Goal: Task Accomplishment & Management: Complete application form

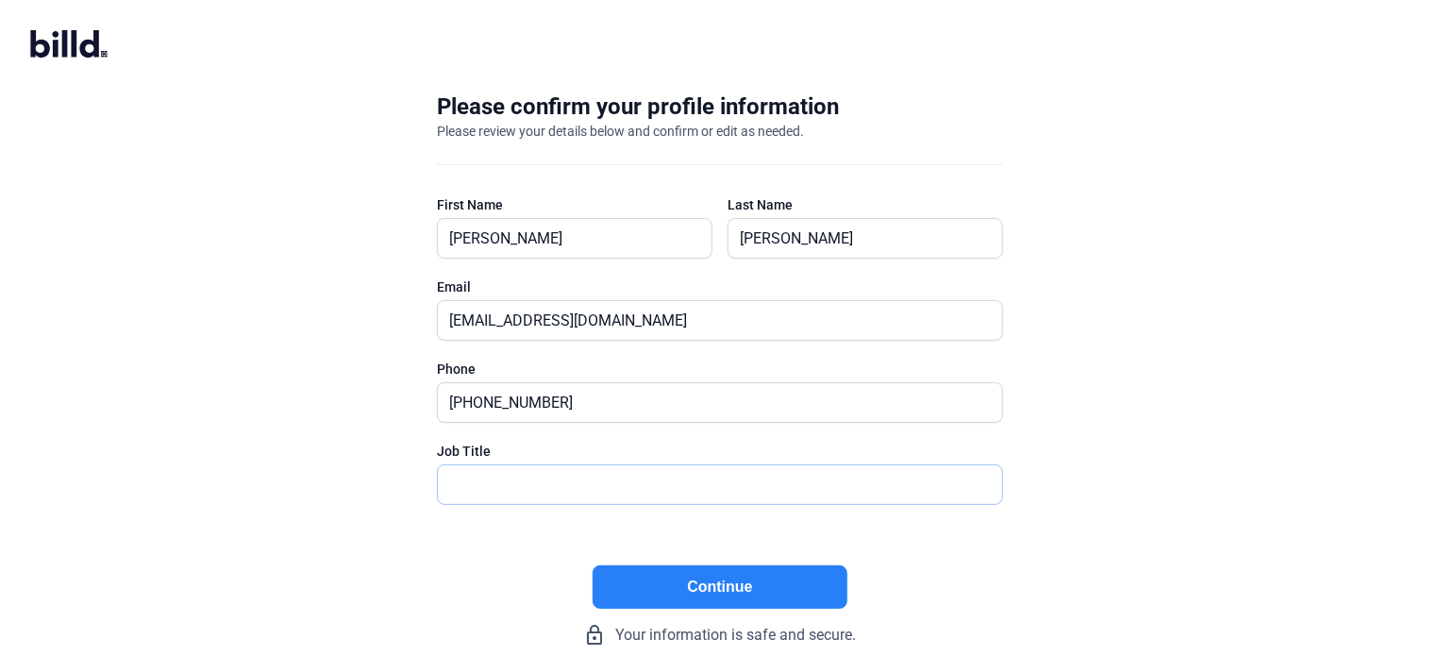
click at [575, 479] on input "text" at bounding box center [710, 484] width 544 height 39
type input "President"
click at [763, 584] on button "Continue" at bounding box center [720, 586] width 255 height 43
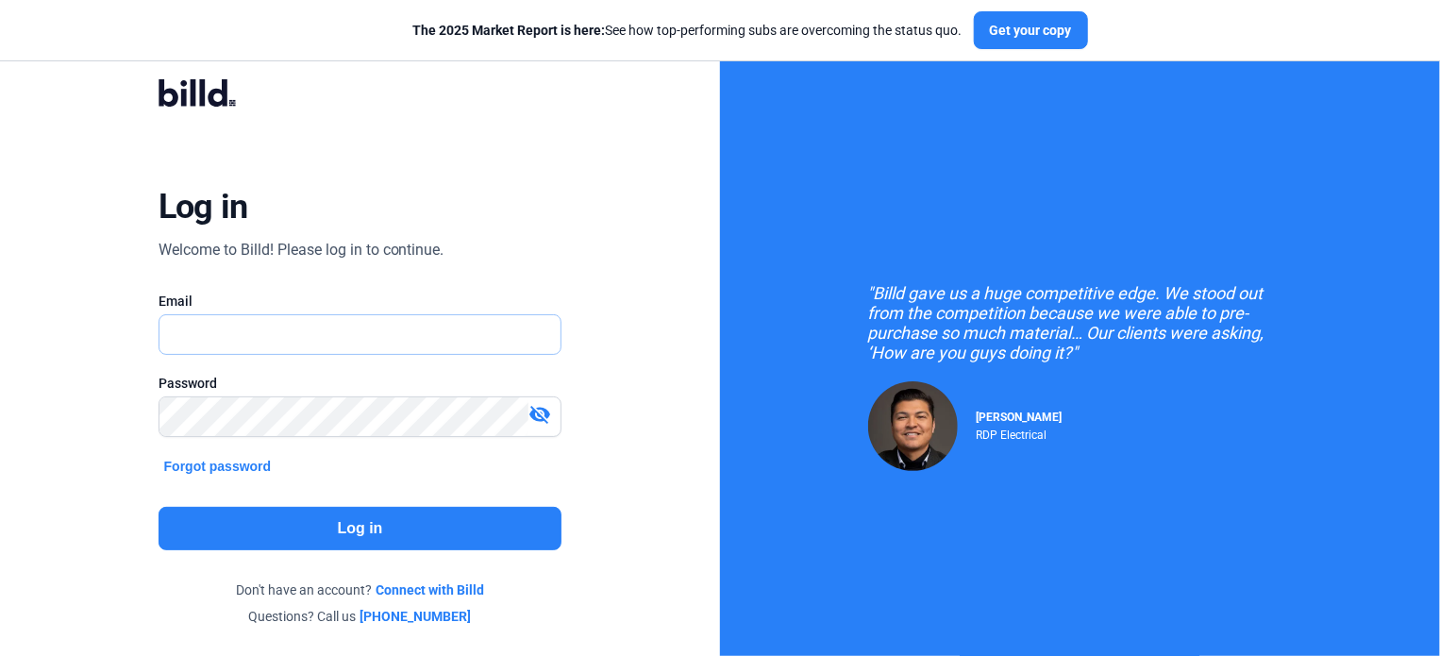
click at [353, 324] on input "text" at bounding box center [350, 334] width 381 height 39
type input "[EMAIL_ADDRESS][DOMAIN_NAME]"
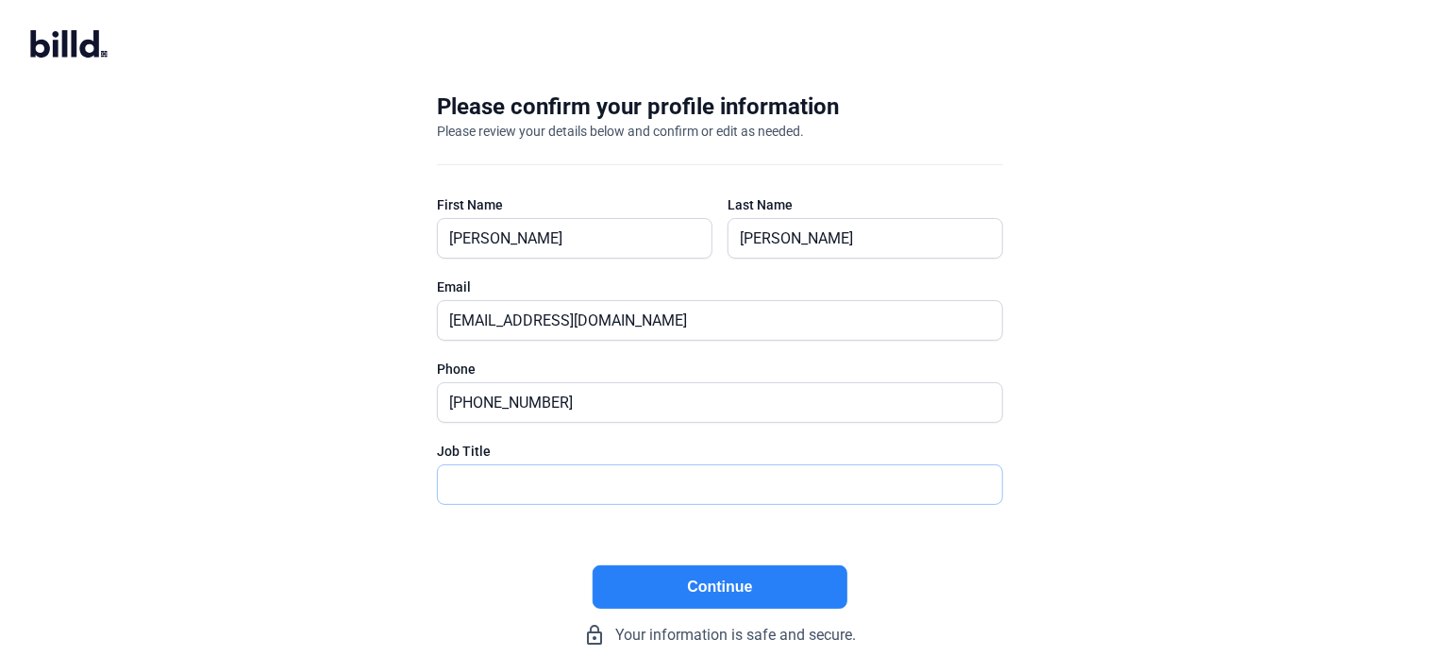
click at [615, 501] on input "text" at bounding box center [720, 484] width 564 height 39
type input "President"
click at [701, 587] on button "Continue" at bounding box center [720, 586] width 255 height 43
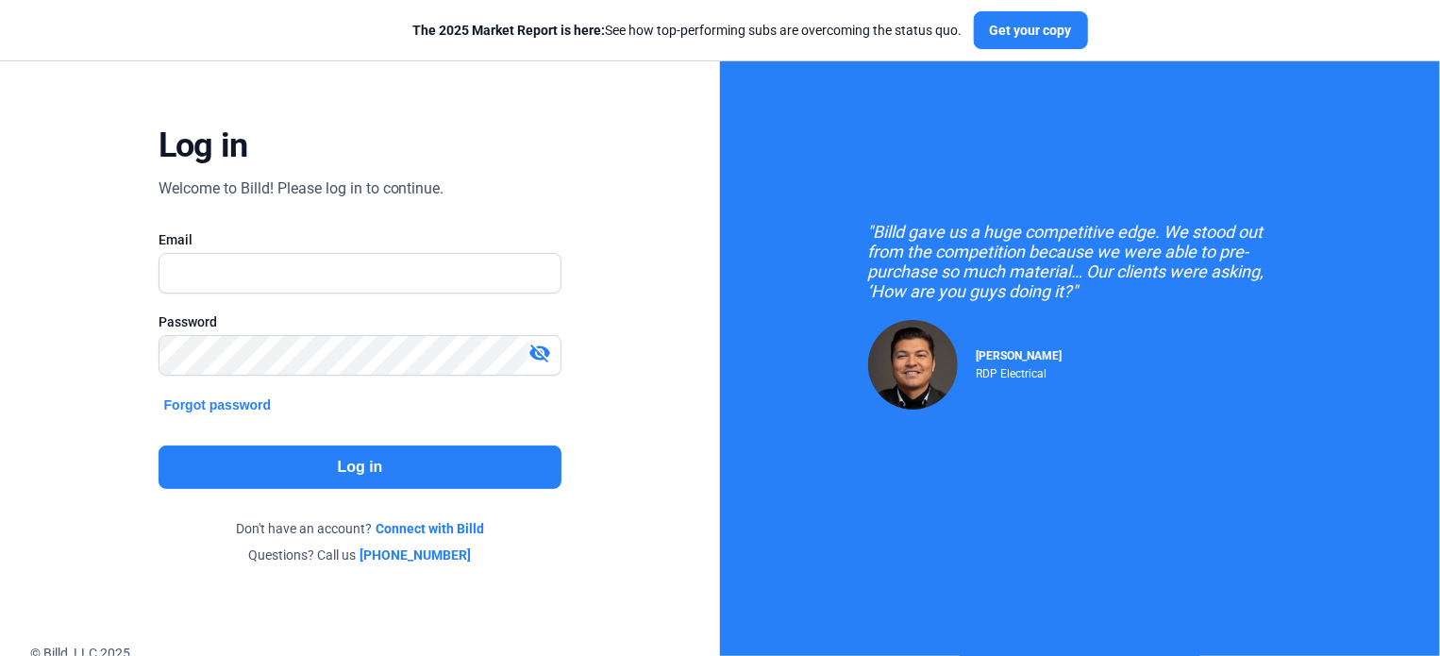
scroll to position [96, 0]
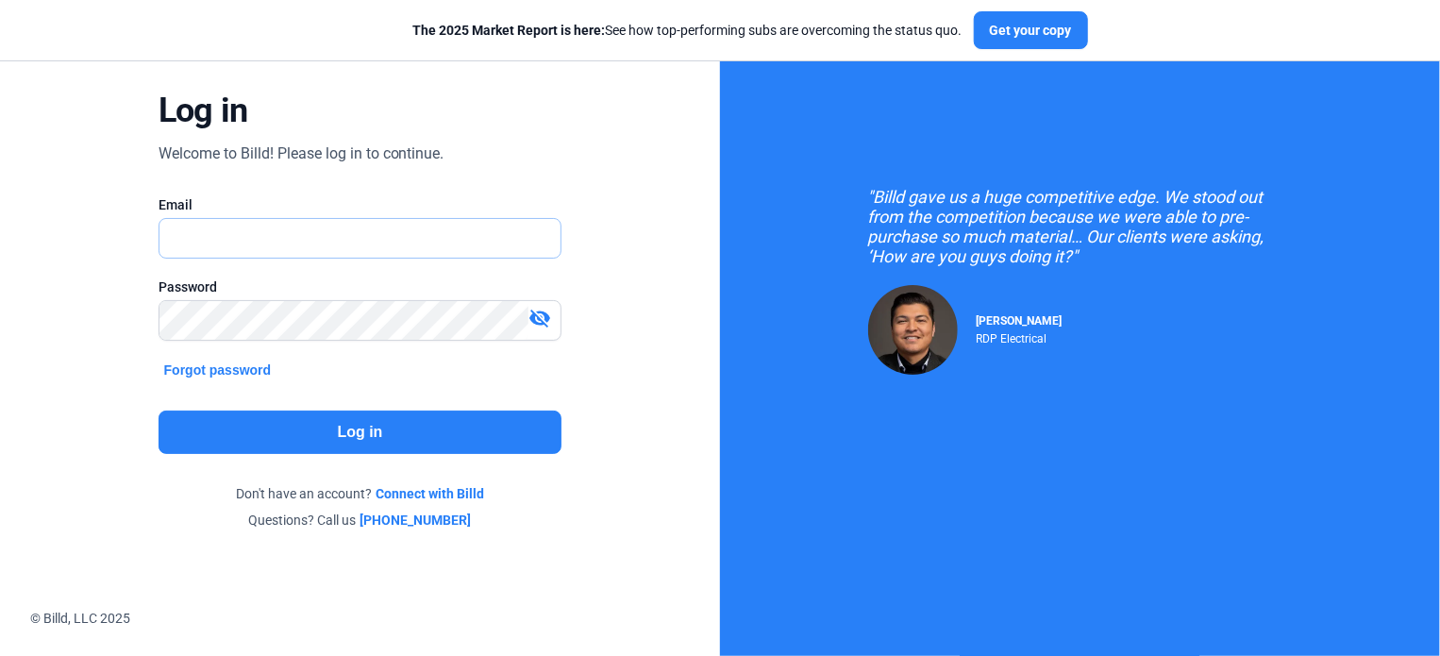
click at [322, 246] on input "text" at bounding box center [361, 238] width 402 height 39
type input "[EMAIL_ADDRESS][DOMAIN_NAME]"
click at [344, 434] on button "Log in" at bounding box center [361, 432] width 404 height 43
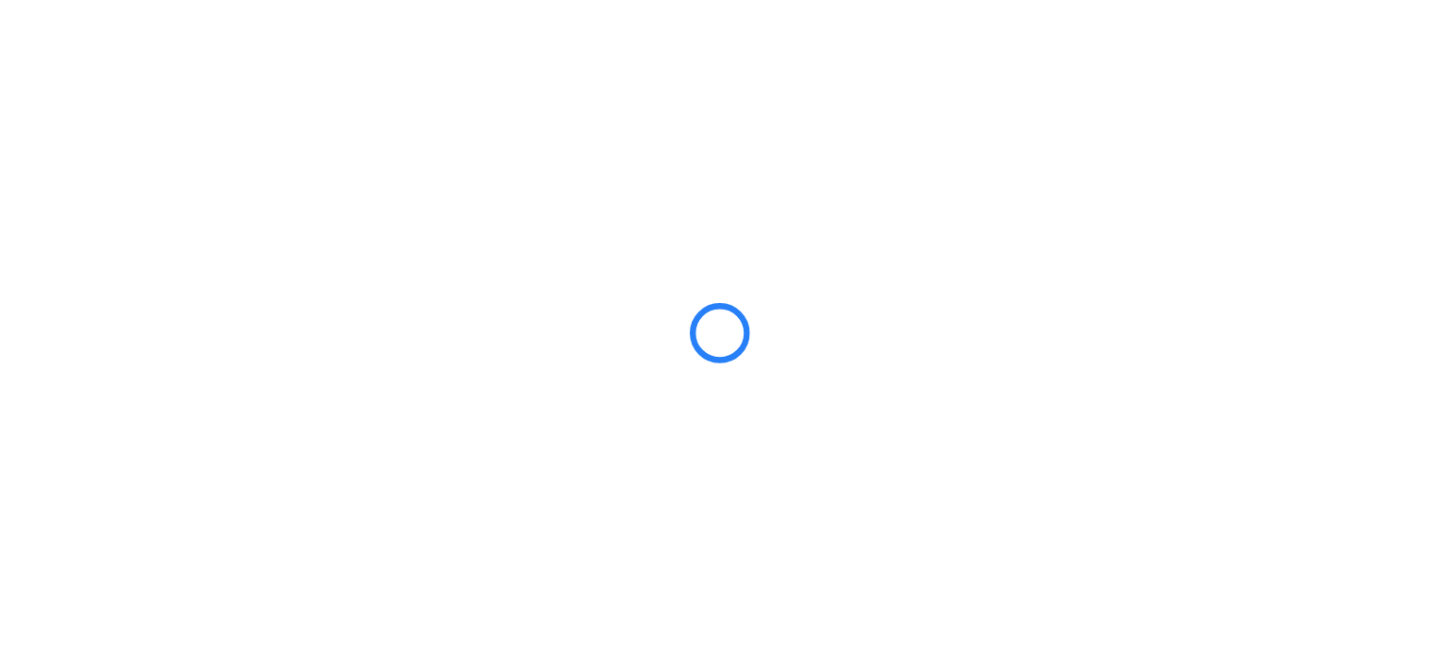
scroll to position [0, 0]
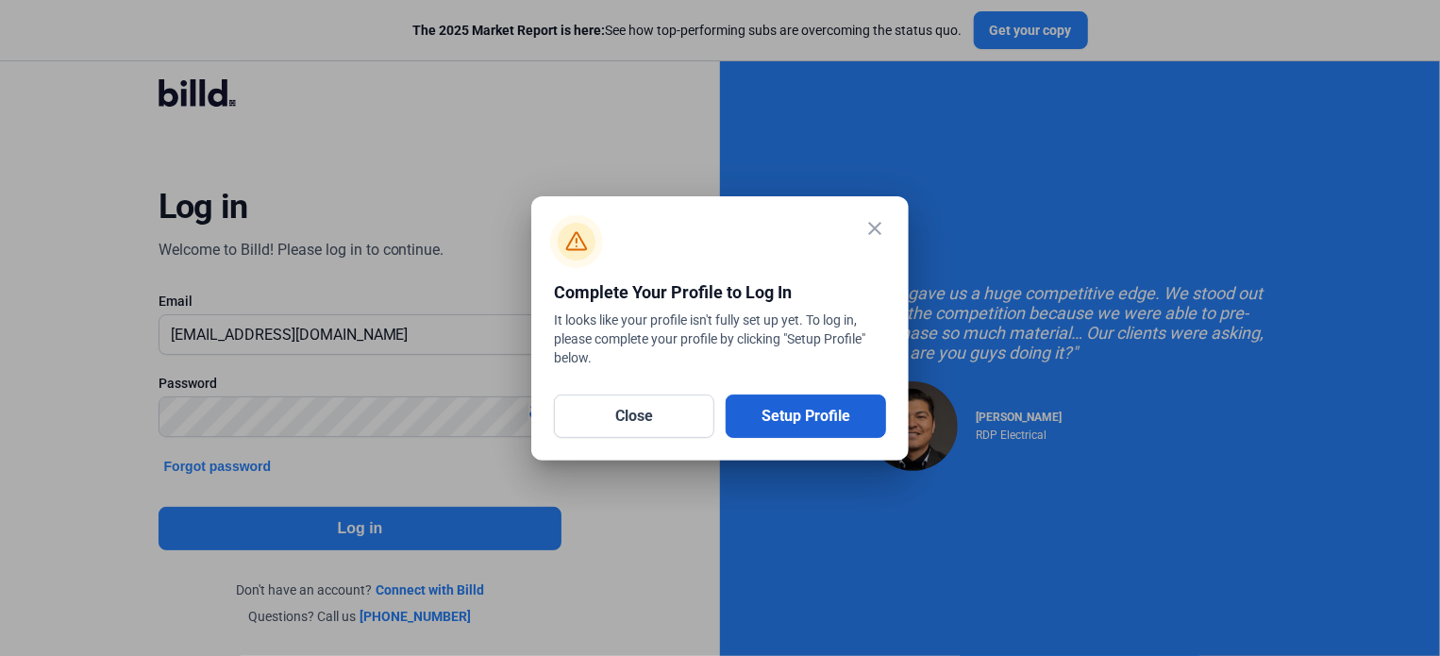
click at [803, 418] on button "Setup Profile" at bounding box center [806, 416] width 160 height 43
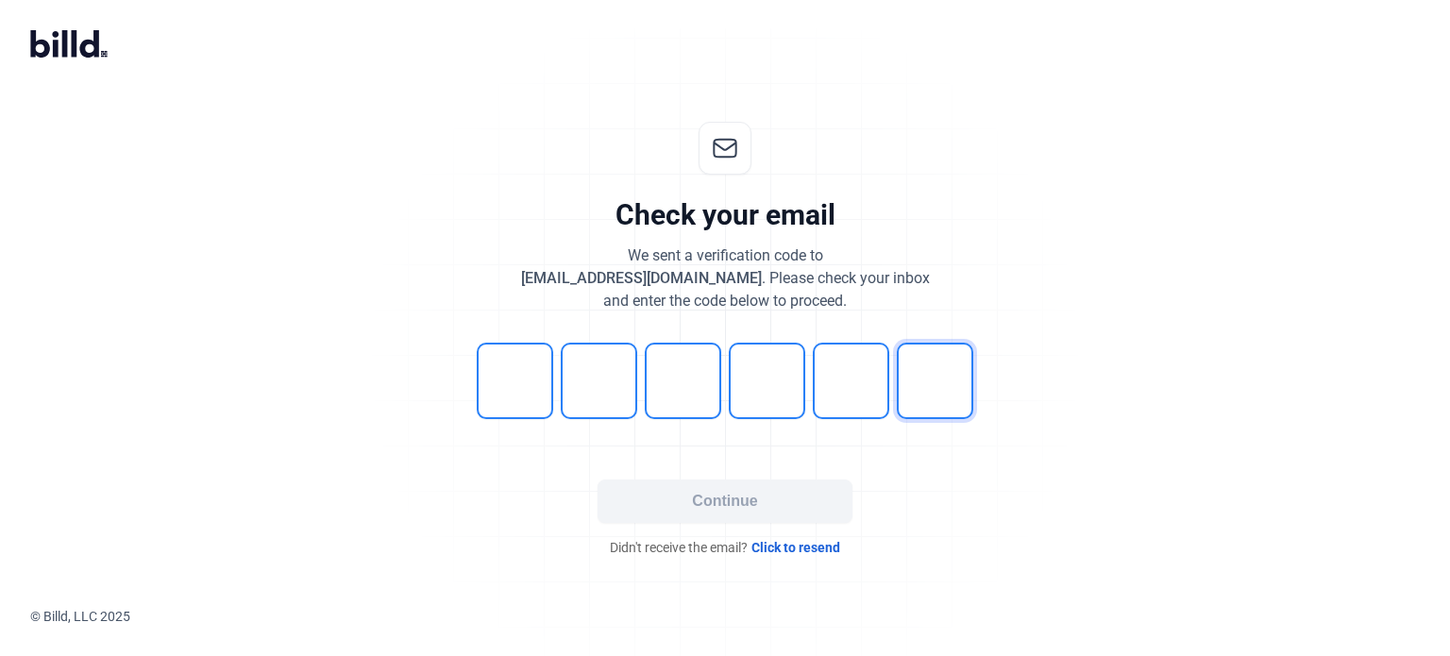
type input "9"
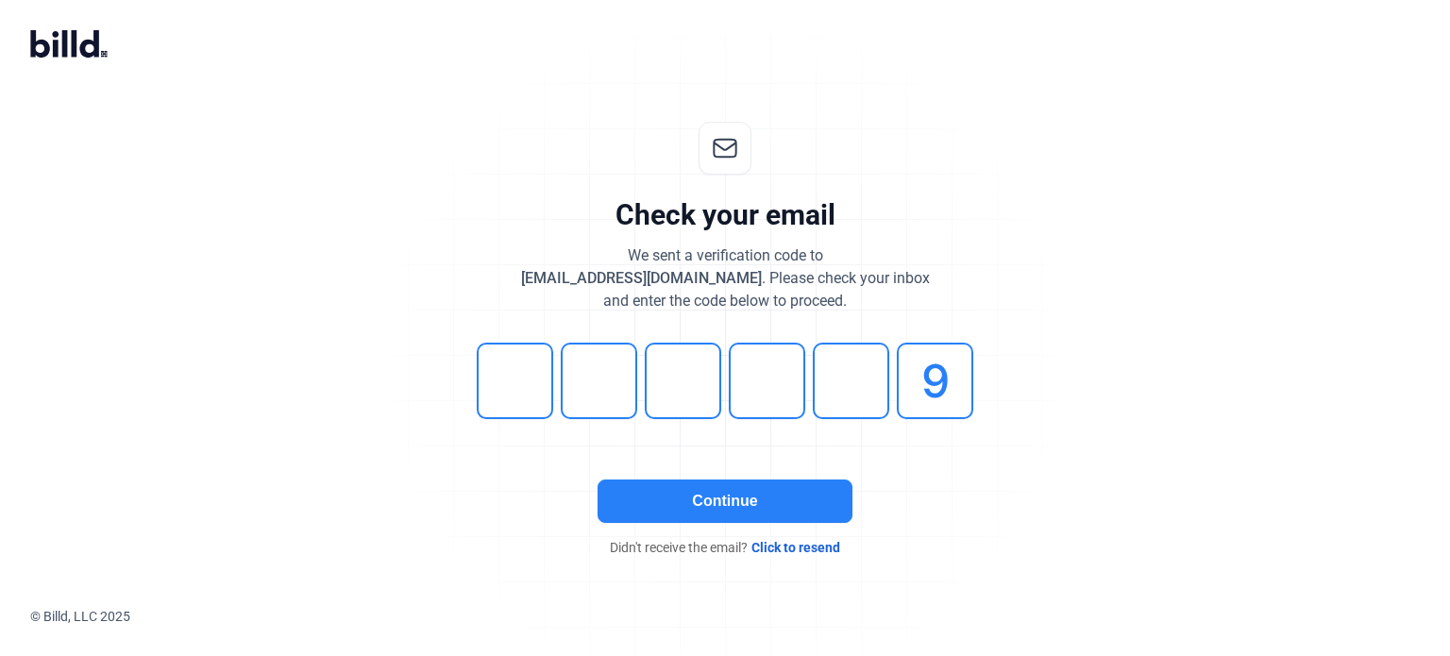
click at [748, 505] on button "Continue" at bounding box center [725, 501] width 255 height 43
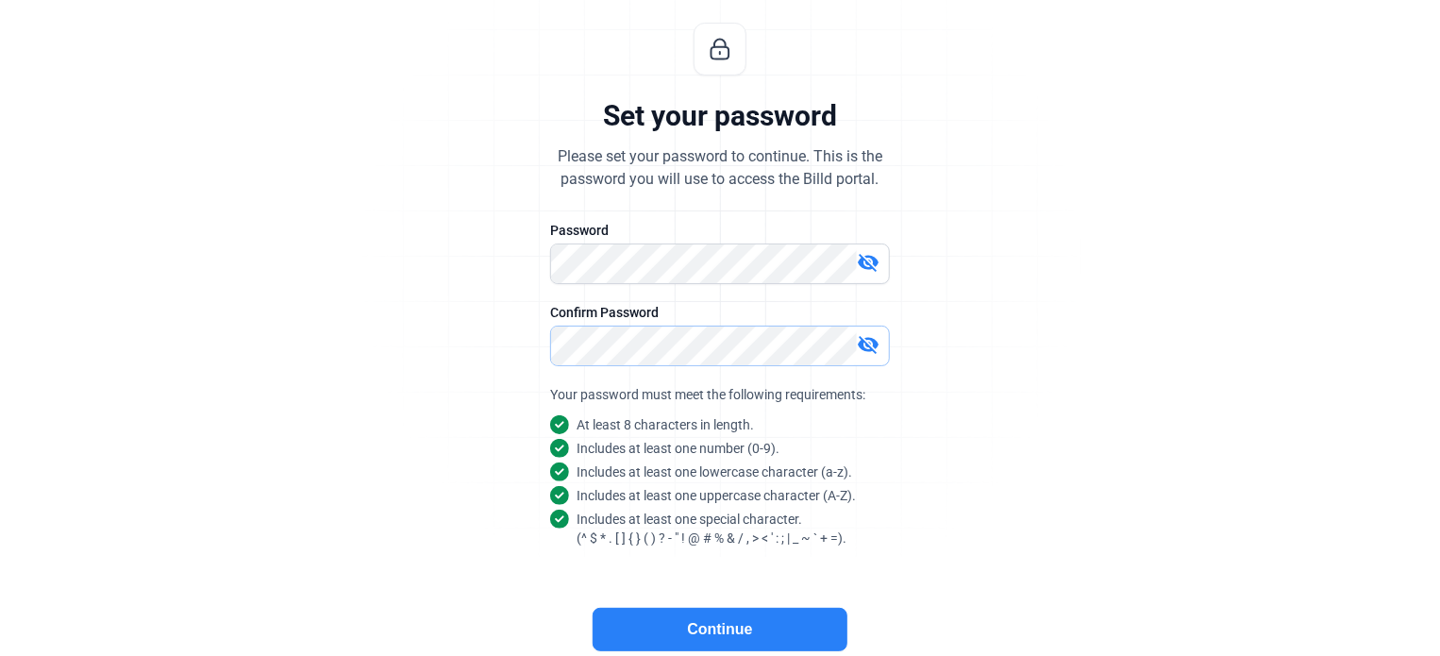
scroll to position [178, 0]
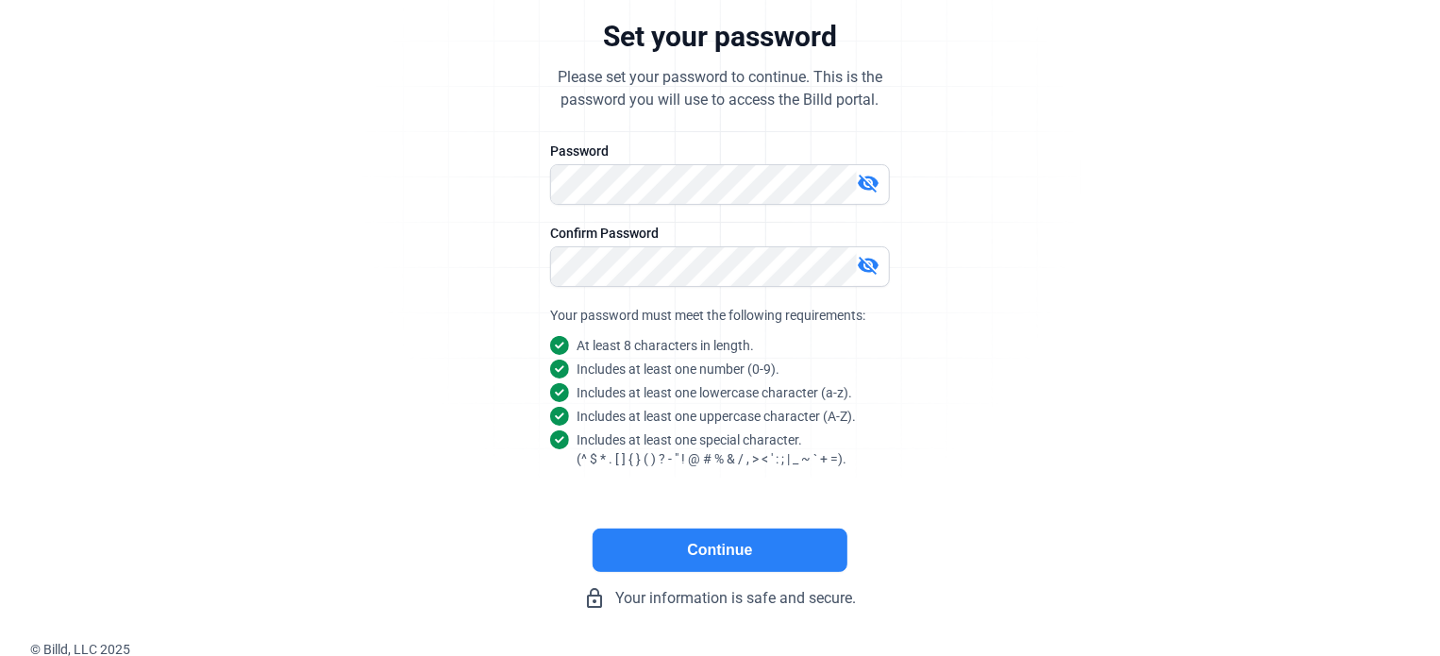
click at [756, 542] on button "Continue" at bounding box center [720, 550] width 255 height 43
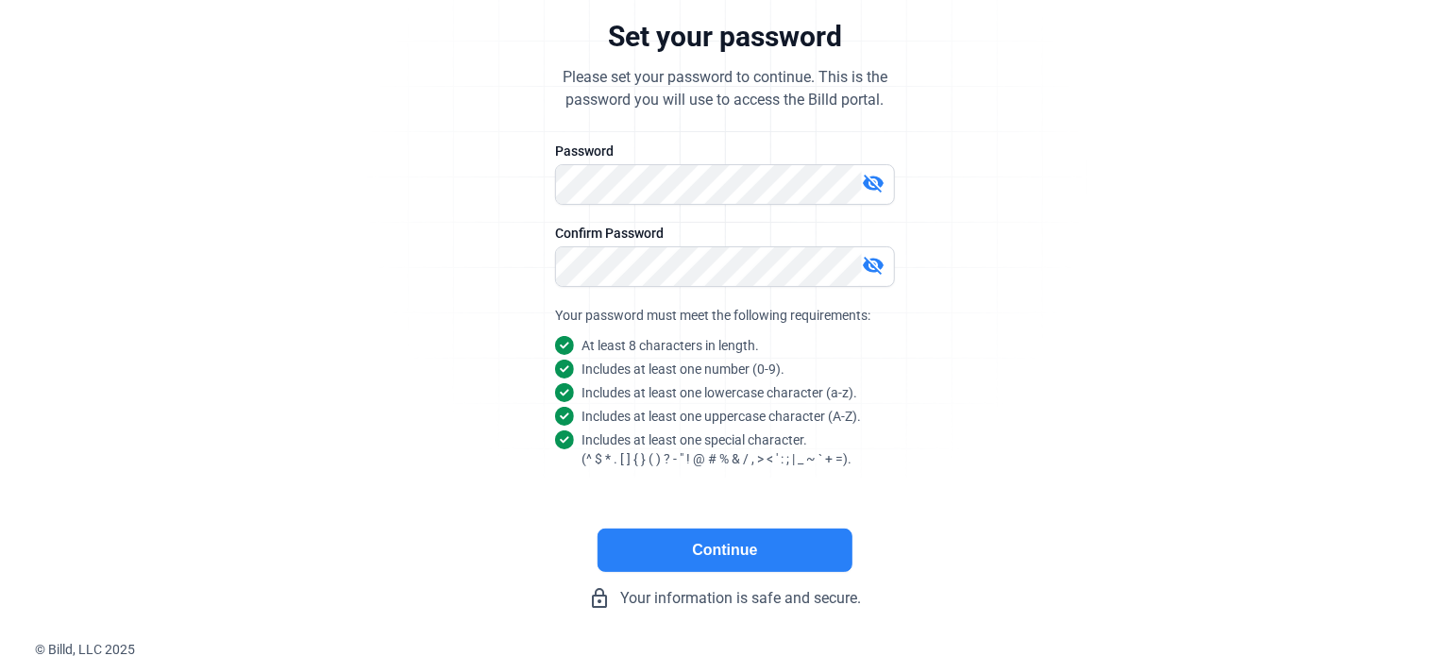
scroll to position [0, 0]
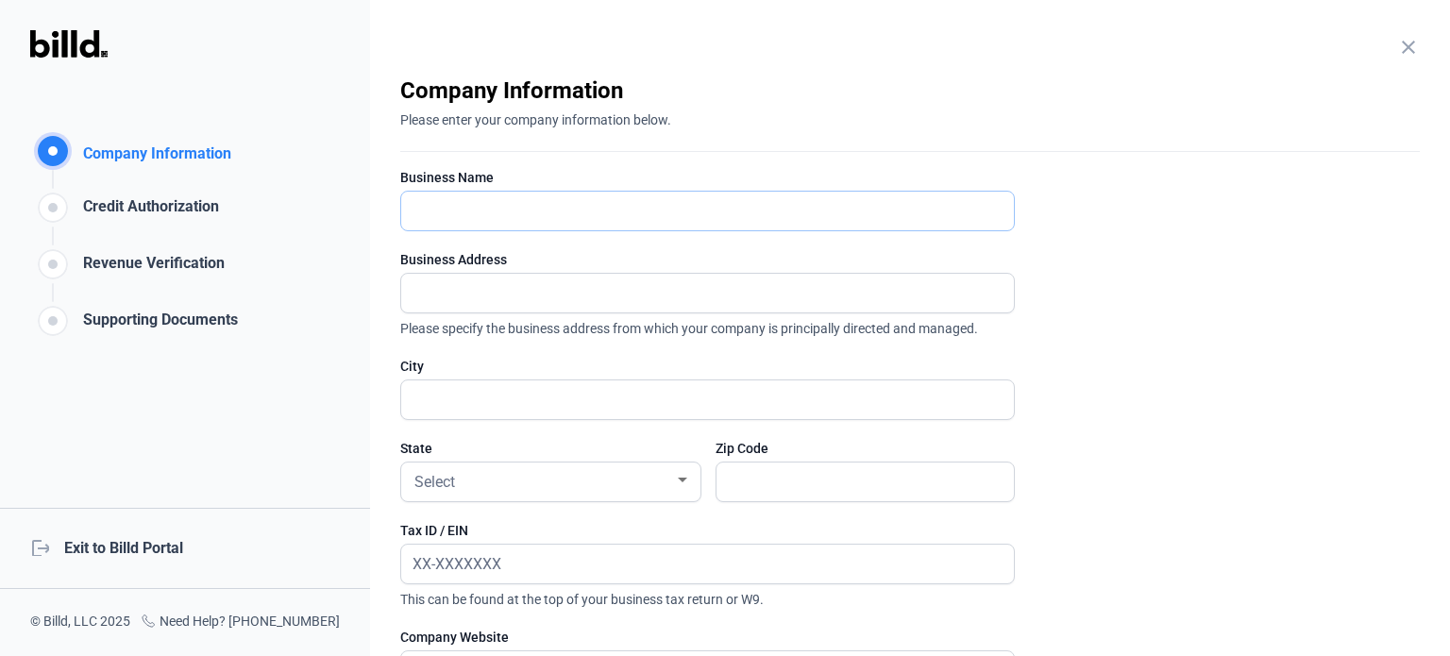
click at [507, 211] on input "text" at bounding box center [707, 211] width 613 height 39
type input "AMF Electrical Contracting Corp"
type input "[STREET_ADDRESS]"
type input "[US_STATE]"
type input "10018"
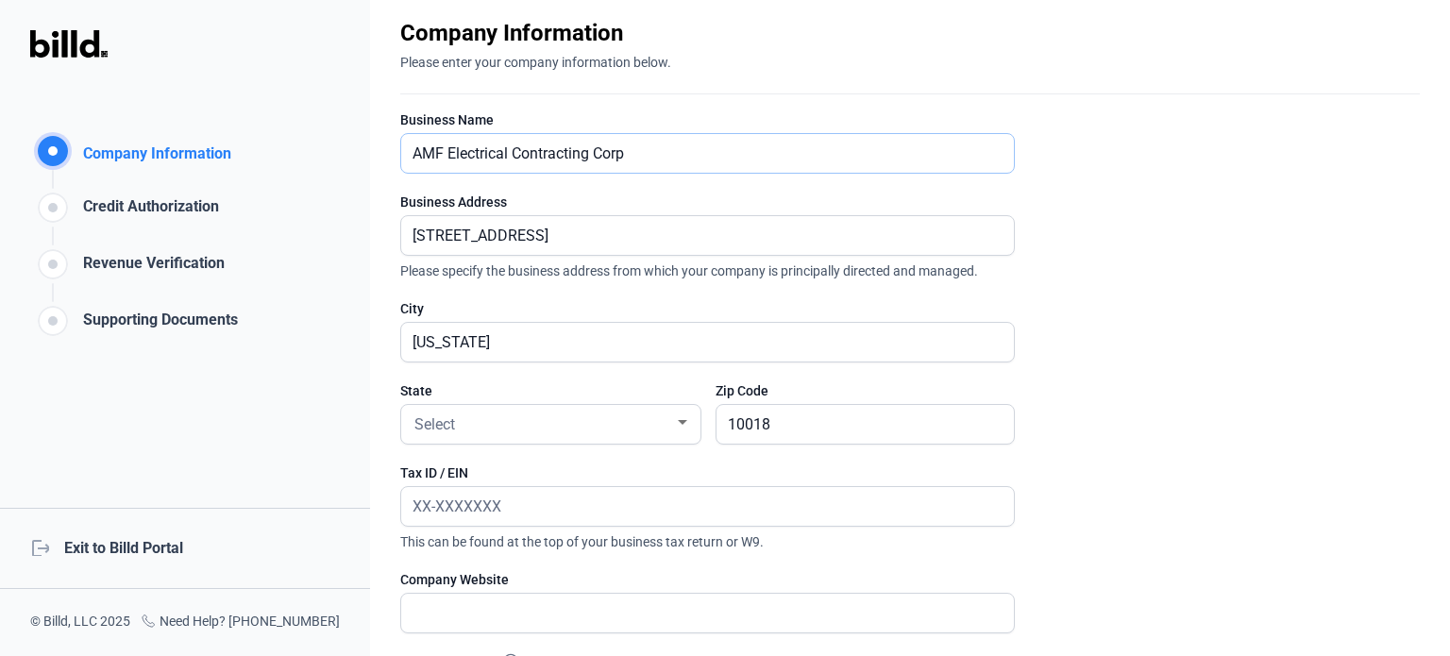
scroll to position [94, 0]
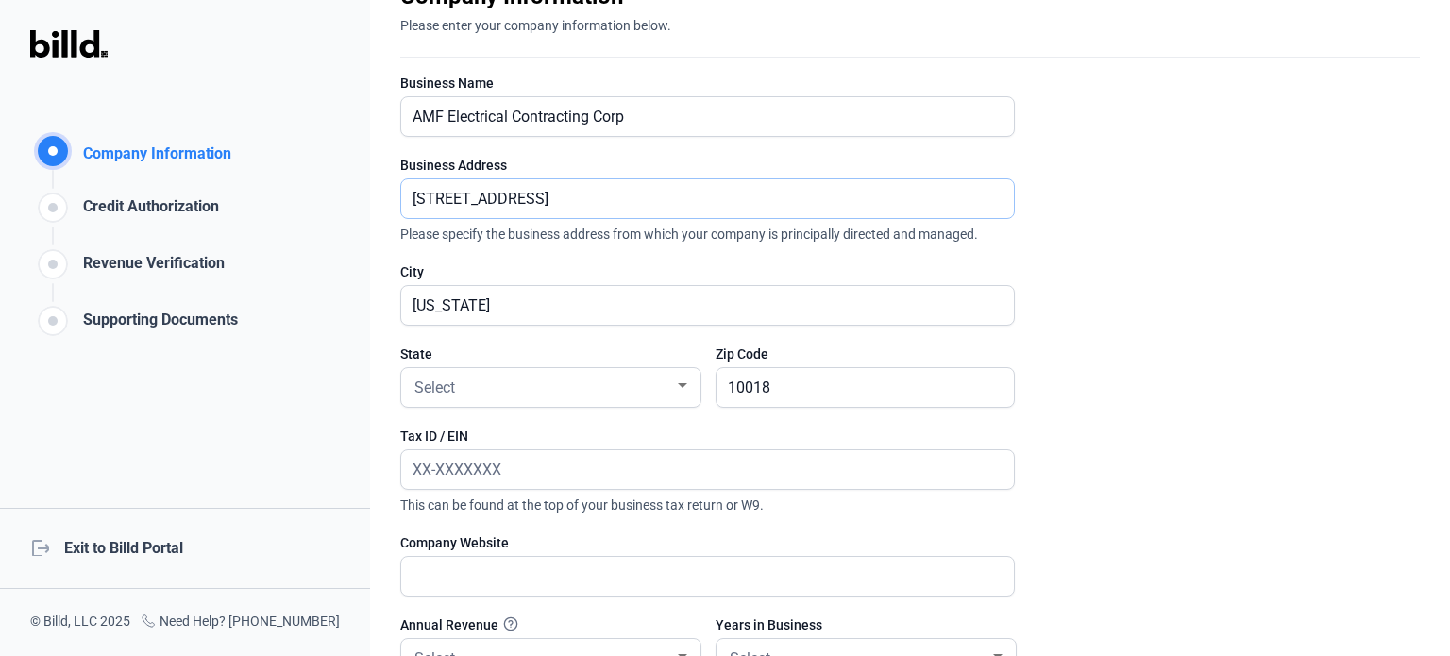
drag, startPoint x: 619, startPoint y: 196, endPoint x: 325, endPoint y: 212, distance: 295.0
click at [325, 212] on div "Company Information Company Information Credit Authorization Revenue Verificati…" at bounding box center [725, 328] width 1450 height 656
type input "[STREET_ADDRESS][PERSON_NAME]"
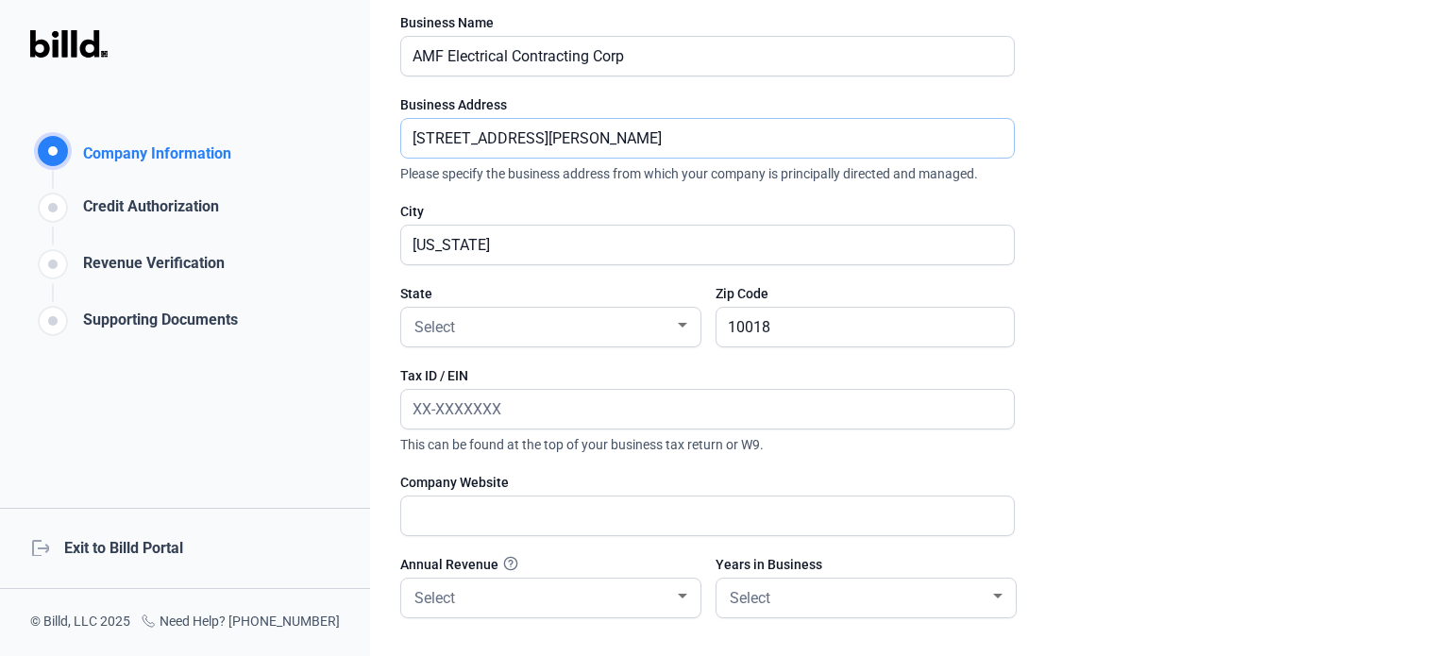
scroll to position [189, 0]
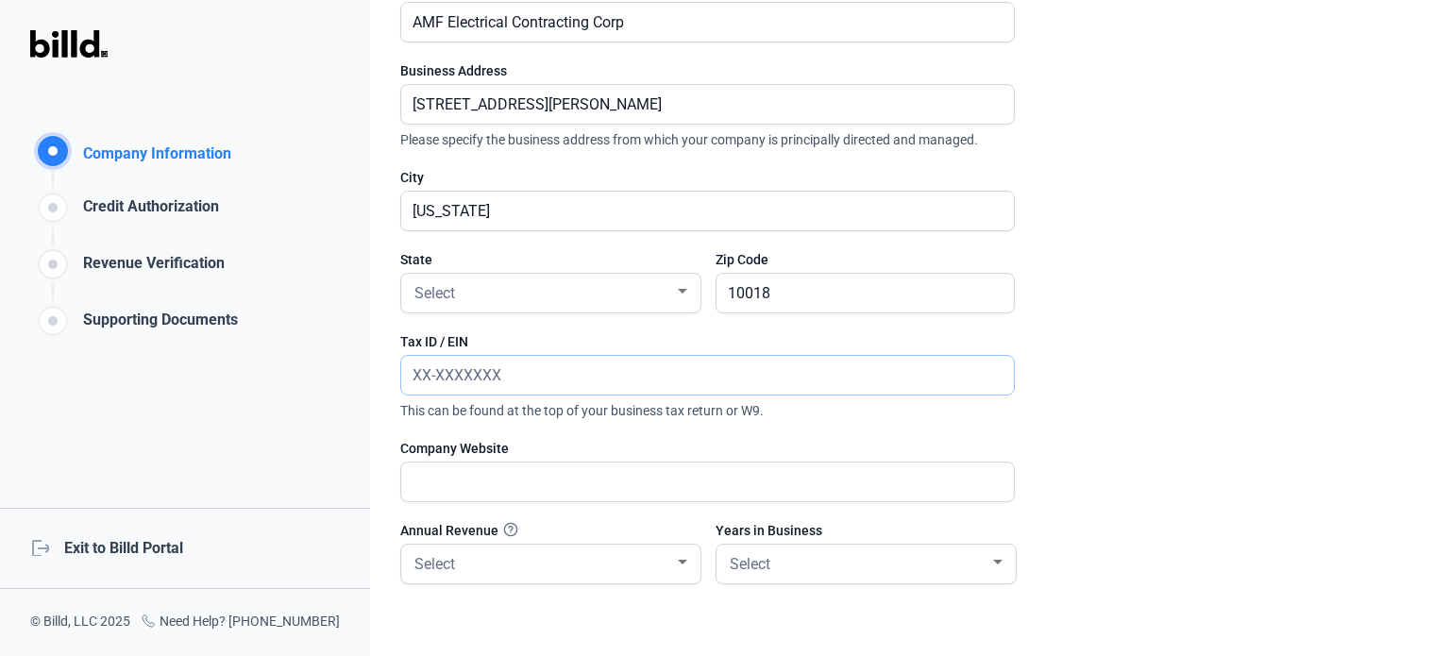
click at [546, 378] on input "text" at bounding box center [697, 375] width 592 height 39
click at [1068, 422] on enrollment-step "close Company Information Please enter your company information below. Business…" at bounding box center [909, 314] width 1019 height 854
click at [495, 385] on input "86-19_____" at bounding box center [707, 375] width 613 height 39
drag, startPoint x: 477, startPoint y: 377, endPoint x: 361, endPoint y: 380, distance: 116.2
click at [361, 380] on div "Company Information Company Information Credit Authorization Revenue Verificati…" at bounding box center [725, 328] width 1450 height 656
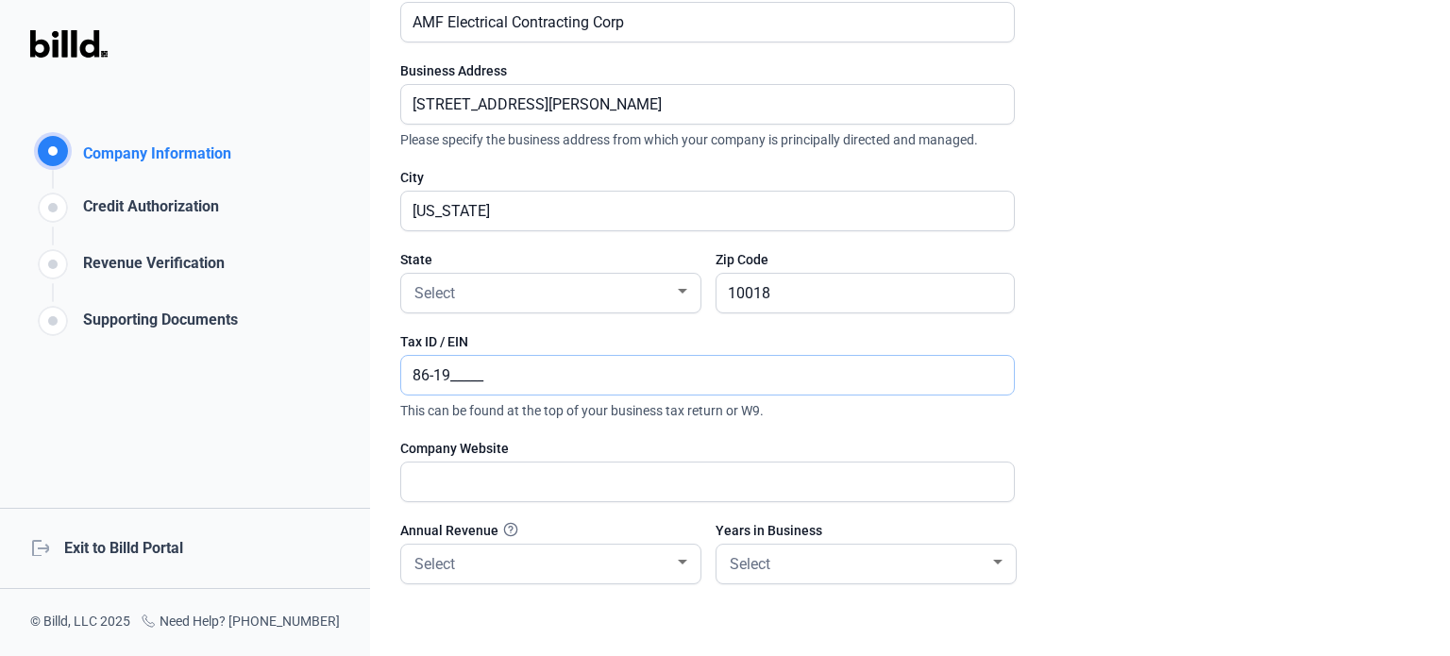
type input "5_-_______"
click at [510, 283] on div "Select" at bounding box center [542, 291] width 263 height 26
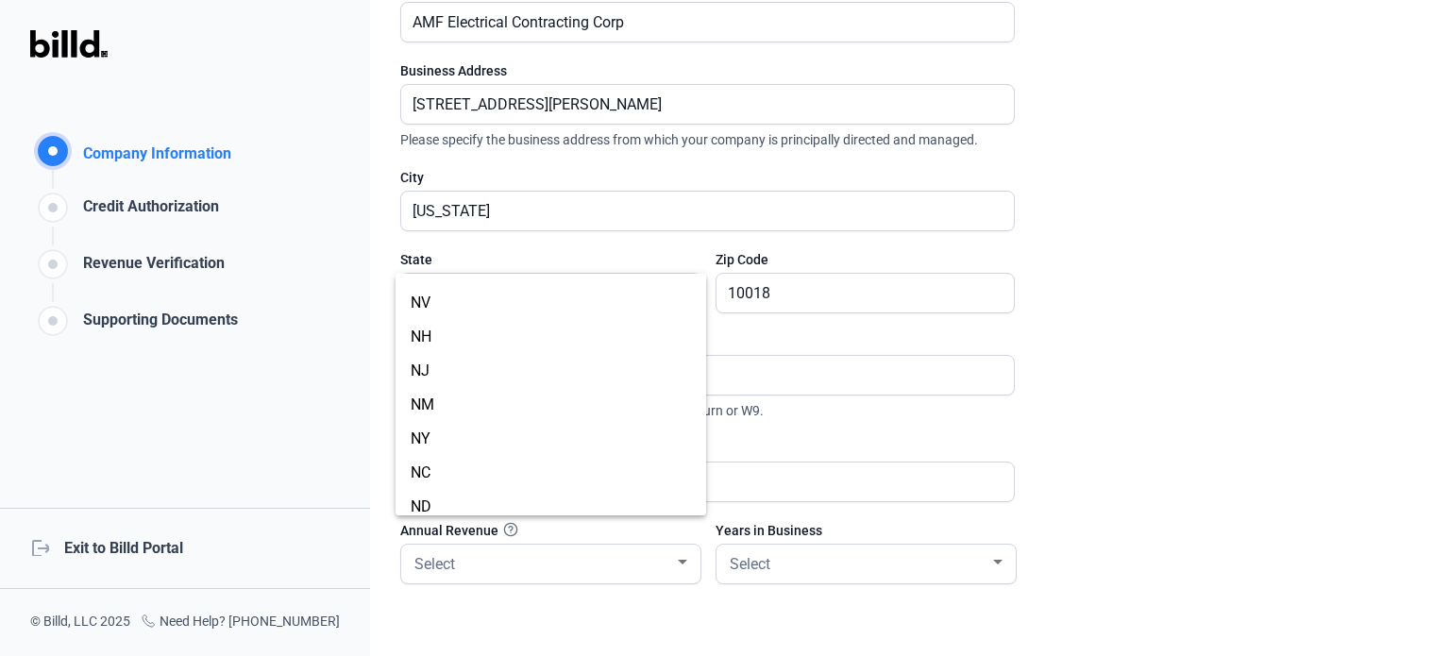
scroll to position [956, 0]
click at [449, 411] on span "NY" at bounding box center [551, 422] width 280 height 34
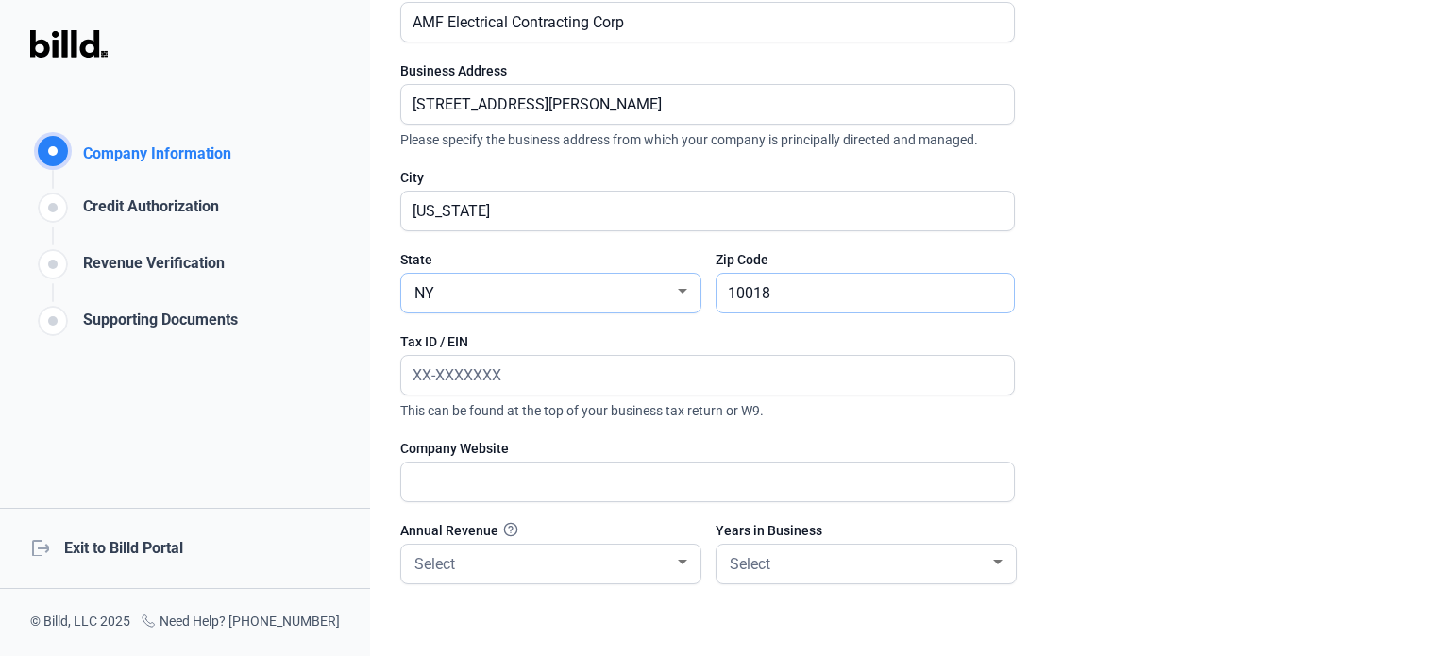
drag, startPoint x: 759, startPoint y: 301, endPoint x: 654, endPoint y: 306, distance: 104.9
click at [654, 306] on div "State [US_STATE] Zip Code 10018" at bounding box center [707, 291] width 615 height 82
type input "11238"
click at [532, 373] on input "text" at bounding box center [697, 375] width 592 height 39
paste input "81532"
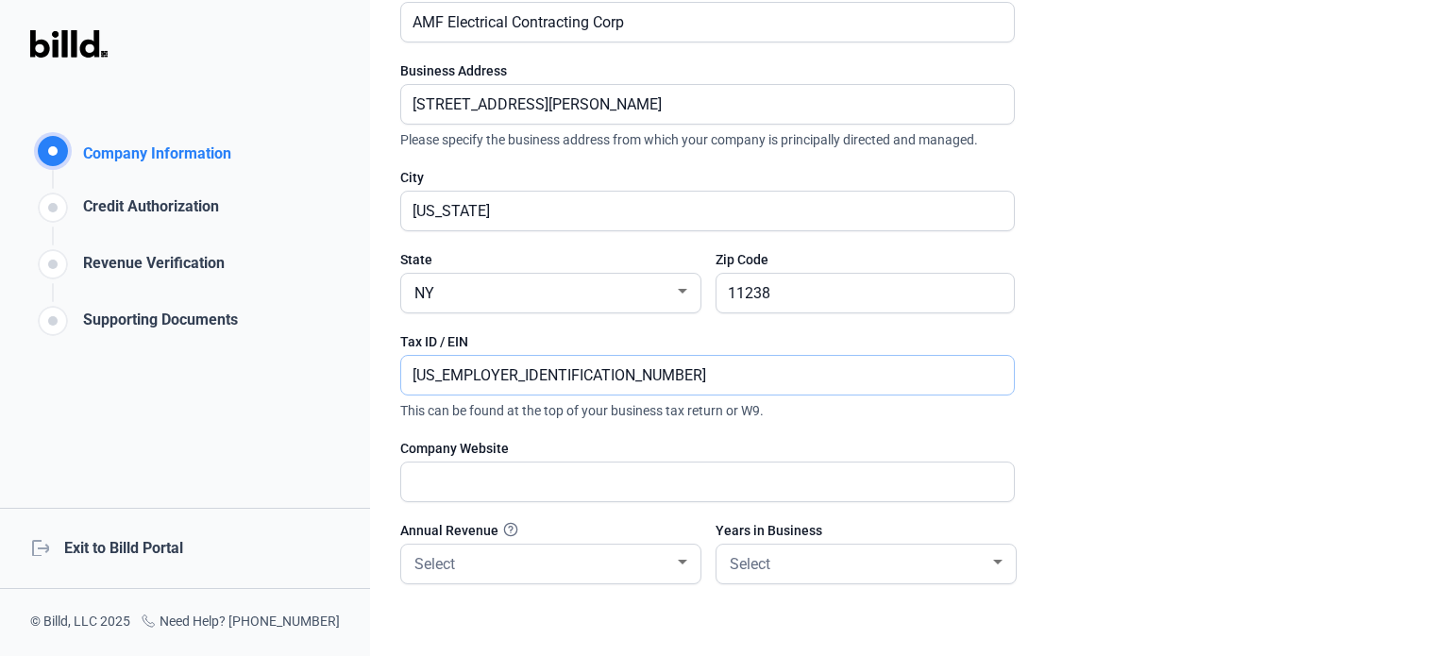
drag, startPoint x: 514, startPoint y: 376, endPoint x: 343, endPoint y: 374, distance: 170.9
click at [341, 374] on div "Company Information Company Information Credit Authorization Revenue Verificati…" at bounding box center [725, 328] width 1450 height 656
paste input "1-5328619"
type input "[US_EMPLOYER_IDENTIFICATION_NUMBER]"
click at [488, 479] on input "text" at bounding box center [707, 482] width 613 height 39
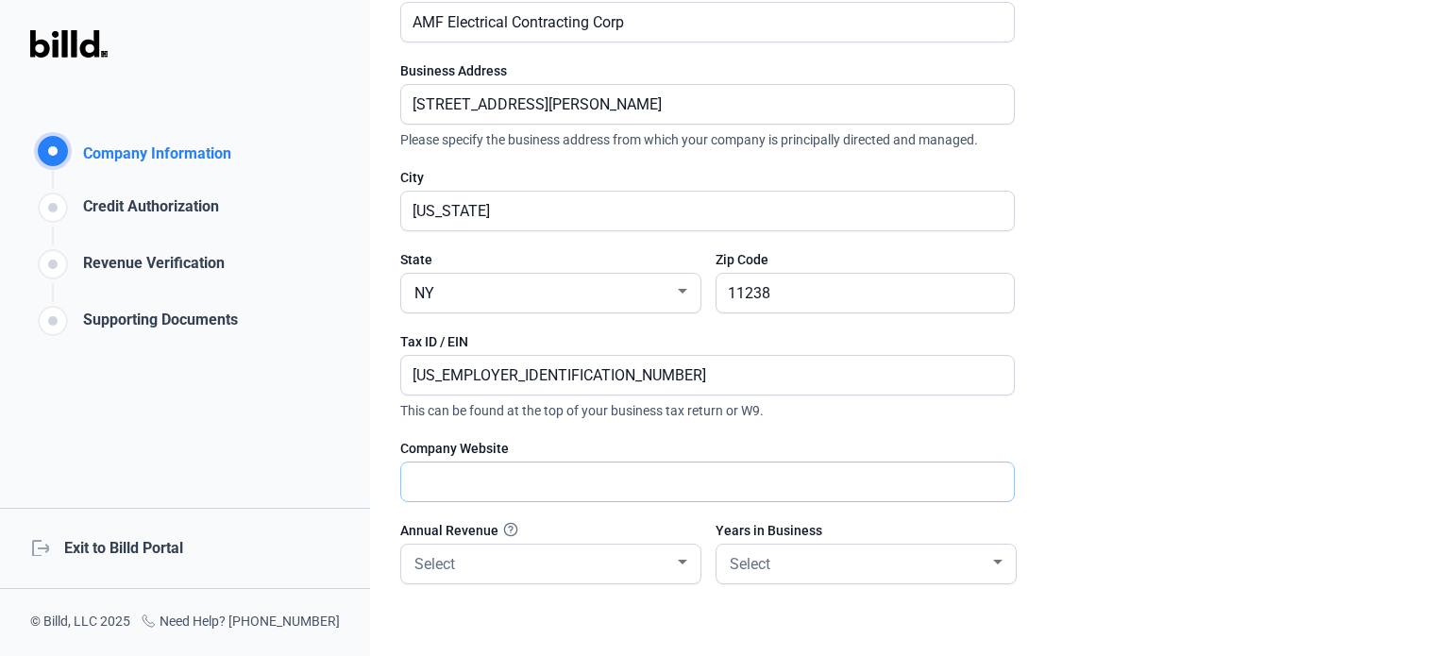
paste input "[DOMAIN_NAME]"
type input "[DOMAIN_NAME]"
click at [665, 559] on div "Select" at bounding box center [542, 562] width 263 height 26
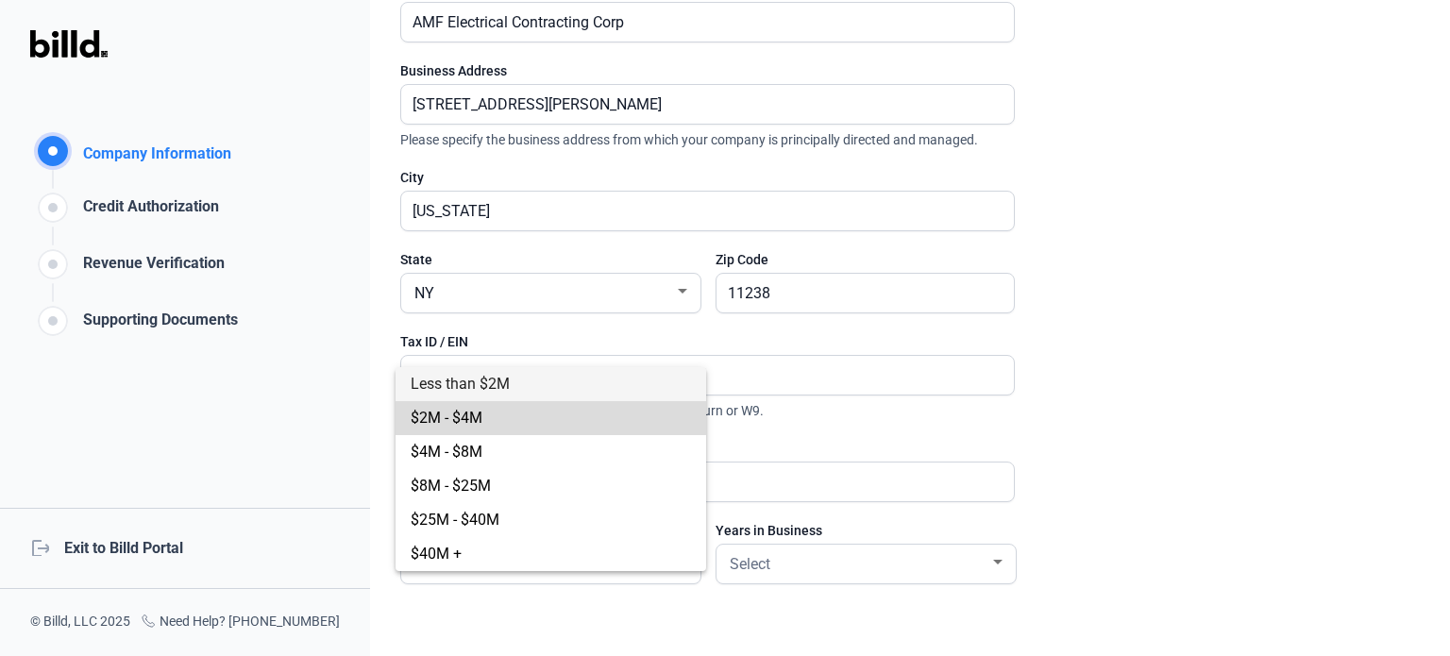
click at [491, 414] on span "$2M - $4M" at bounding box center [551, 418] width 280 height 34
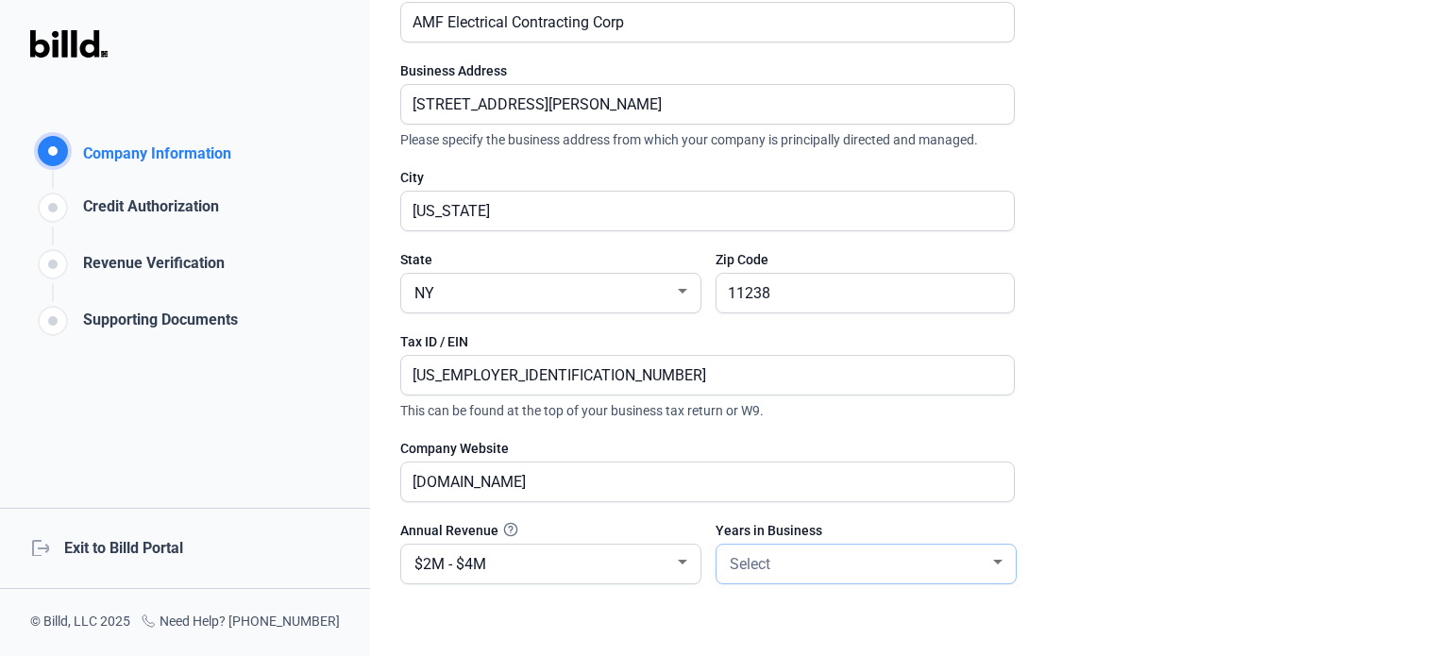
click at [901, 565] on div "Select" at bounding box center [857, 562] width 263 height 26
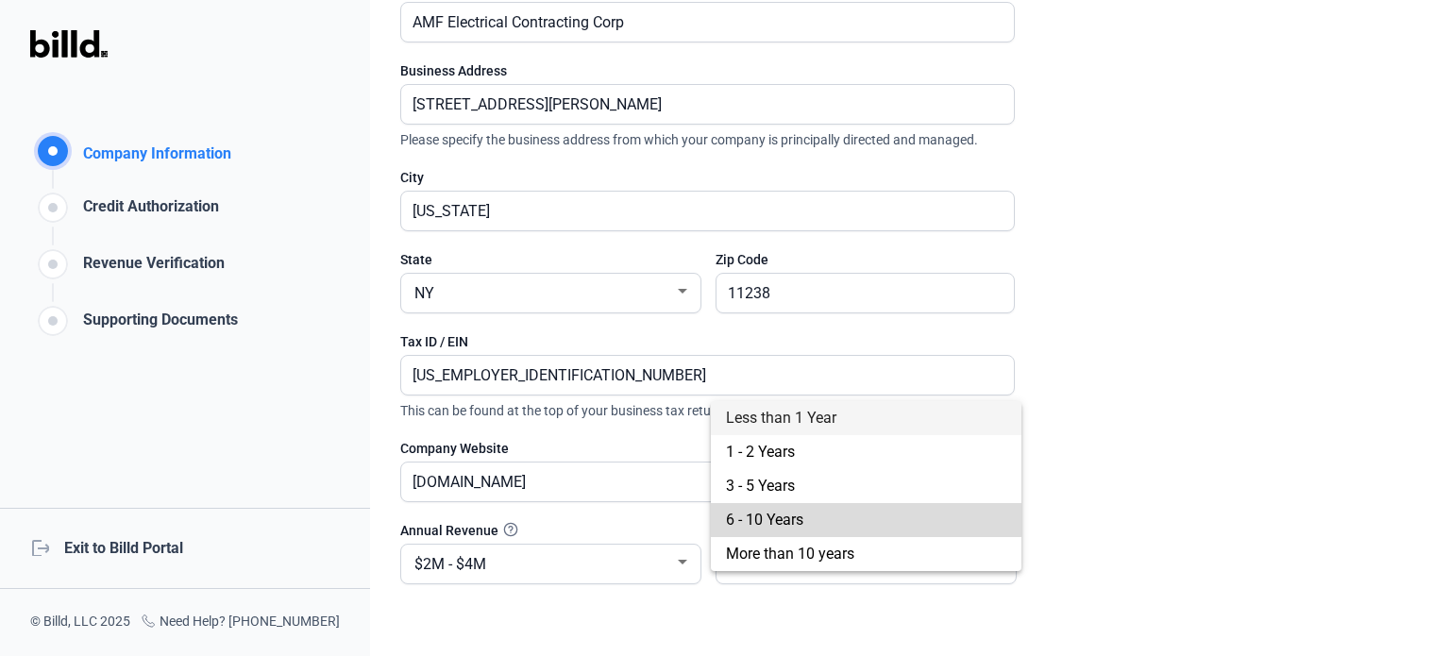
click at [786, 507] on span "6 - 10 Years" at bounding box center [866, 520] width 280 height 34
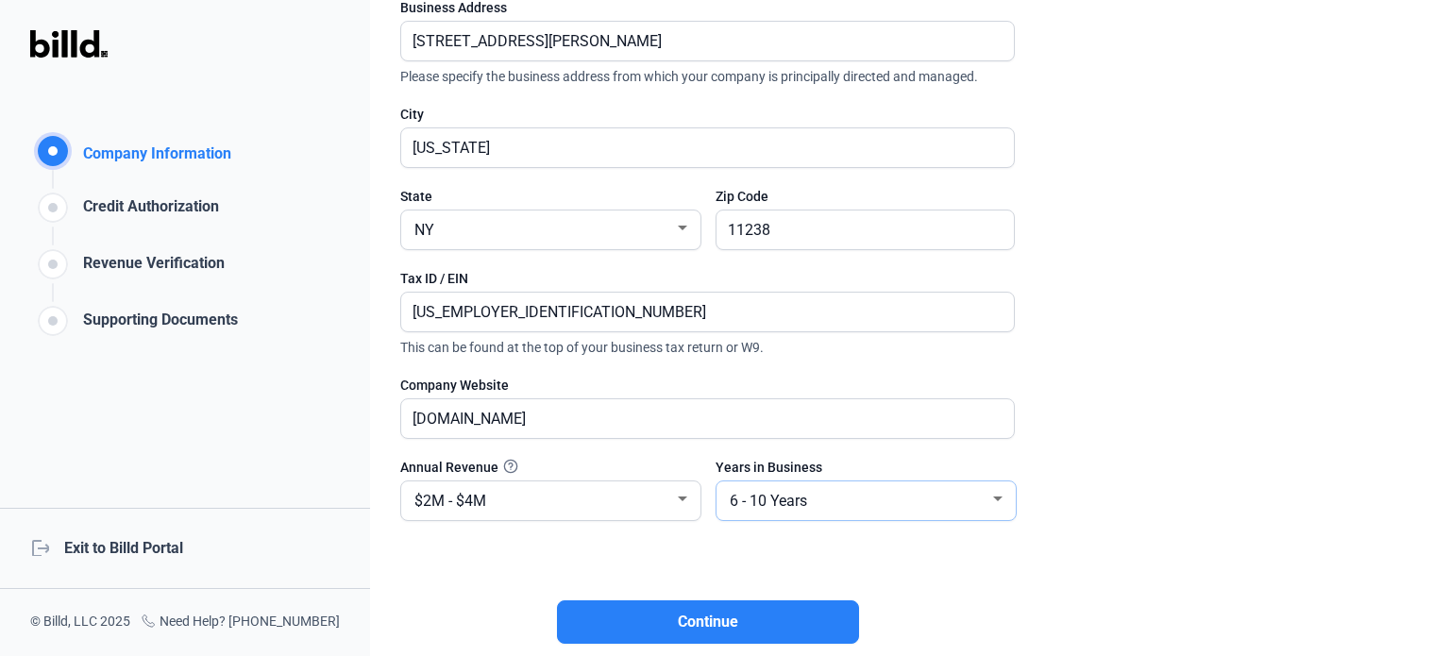
scroll to position [374, 0]
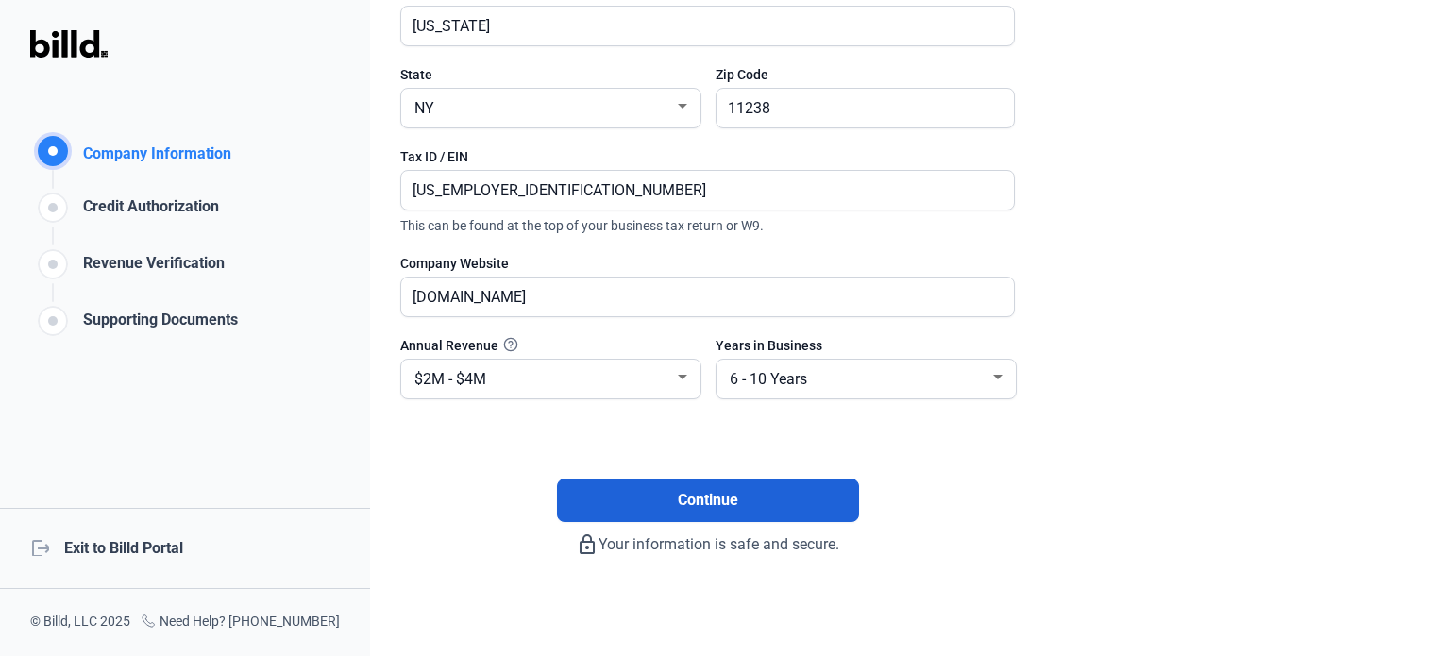
click at [710, 502] on span "Continue" at bounding box center [708, 500] width 60 height 23
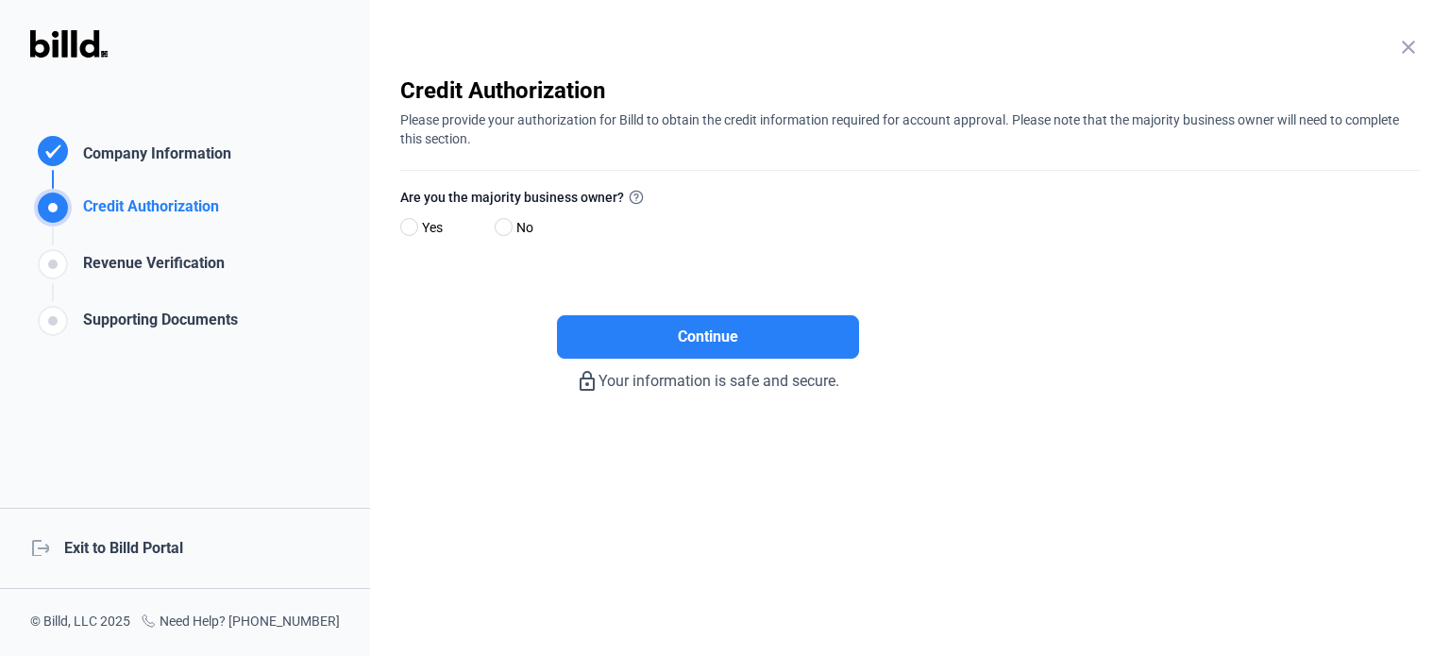
scroll to position [0, 0]
click at [412, 223] on span at bounding box center [409, 227] width 18 height 18
click at [412, 223] on input "Yes" at bounding box center [407, 228] width 14 height 14
radio input "true"
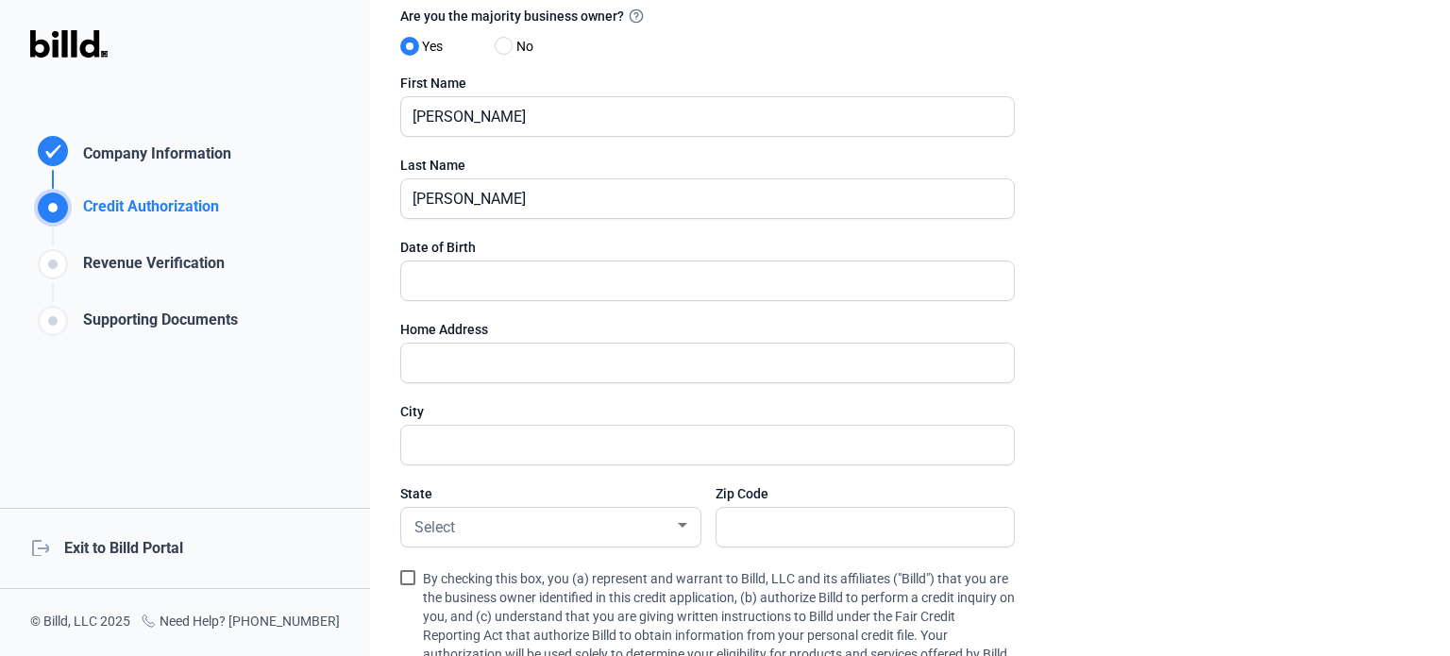
scroll to position [189, 0]
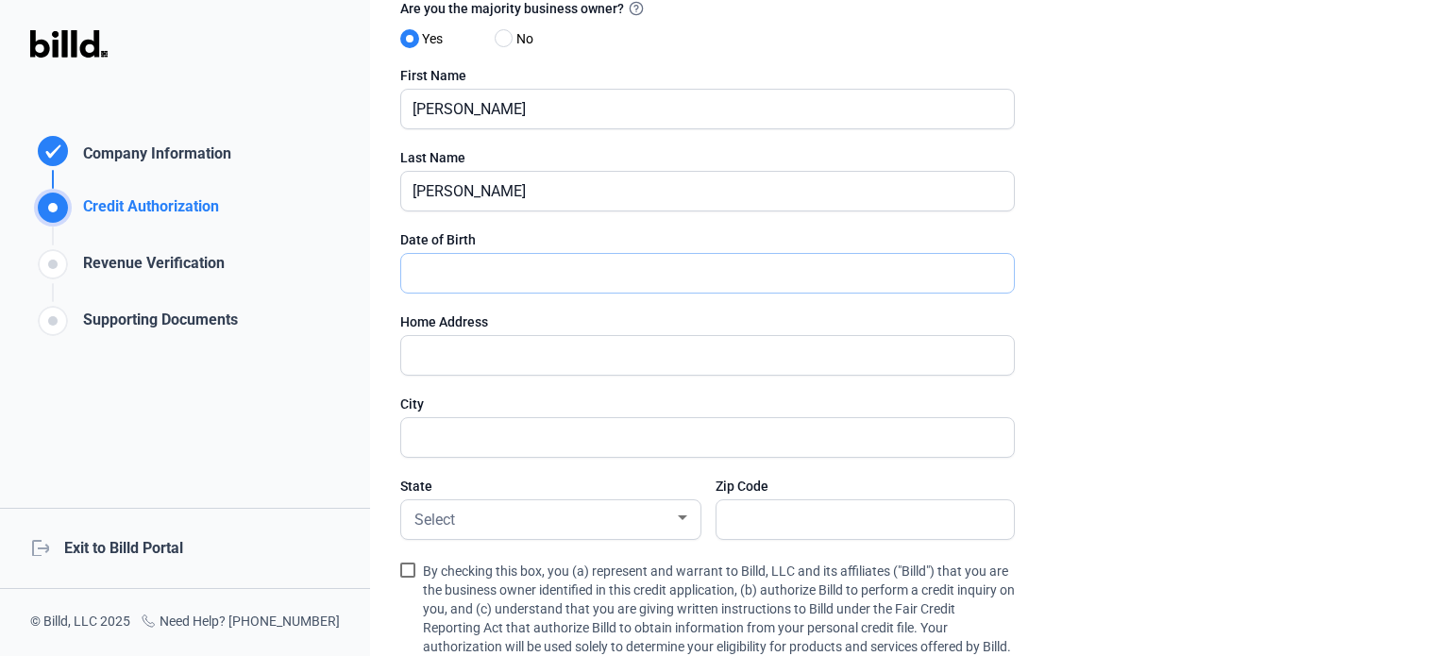
click at [454, 282] on input "text" at bounding box center [697, 273] width 592 height 39
type input "[DATE]"
type input "[STREET_ADDRESS]"
type input "[GEOGRAPHIC_DATA]"
type input "11238"
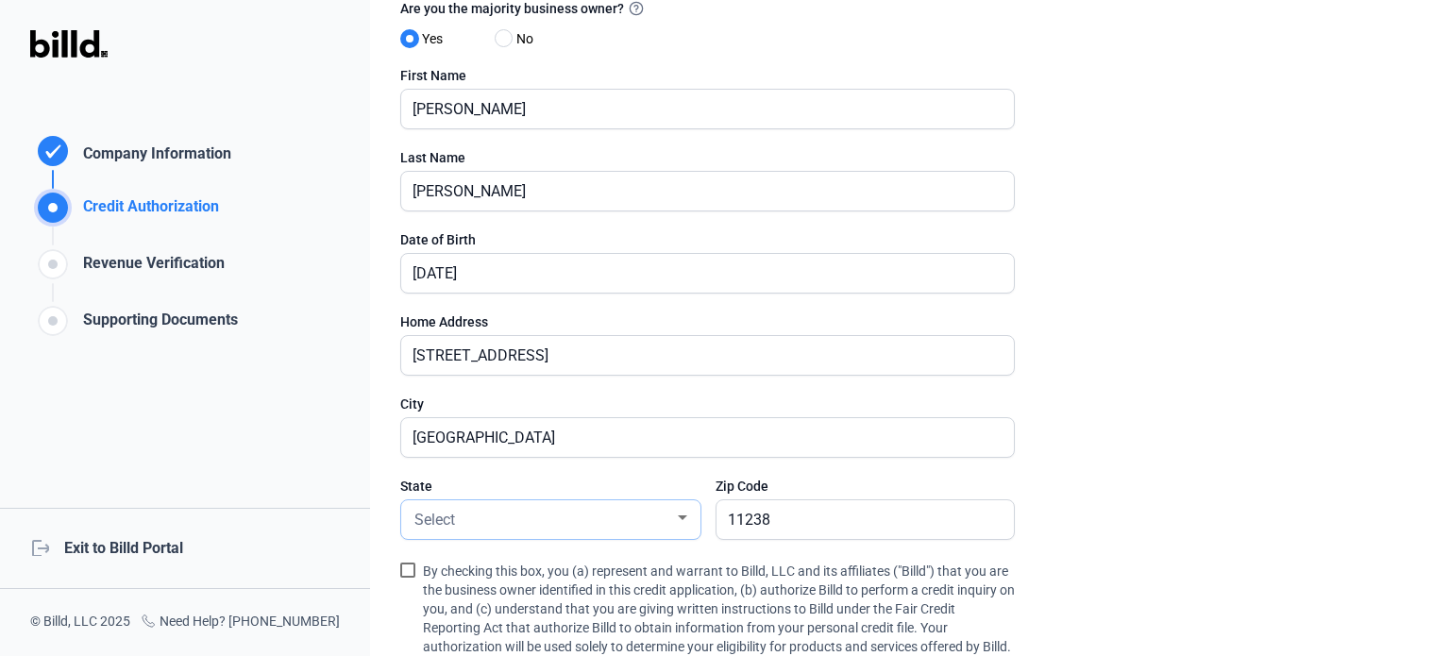
click at [676, 517] on div at bounding box center [682, 518] width 17 height 15
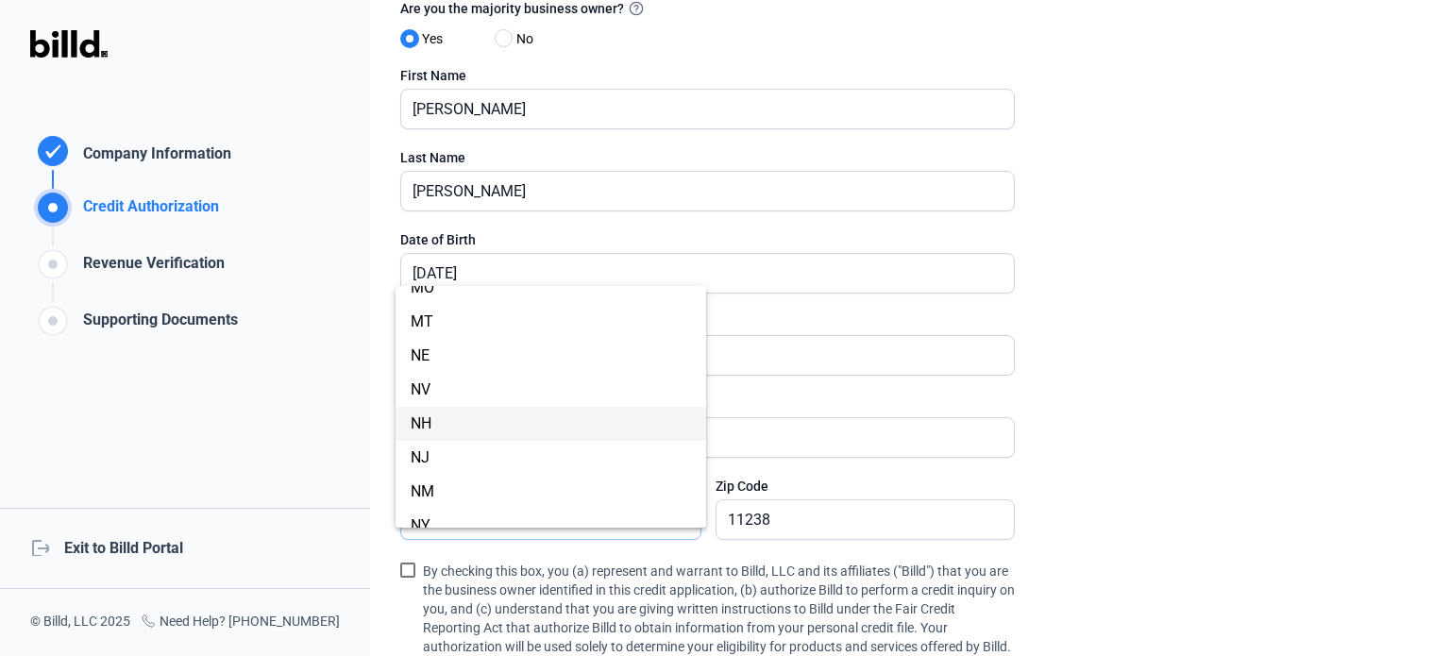
scroll to position [959, 0]
click at [434, 433] on span "NY" at bounding box center [551, 431] width 280 height 34
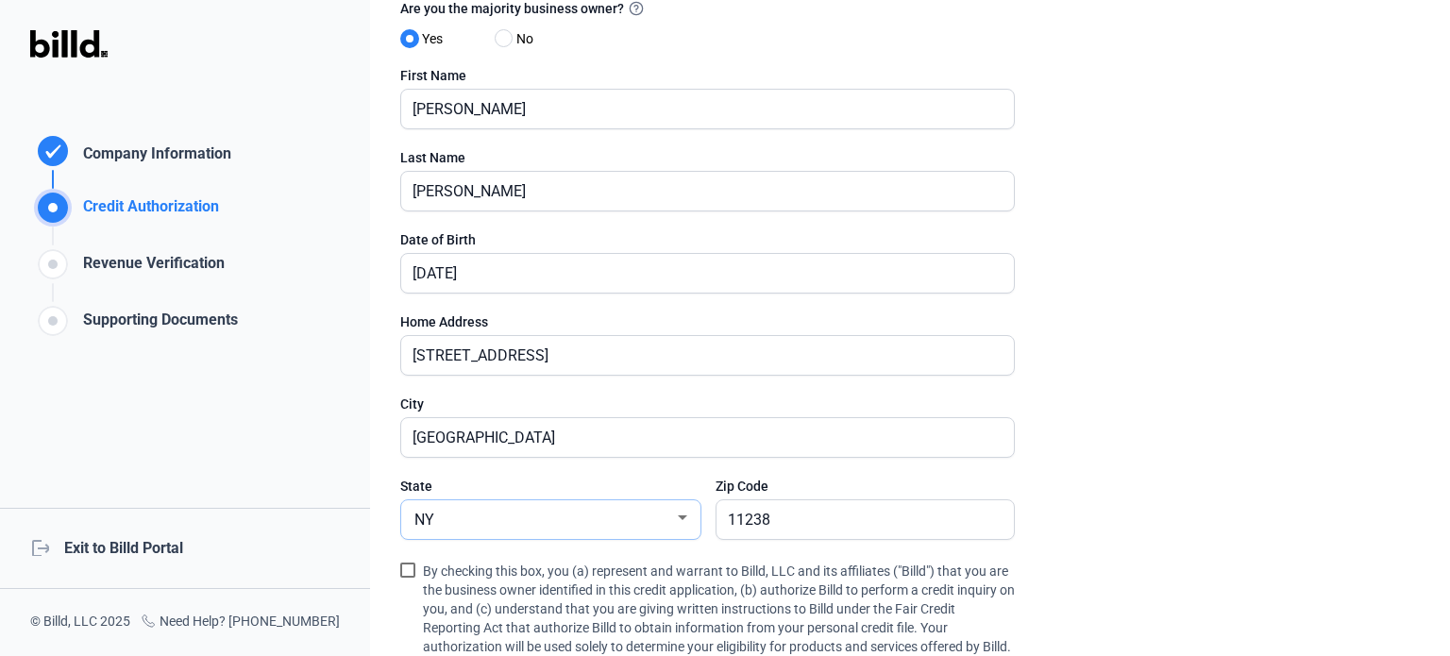
scroll to position [378, 0]
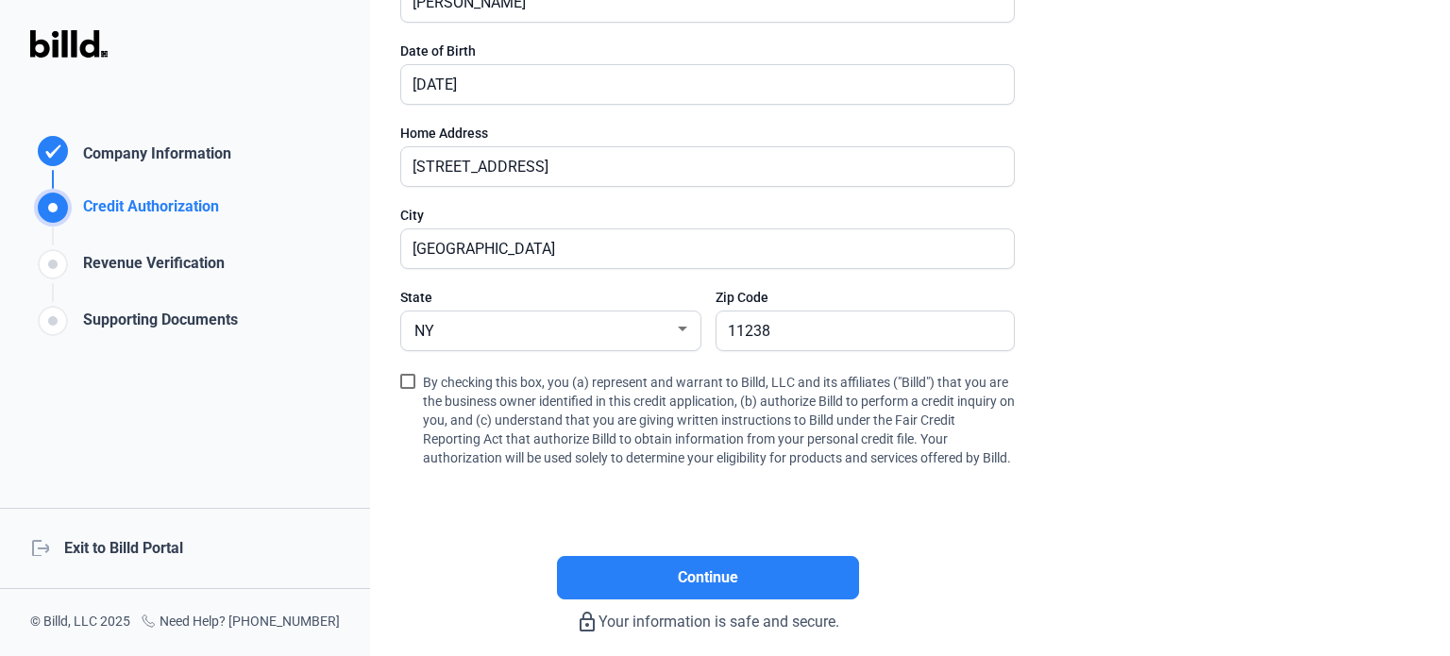
click at [401, 380] on span at bounding box center [407, 381] width 15 height 15
click at [0, 0] on input "By checking this box, you (a) represent and warrant to Billd, LLC and its affil…" at bounding box center [0, 0] width 0 height 0
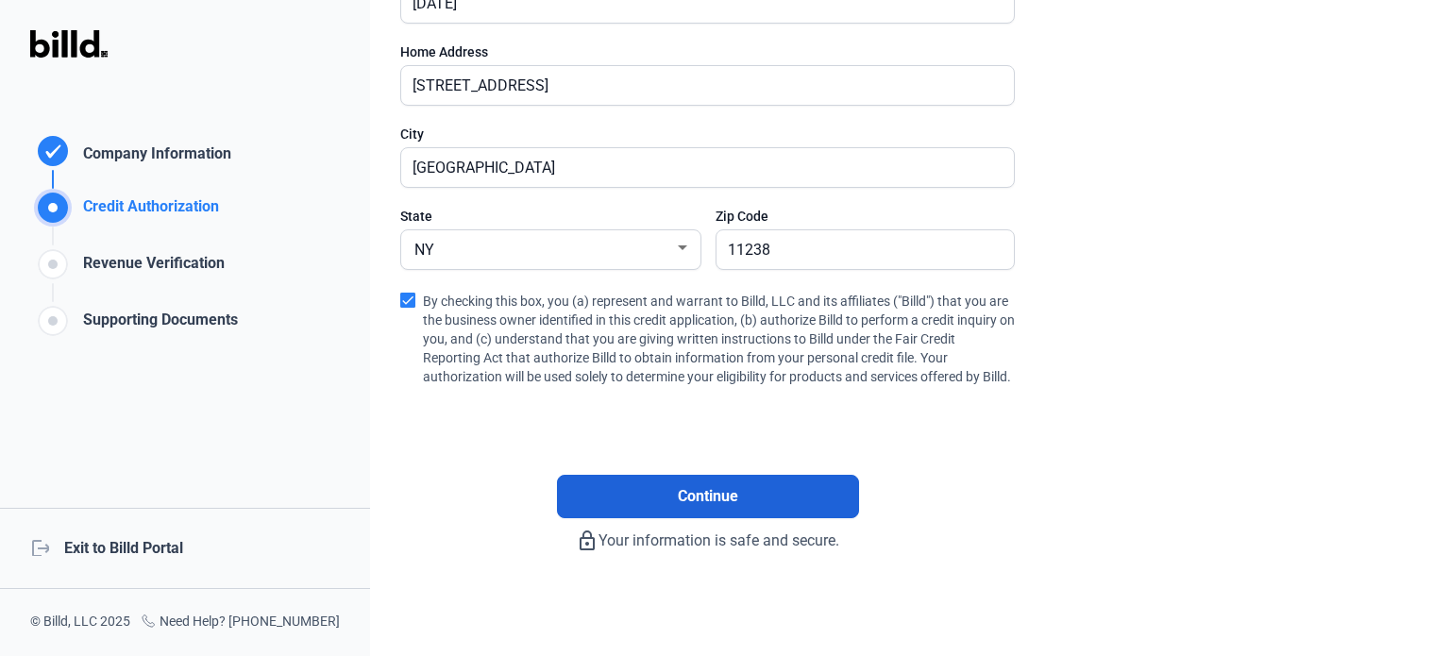
click at [687, 499] on span "Continue" at bounding box center [708, 496] width 60 height 23
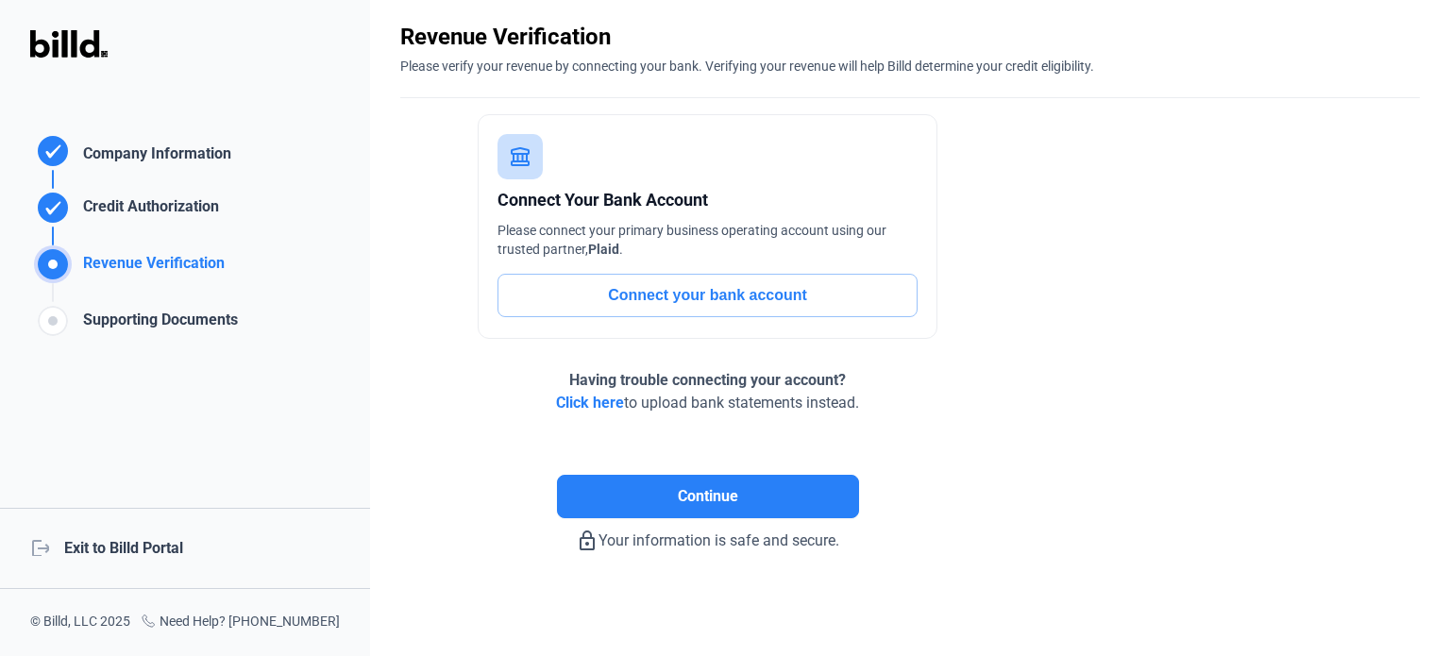
scroll to position [53, 0]
click at [691, 295] on button "Connect your bank account" at bounding box center [707, 296] width 420 height 43
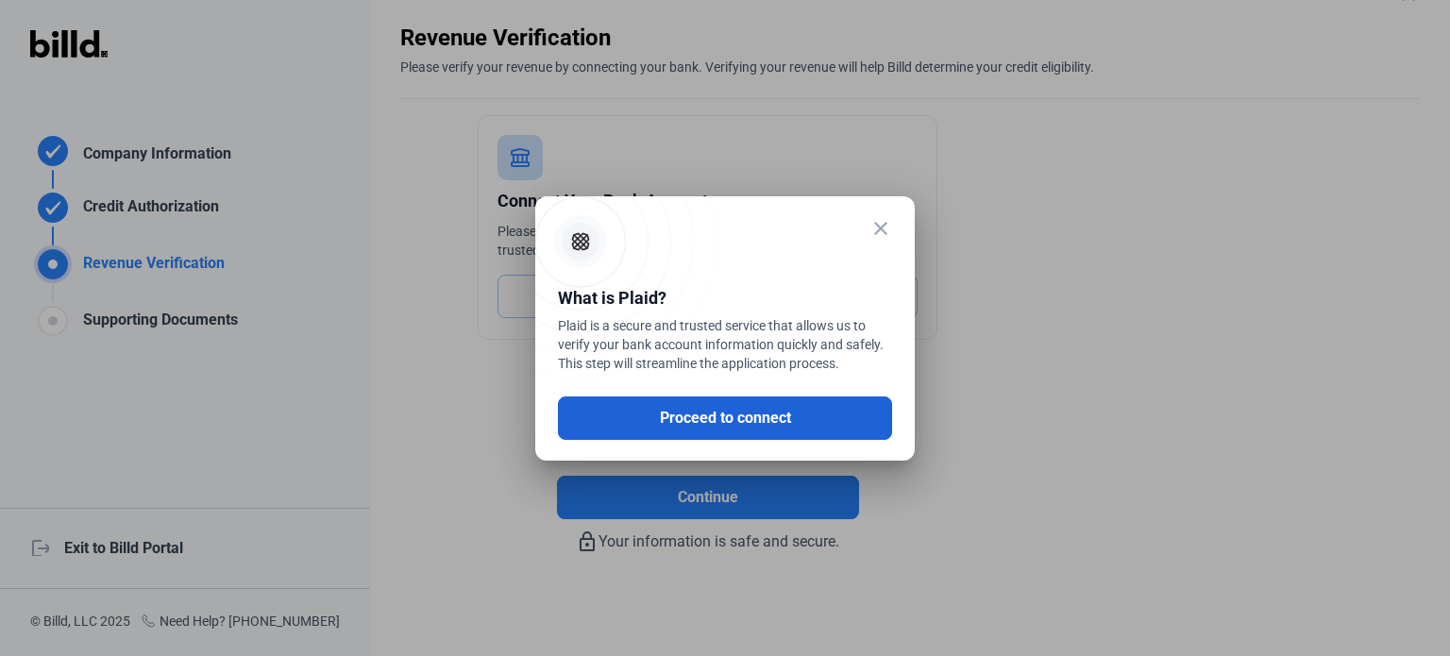
click at [701, 416] on button "Proceed to connect" at bounding box center [725, 417] width 334 height 43
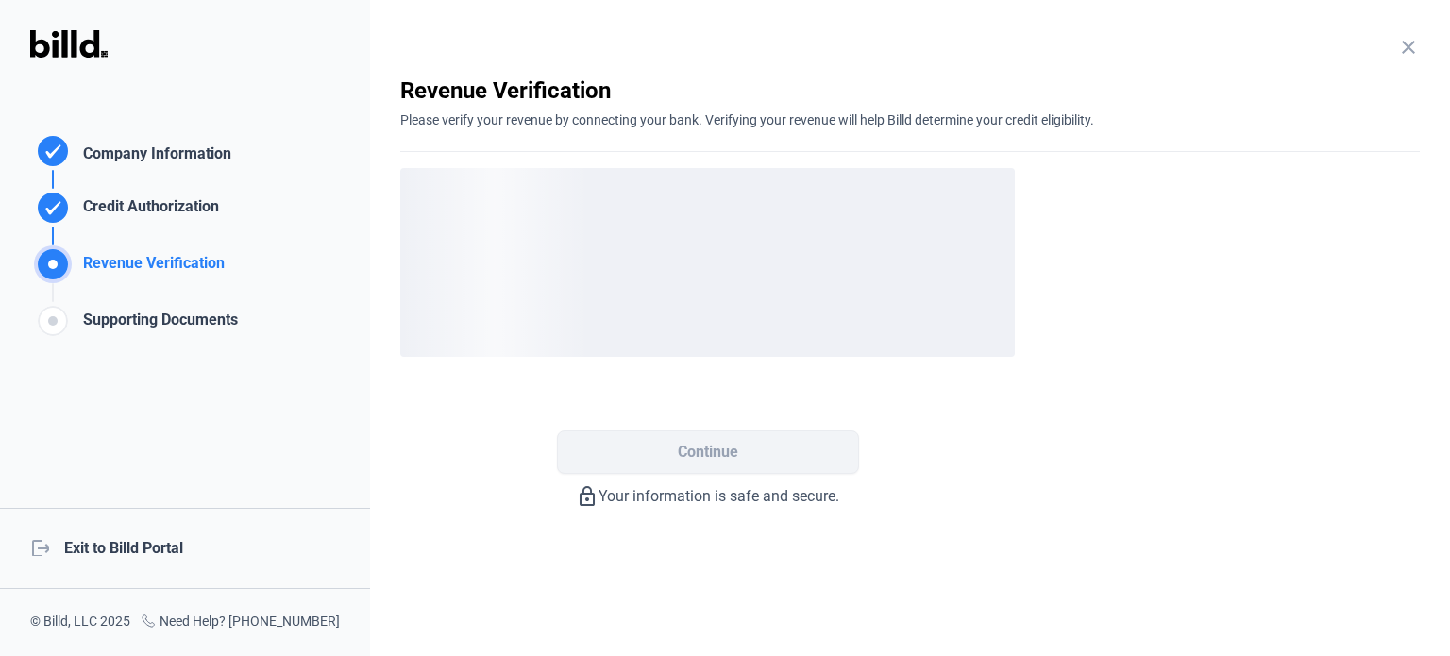
scroll to position [0, 0]
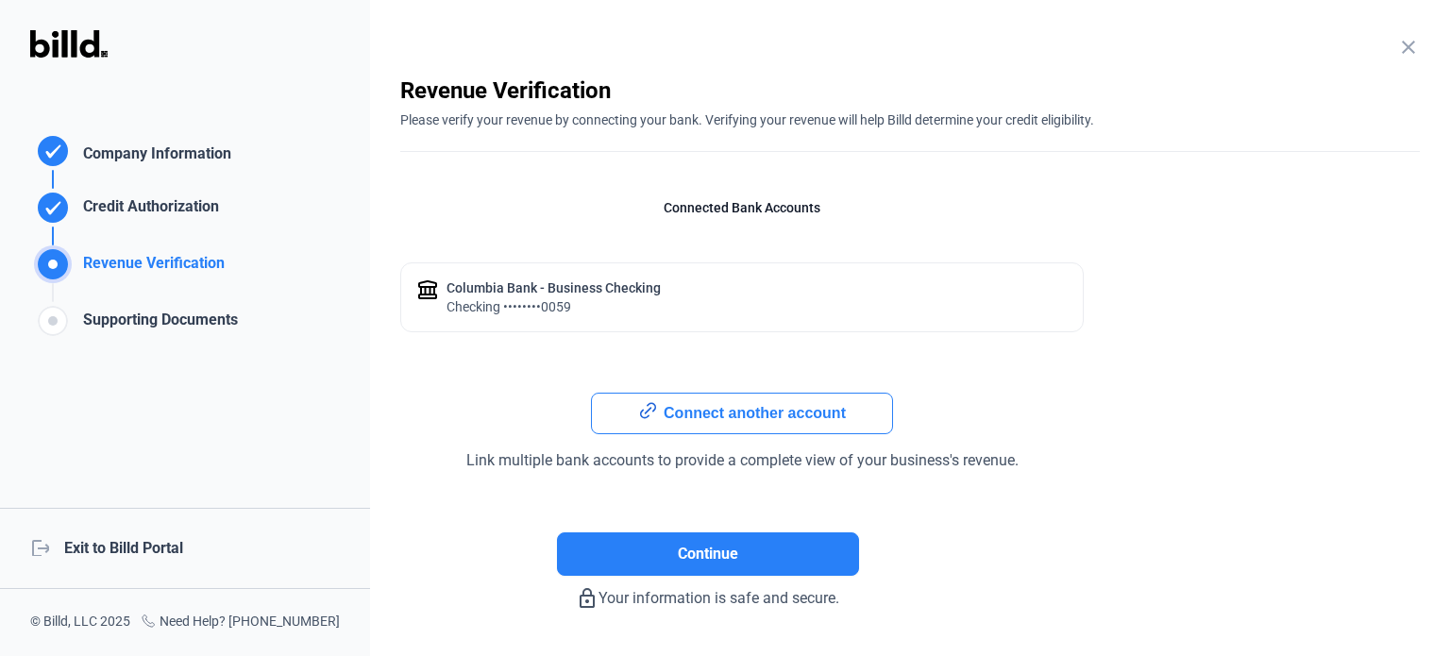
click at [750, 416] on button "Connect another account" at bounding box center [742, 414] width 302 height 42
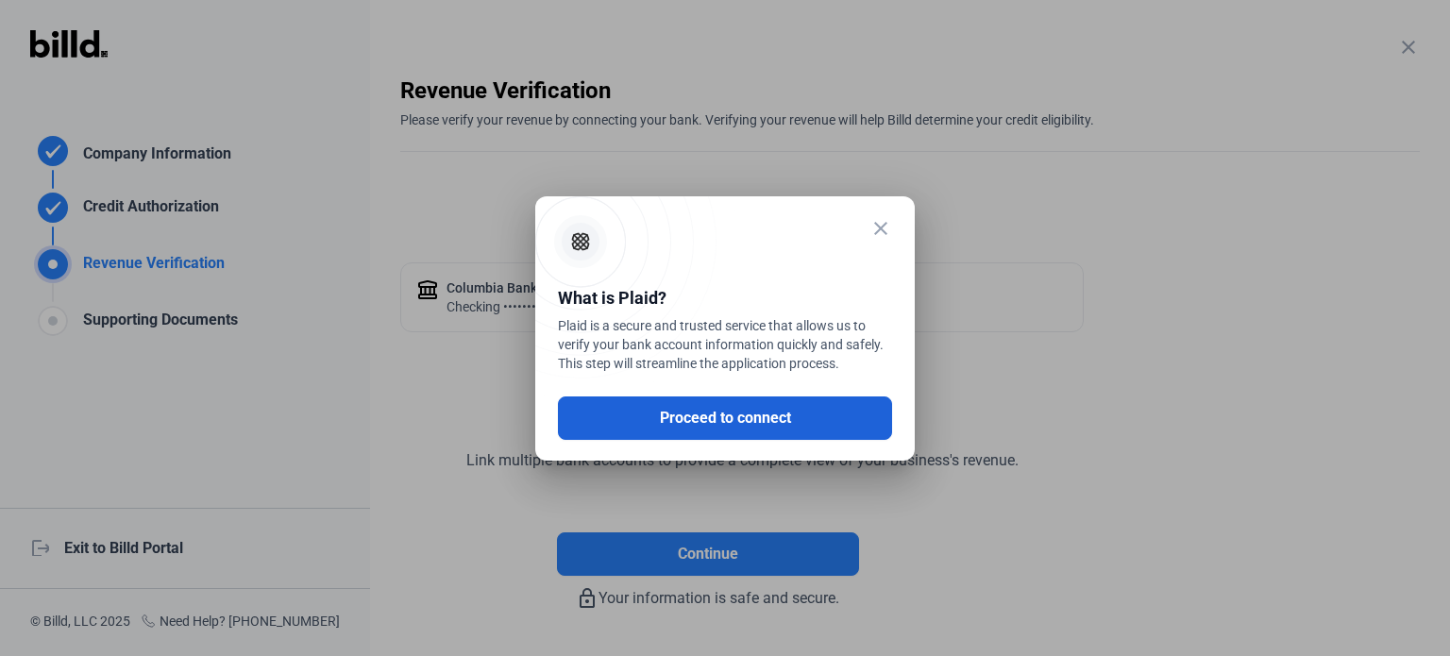
click at [711, 417] on button "Proceed to connect" at bounding box center [725, 417] width 334 height 43
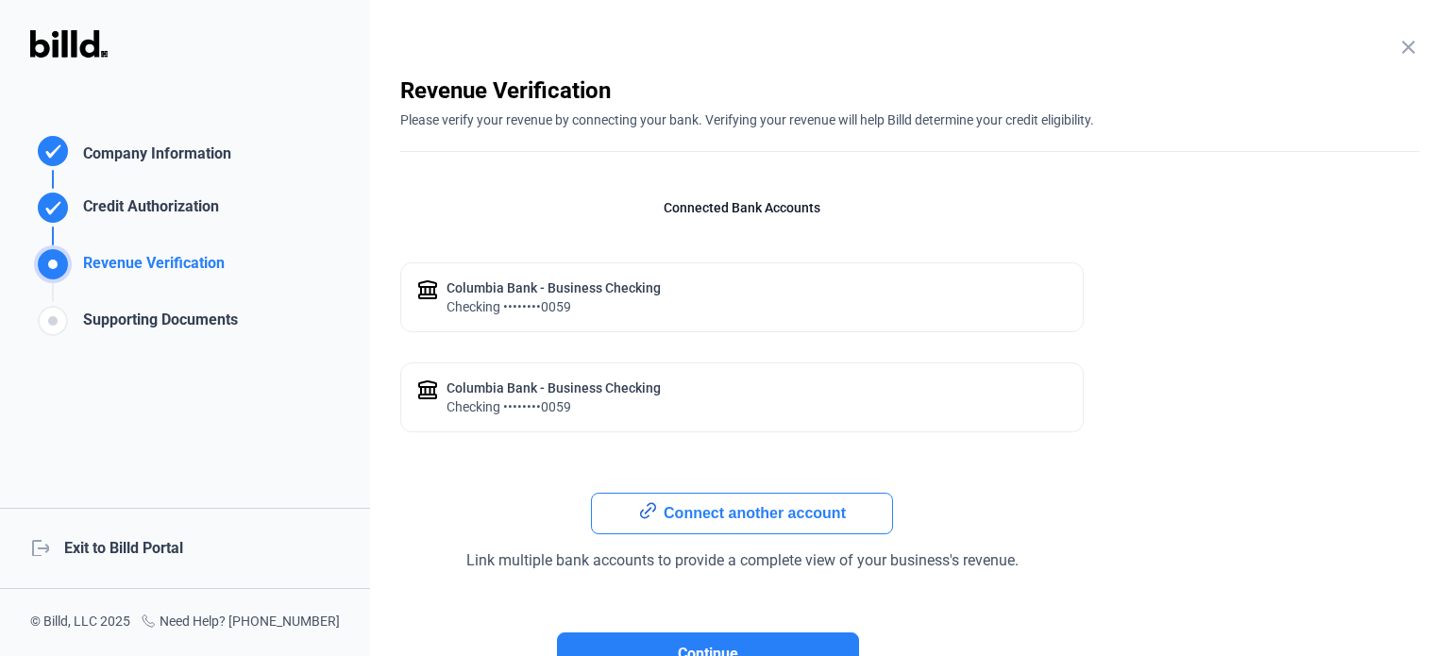
scroll to position [156, 0]
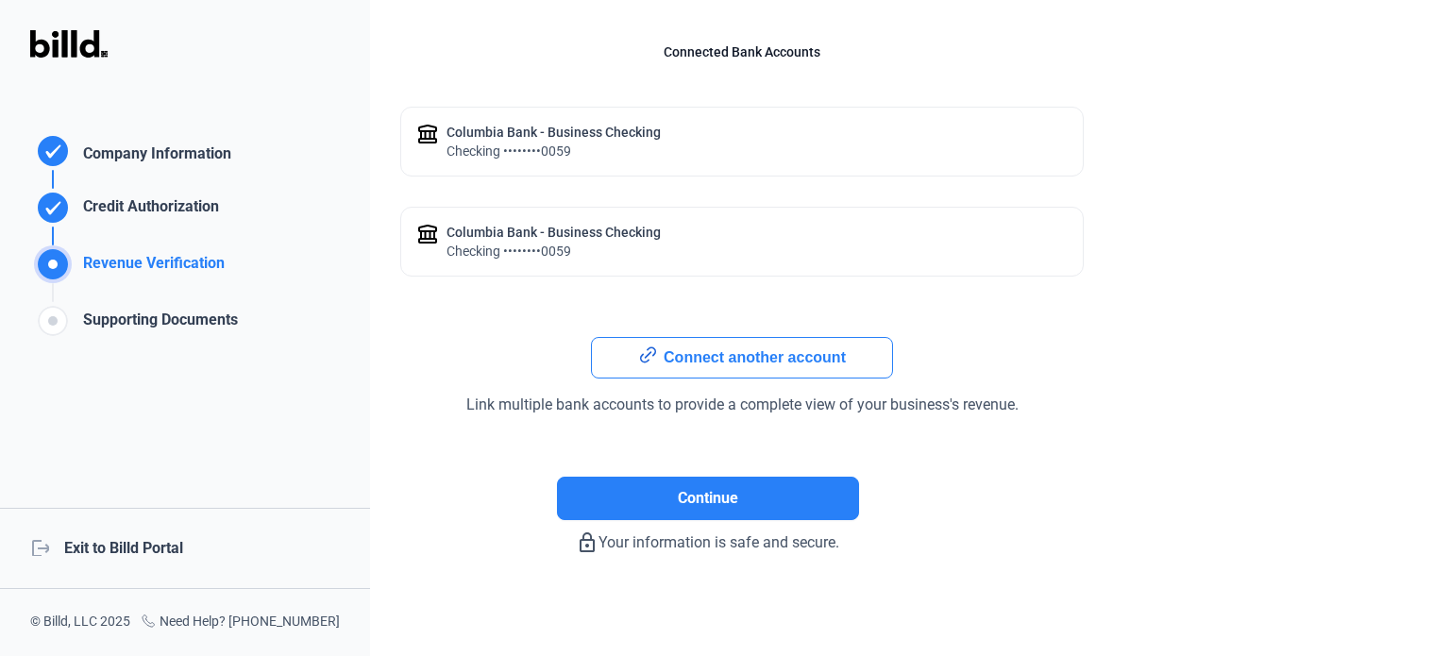
click at [519, 239] on div "Columbia Bank - Business checking" at bounding box center [553, 232] width 214 height 19
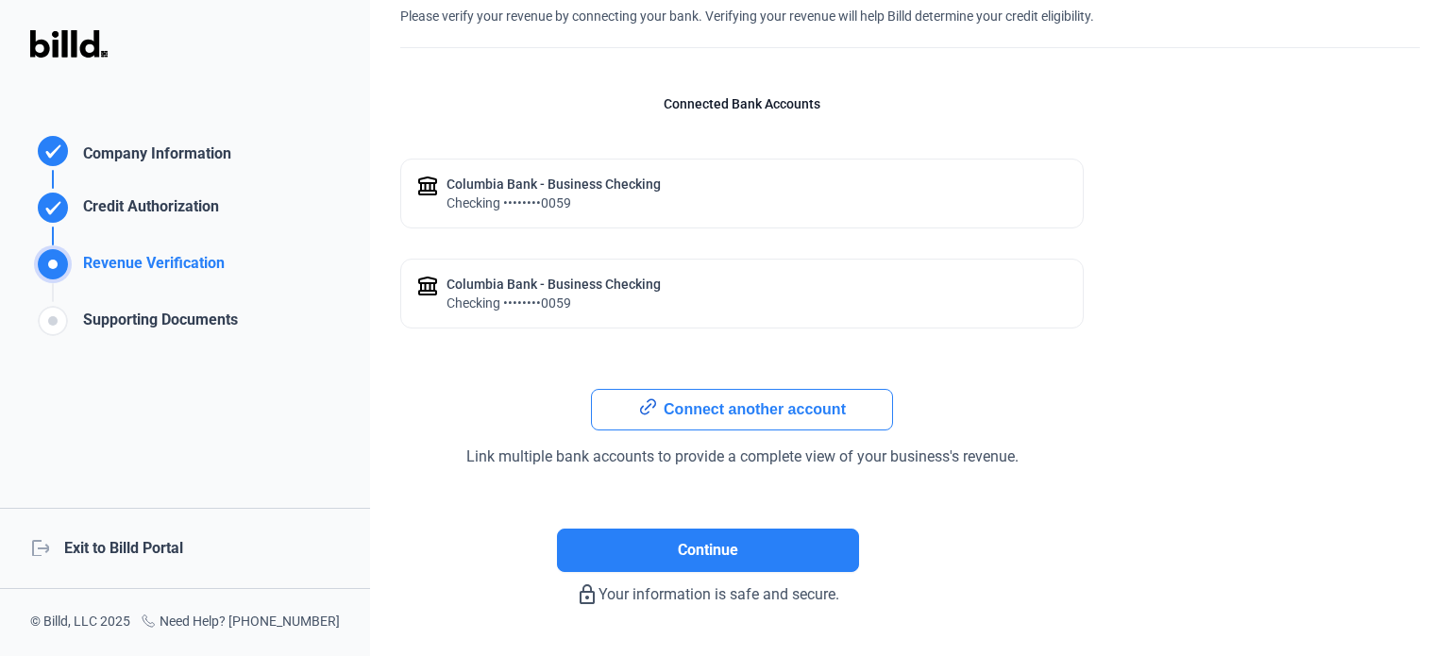
scroll to position [0, 0]
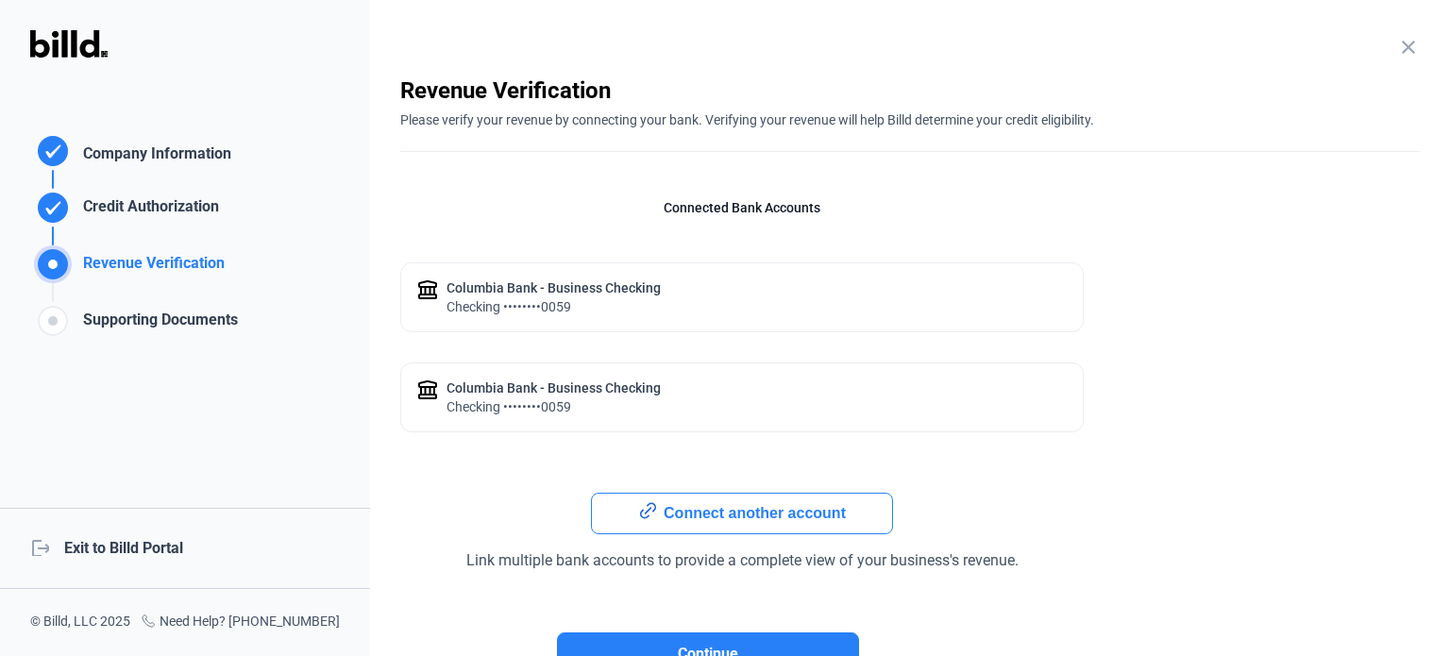
click at [510, 317] on div "Columbia Bank - Business checking checking ••••••••0059" at bounding box center [741, 297] width 683 height 70
click at [1404, 51] on mat-icon "close" at bounding box center [1408, 47] width 23 height 23
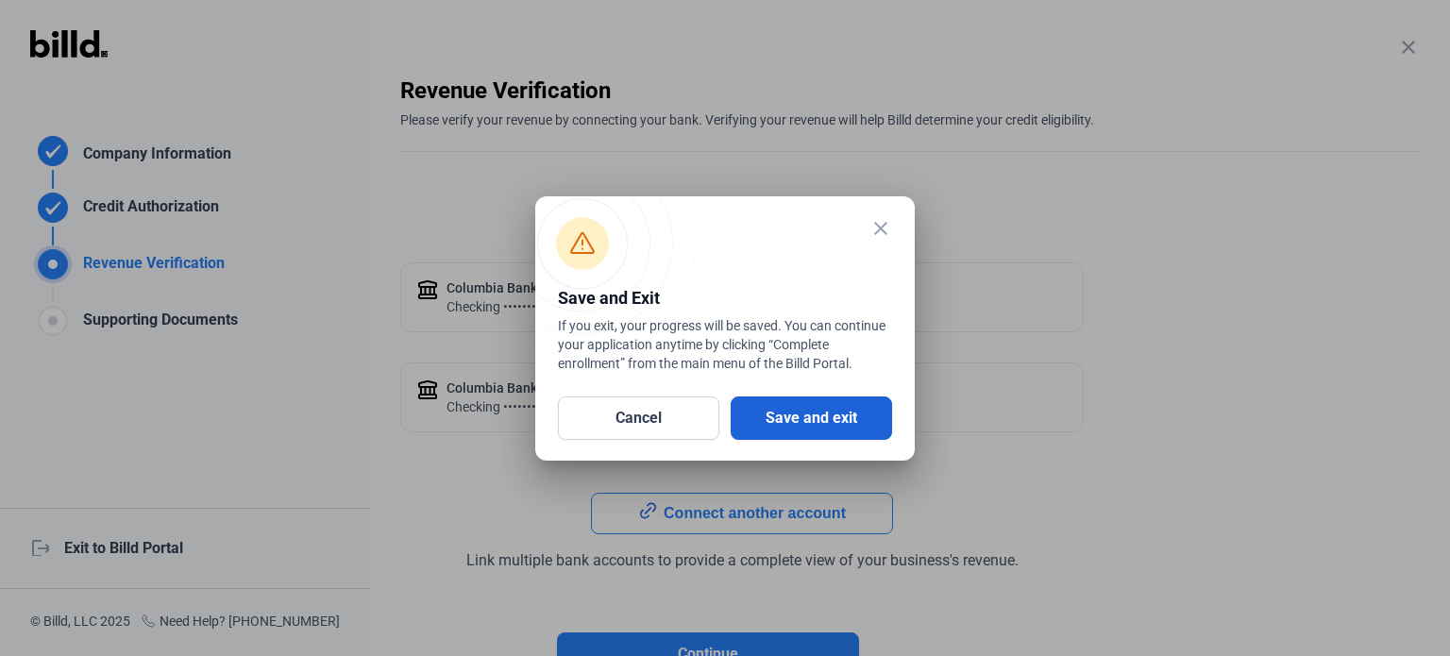
click at [796, 417] on button "Save and exit" at bounding box center [811, 417] width 161 height 43
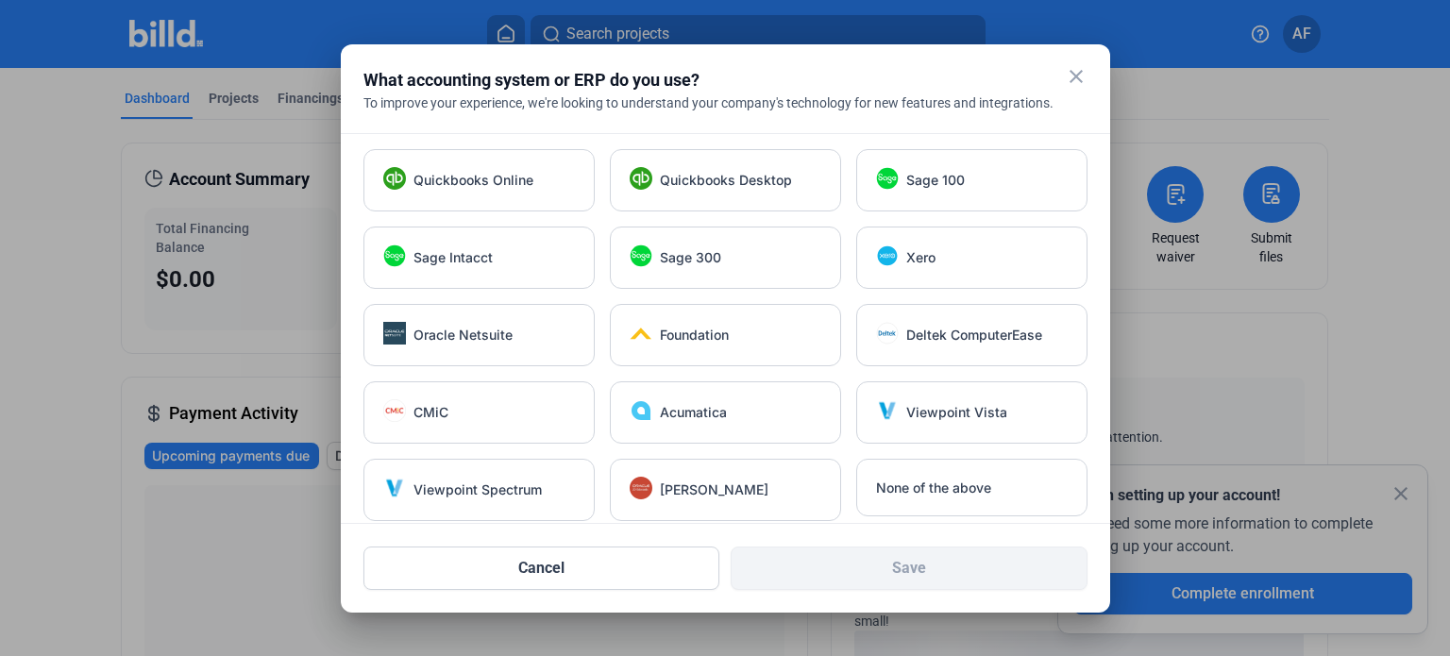
click at [1076, 78] on mat-icon "close" at bounding box center [1076, 76] width 23 height 23
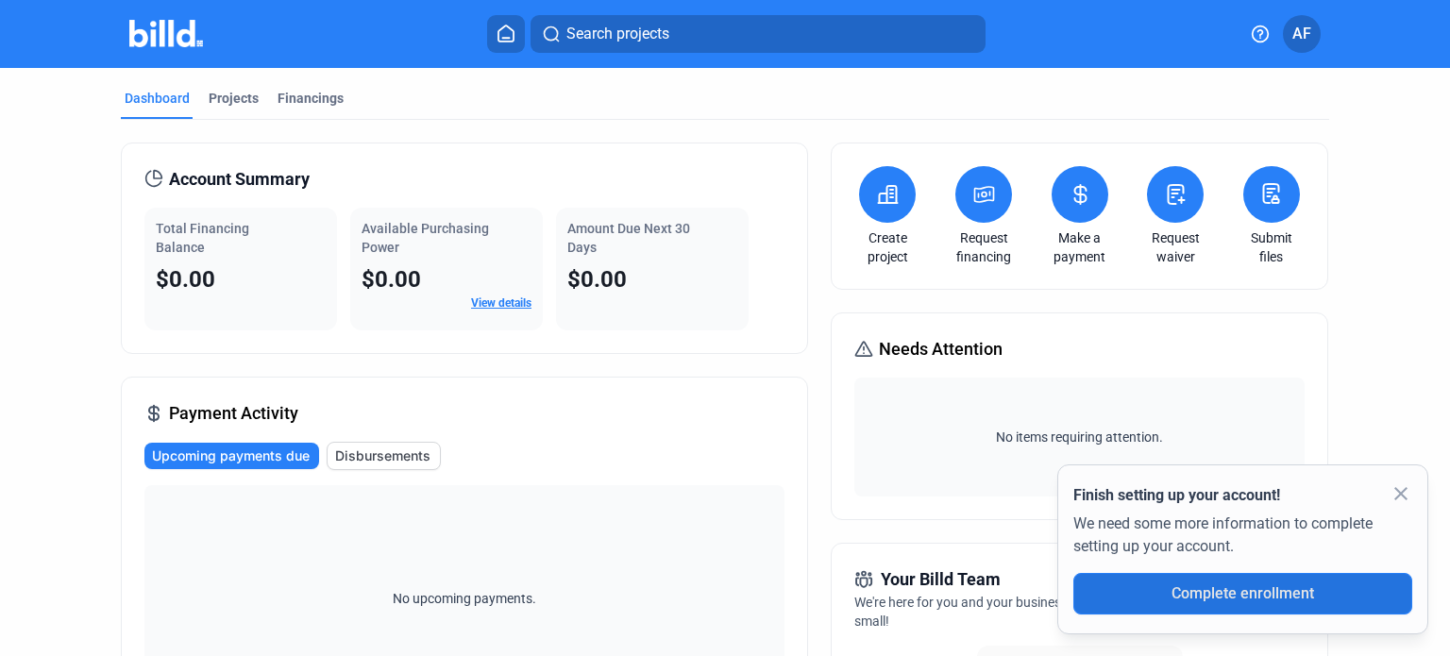
click at [1243, 597] on span "Complete enrollment" at bounding box center [1242, 593] width 143 height 18
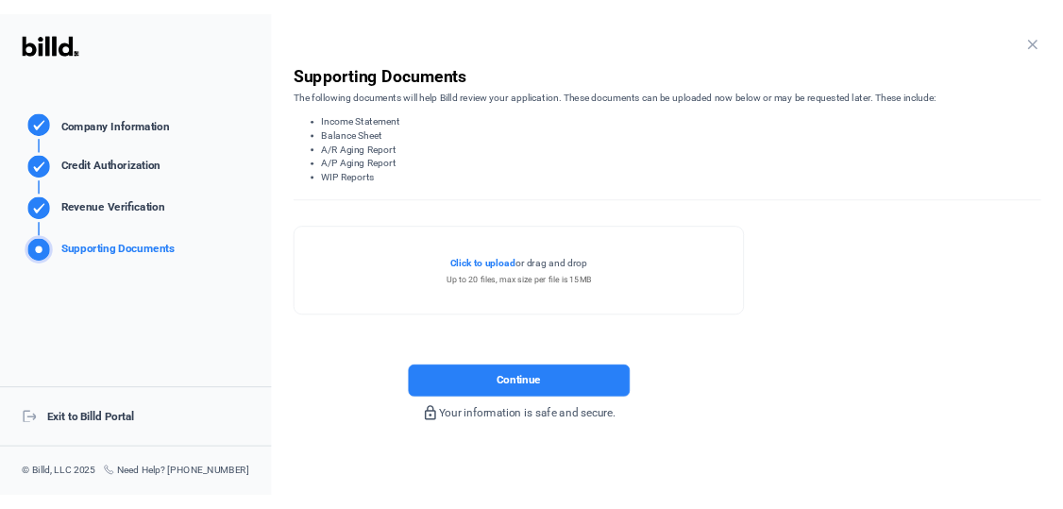
scroll to position [8, 0]
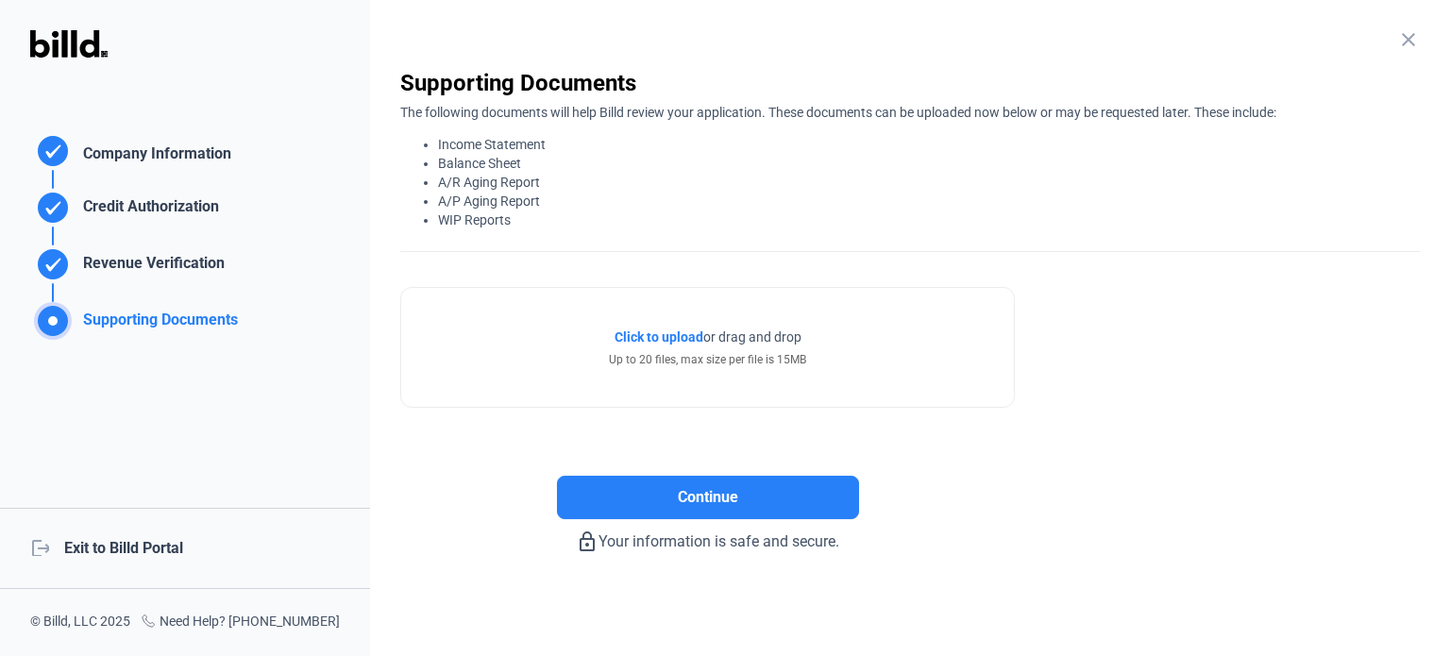
click at [48, 263] on rect at bounding box center [53, 264] width 28 height 28
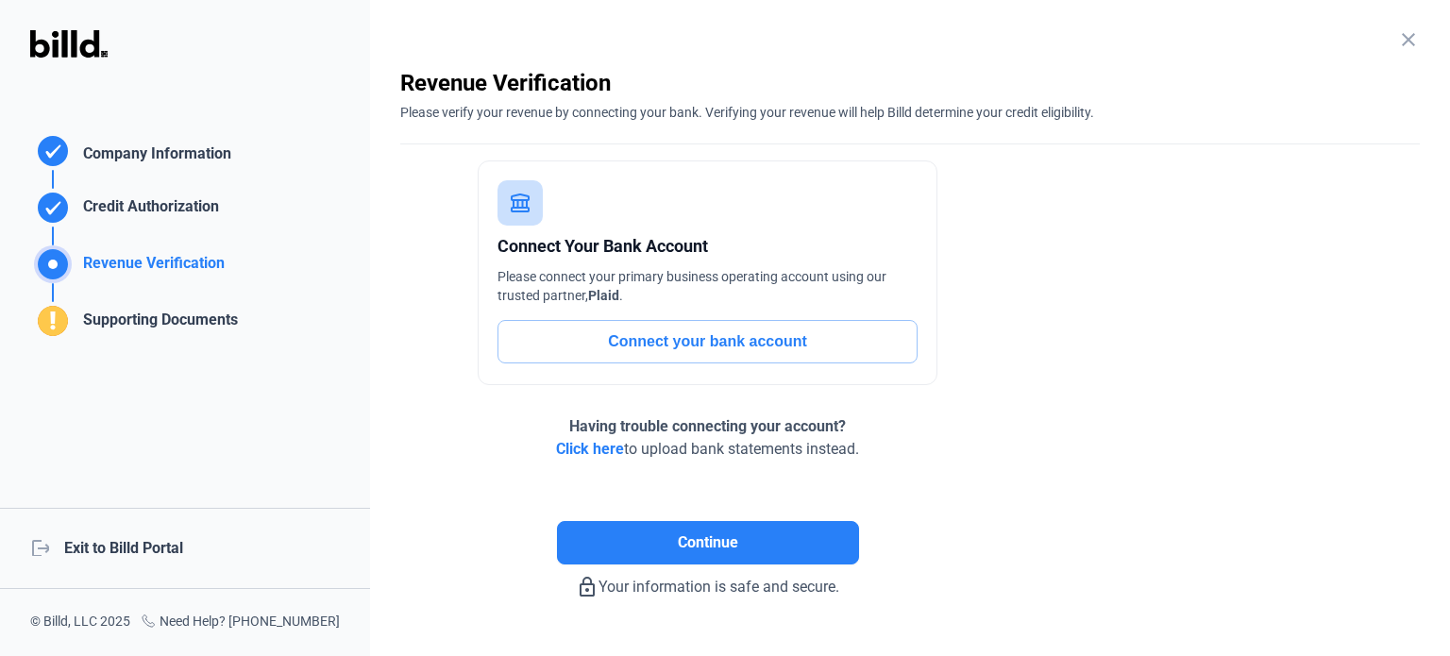
click at [598, 446] on span "Click here" at bounding box center [590, 449] width 68 height 18
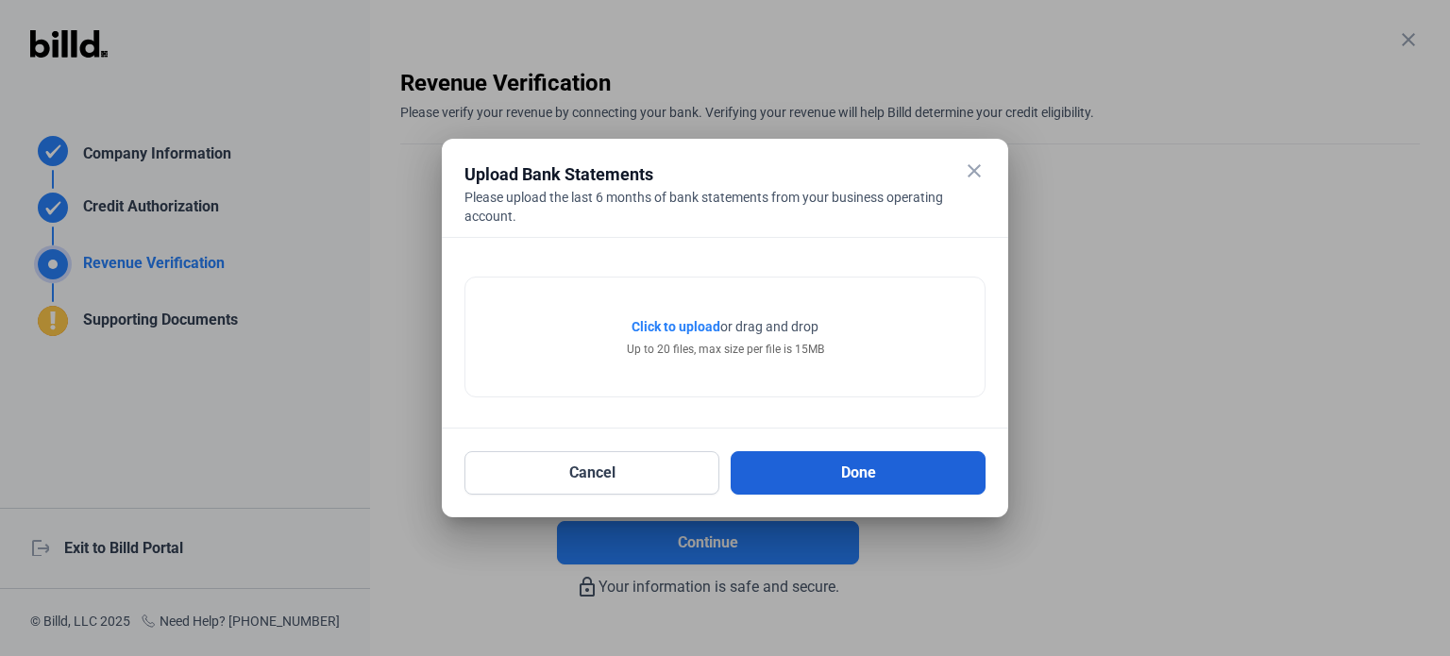
click at [735, 488] on button "Done" at bounding box center [858, 472] width 255 height 43
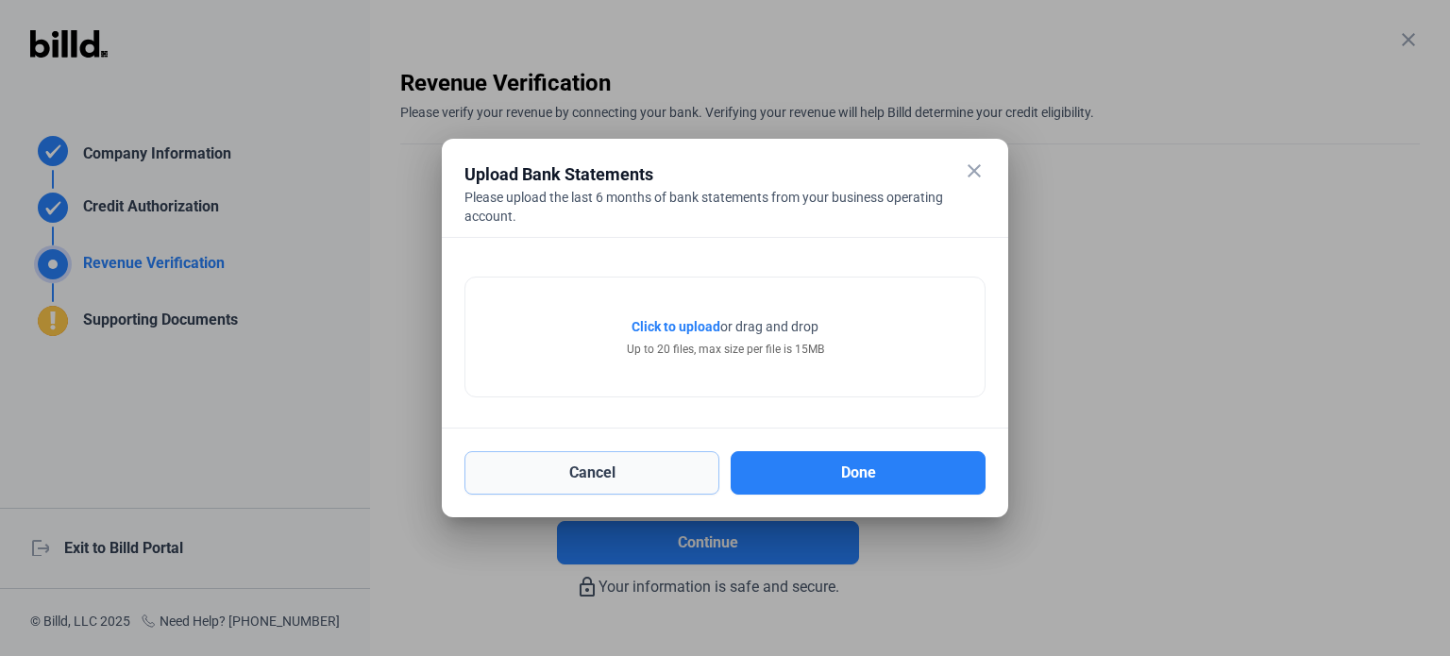
click at [619, 479] on button "Cancel" at bounding box center [591, 472] width 255 height 43
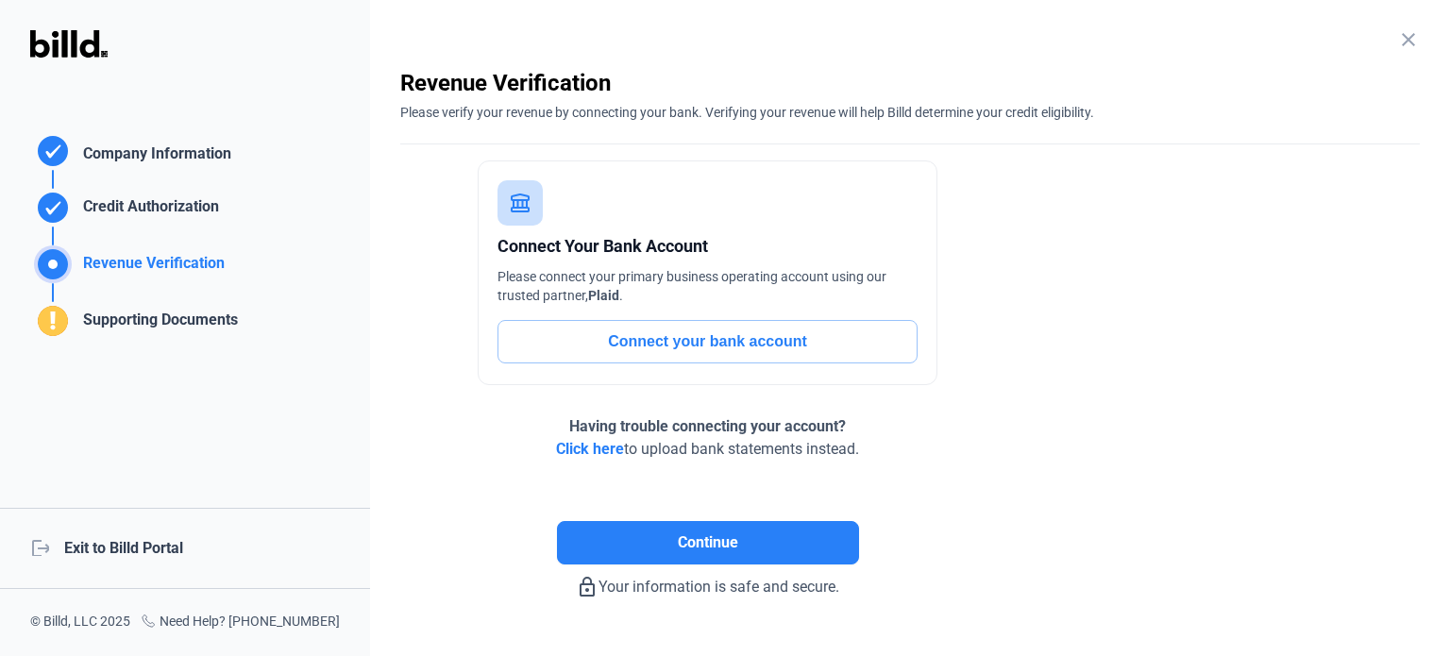
click at [151, 328] on div "Supporting Documents" at bounding box center [157, 324] width 162 height 31
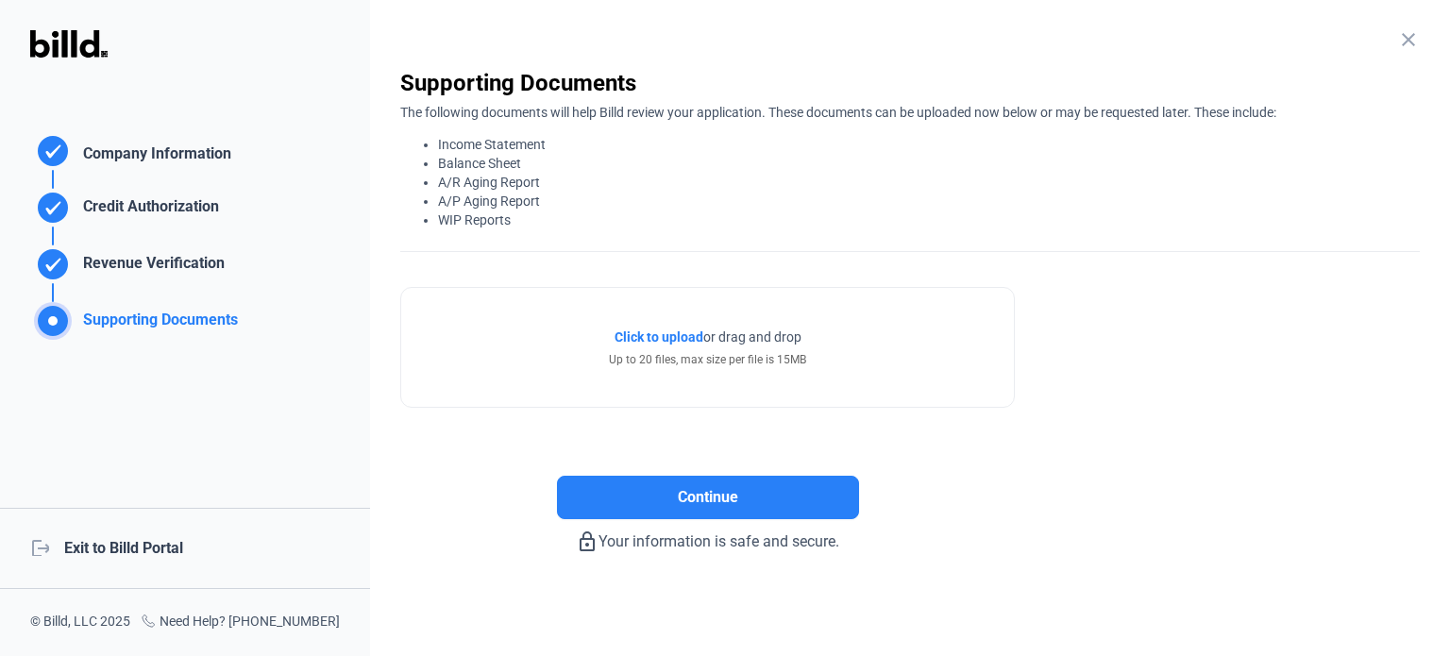
drag, startPoint x: 521, startPoint y: 223, endPoint x: 411, endPoint y: 143, distance: 136.5
click at [411, 143] on ul "Income Statement Balance Sheet A/R Aging Report A/P Aging Report WIP Reports" at bounding box center [909, 182] width 1019 height 94
copy ul "Income Statement Balance Sheet A/R Aging Report A/P Aging Report WIP Reports"
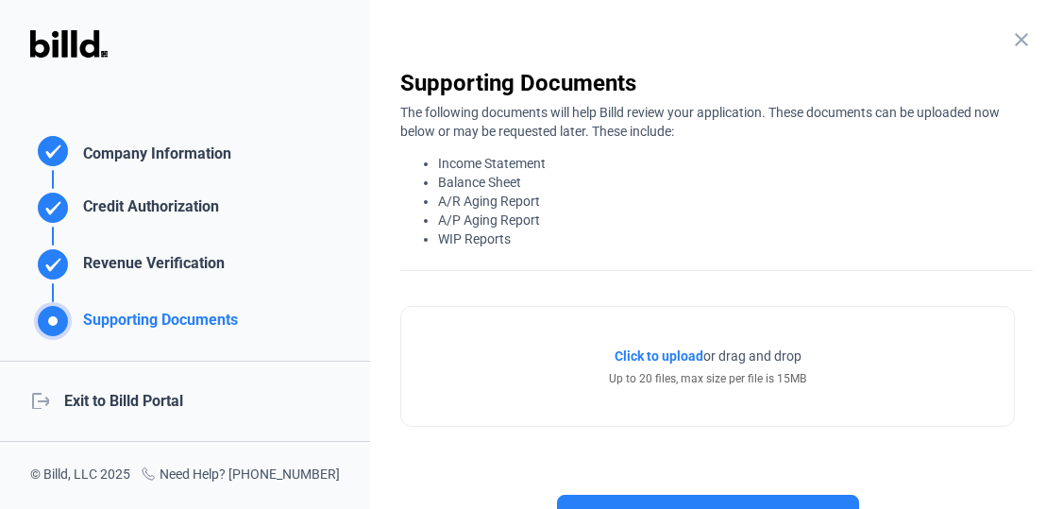
click at [689, 293] on div "Click to upload Tap to upload or drag and drop Up to 20 files, max size per fil…" at bounding box center [707, 357] width 615 height 140
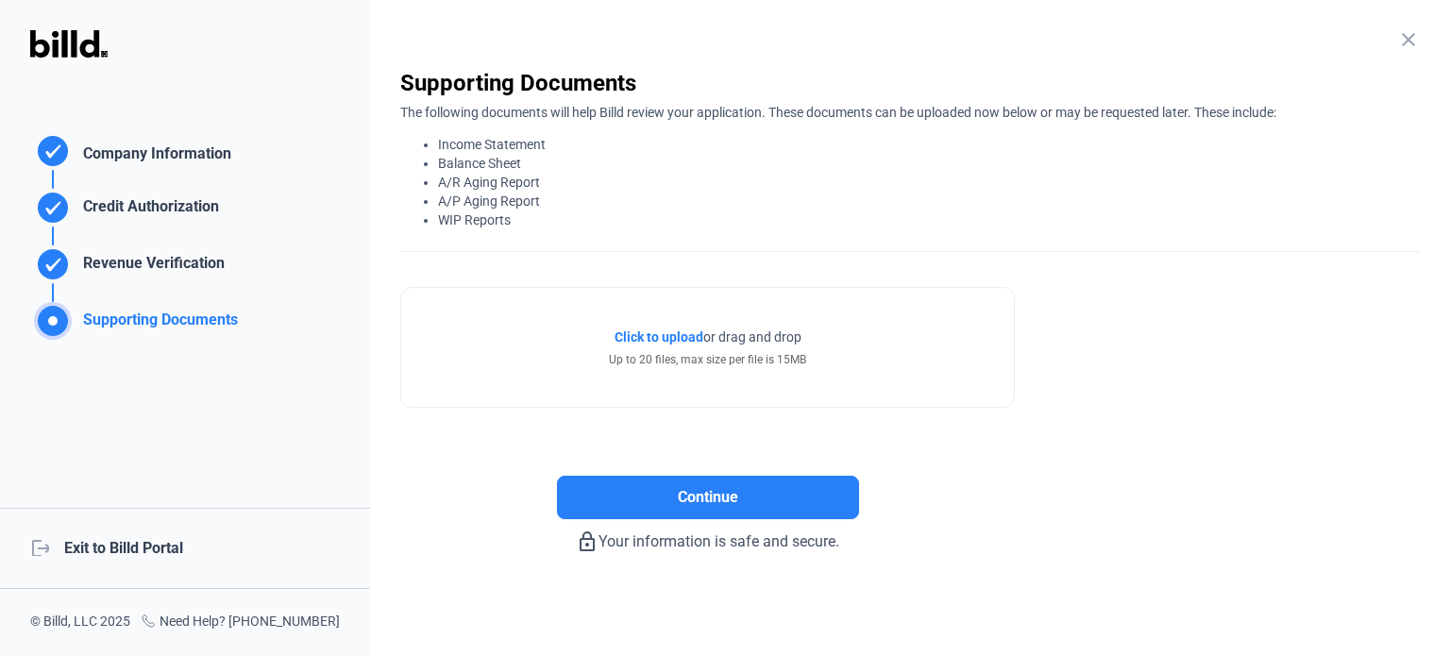
click at [668, 339] on span "Click to upload" at bounding box center [659, 336] width 89 height 15
click at [121, 266] on div "Revenue Verification" at bounding box center [150, 267] width 149 height 31
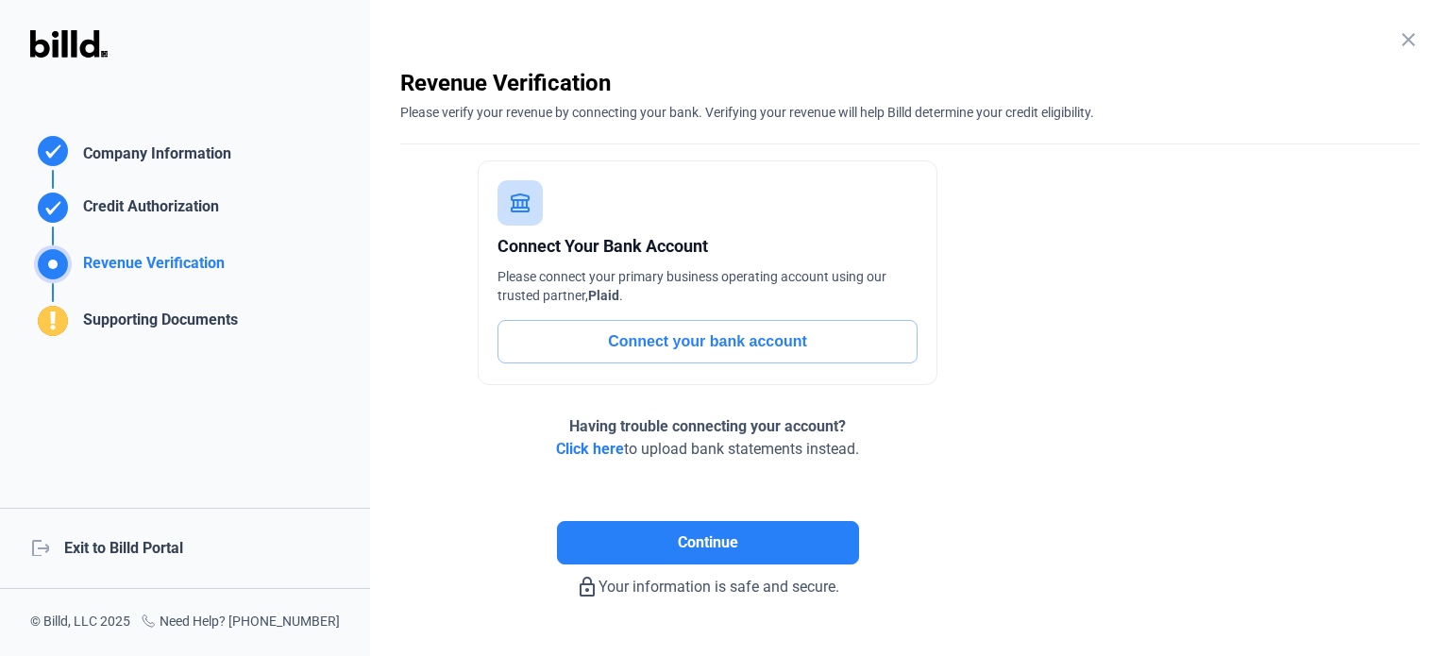
click at [597, 446] on span "Click here" at bounding box center [590, 449] width 68 height 18
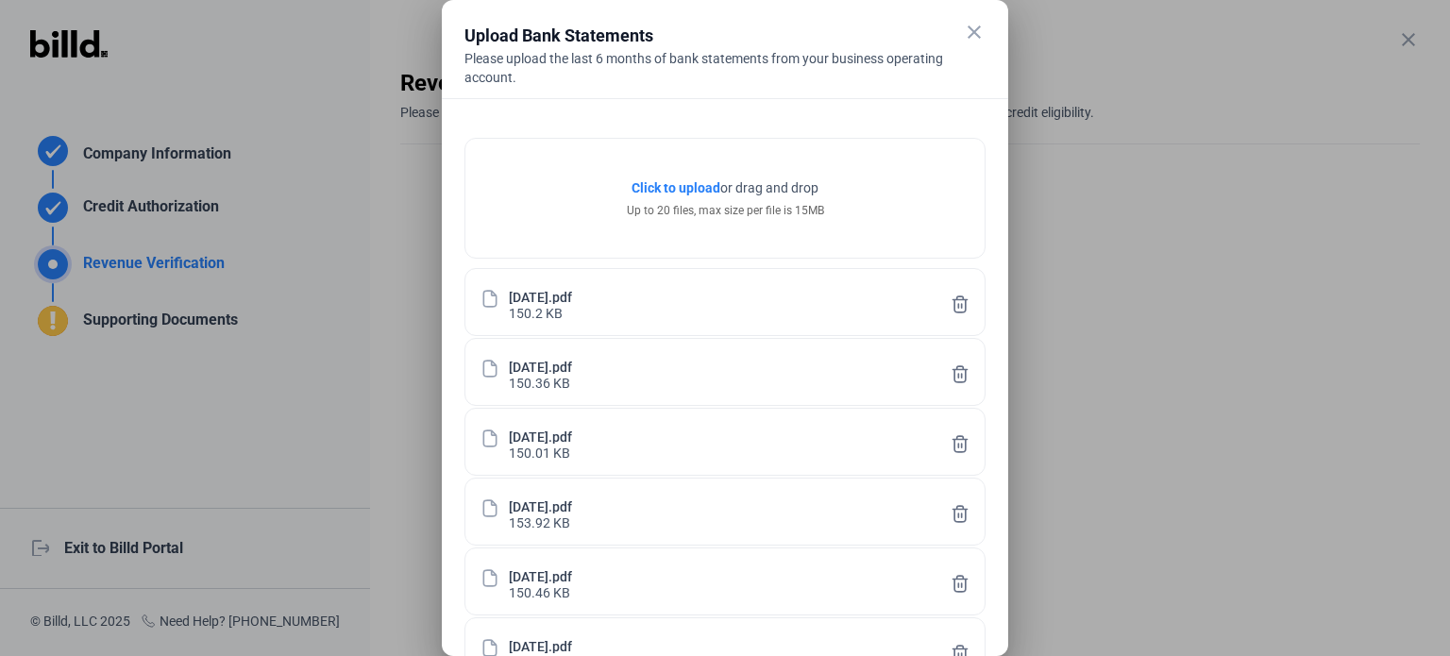
drag, startPoint x: 672, startPoint y: 25, endPoint x: 810, endPoint y: 70, distance: 145.1
click at [722, 17] on mat-dialog-container "close Upload Bank Statements Please upload the last 6 months of bank statements…" at bounding box center [725, 328] width 566 height 656
click at [979, 28] on mat-icon "close" at bounding box center [974, 32] width 23 height 23
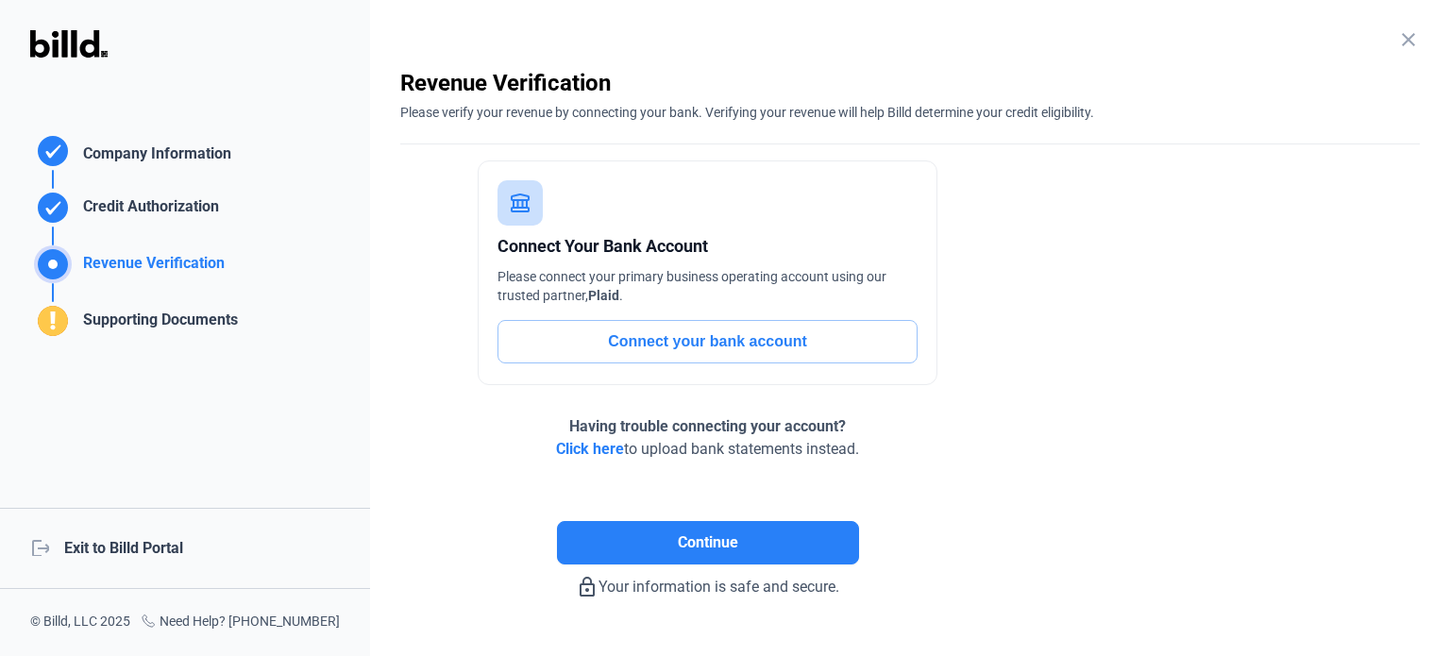
scroll to position [53, 0]
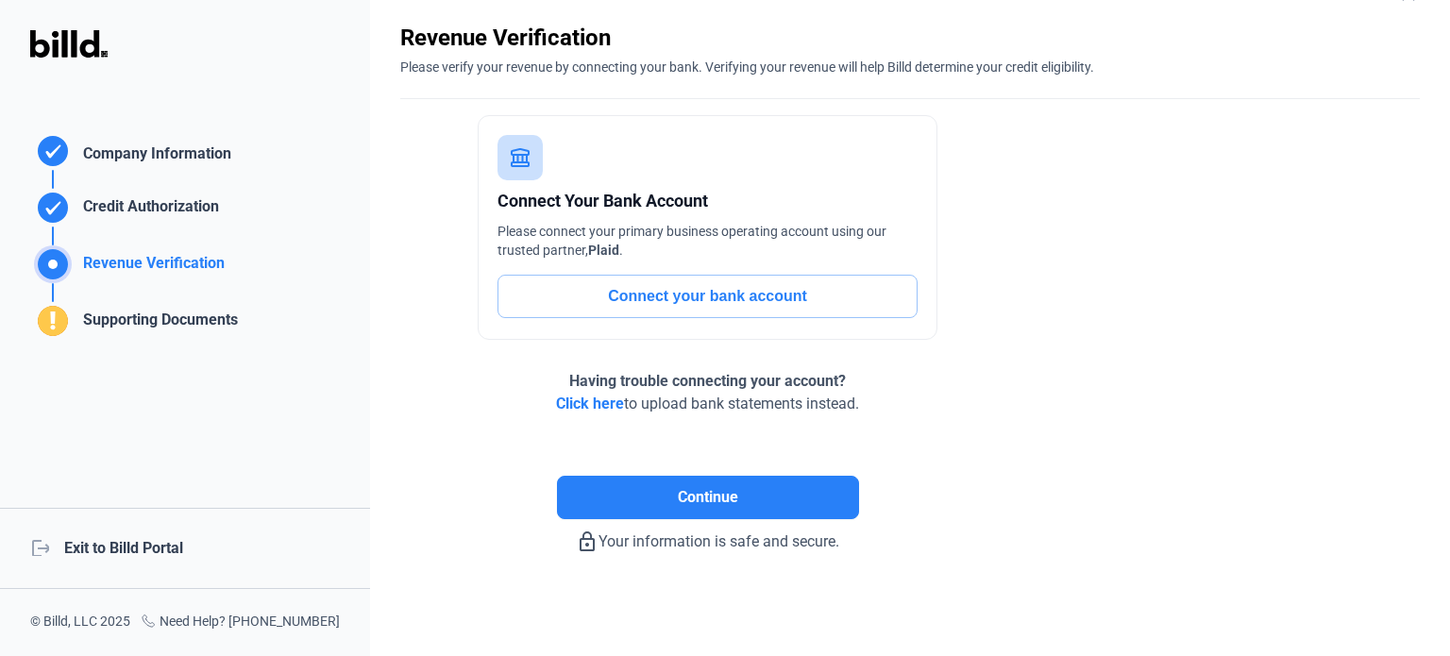
click at [176, 253] on div "Revenue Verification" at bounding box center [150, 267] width 149 height 31
click at [598, 410] on span "Click here" at bounding box center [590, 404] width 68 height 18
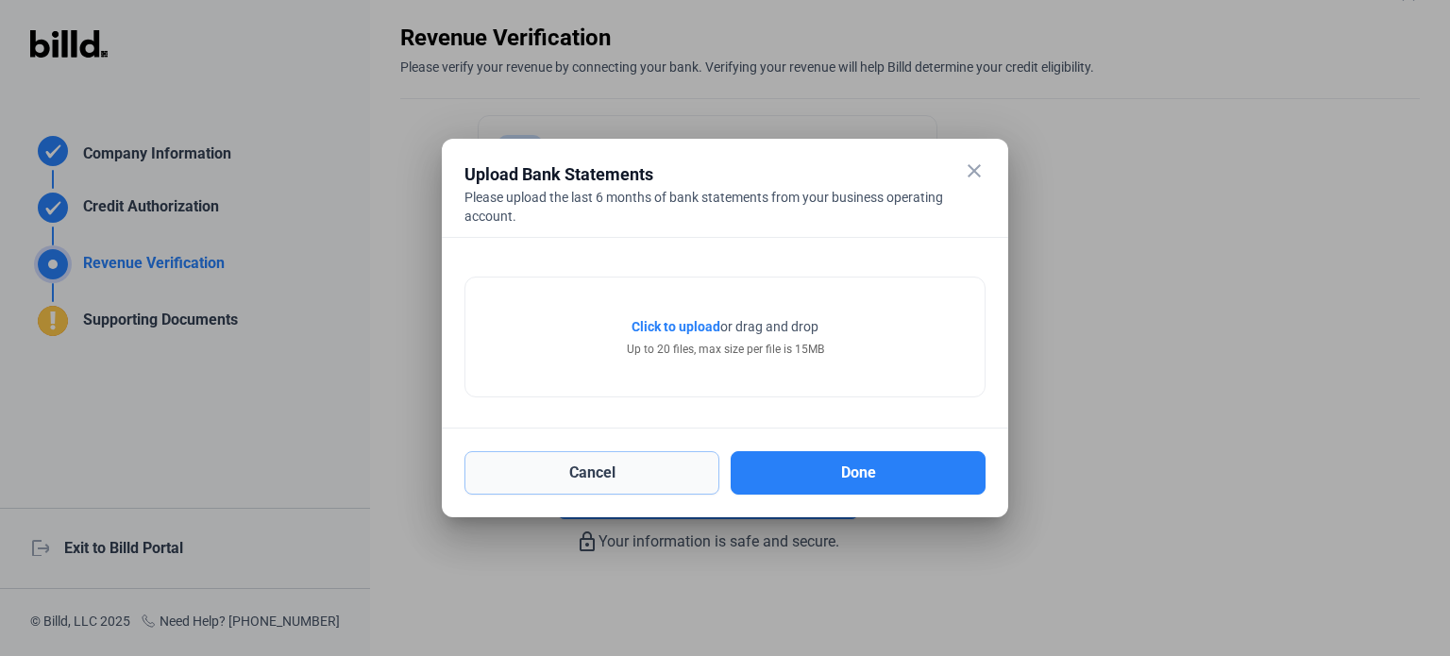
click at [617, 477] on button "Cancel" at bounding box center [591, 472] width 255 height 43
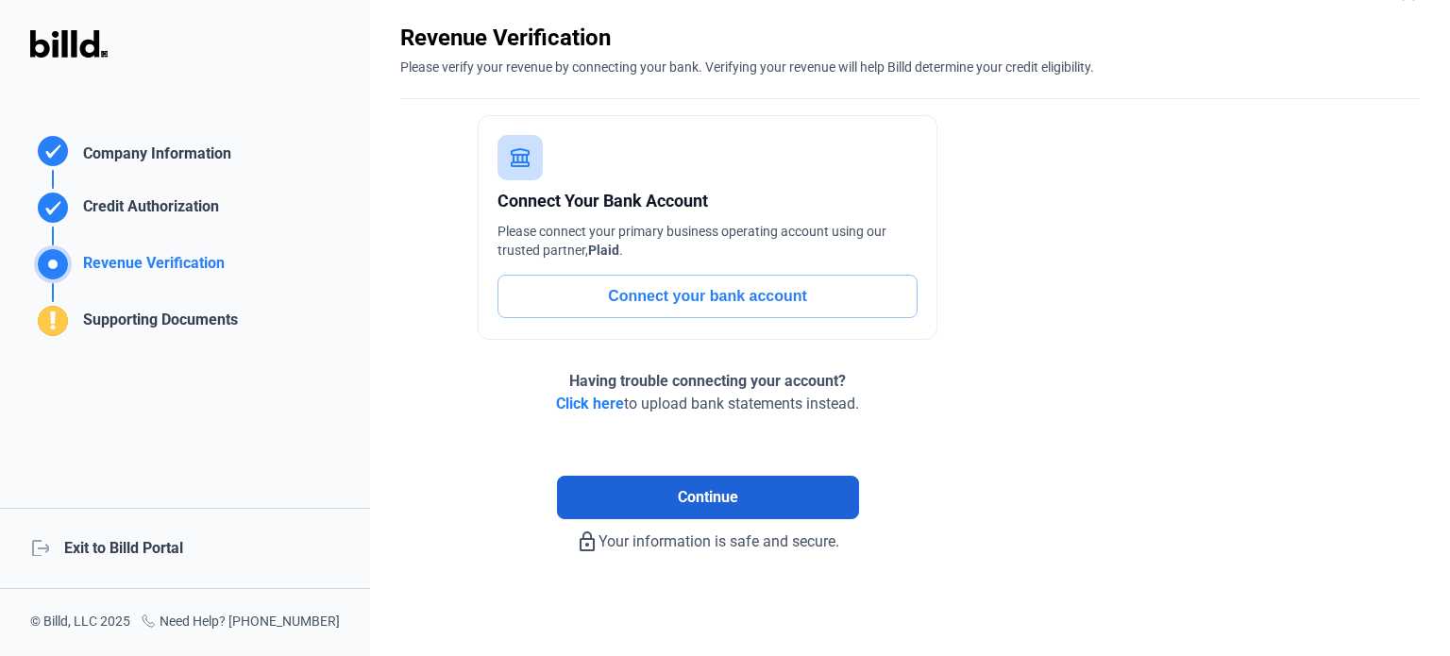
click at [723, 494] on span "Continue" at bounding box center [708, 497] width 60 height 23
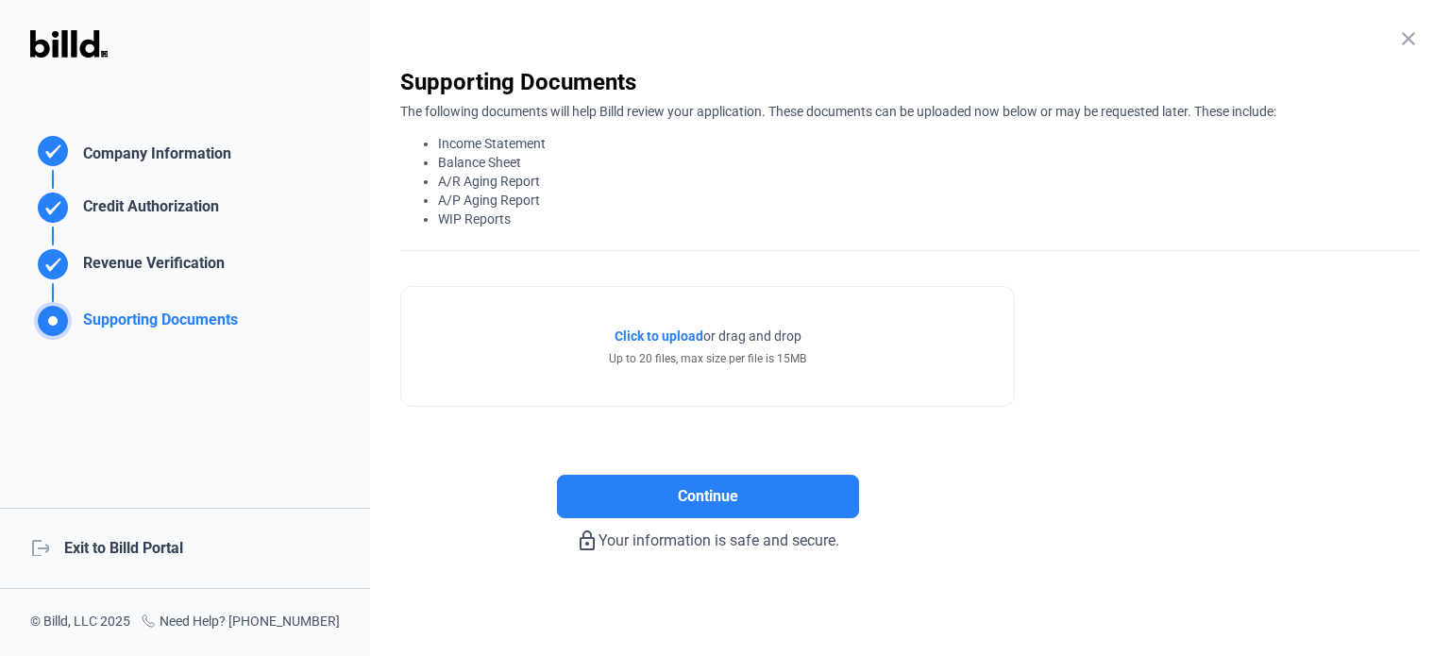
scroll to position [8, 0]
click at [116, 264] on div "Revenue Verification" at bounding box center [150, 267] width 149 height 31
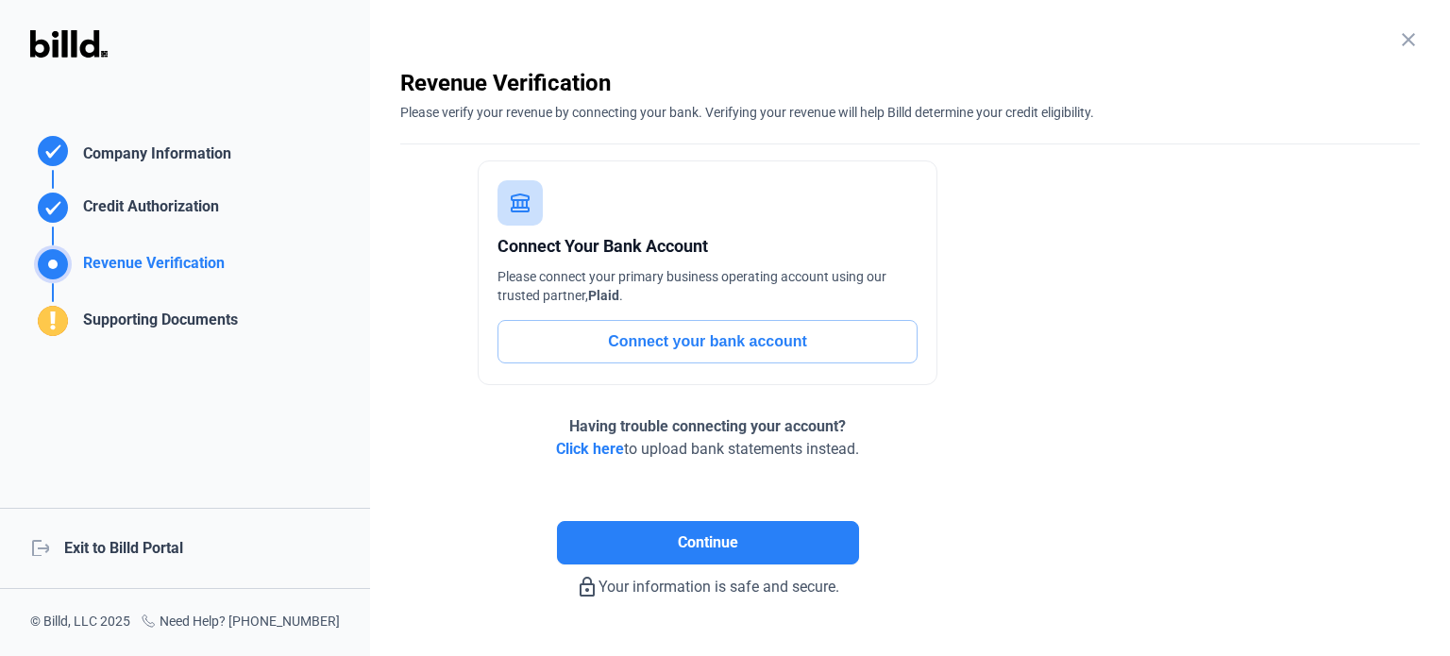
click at [582, 448] on span "Click here" at bounding box center [590, 449] width 68 height 18
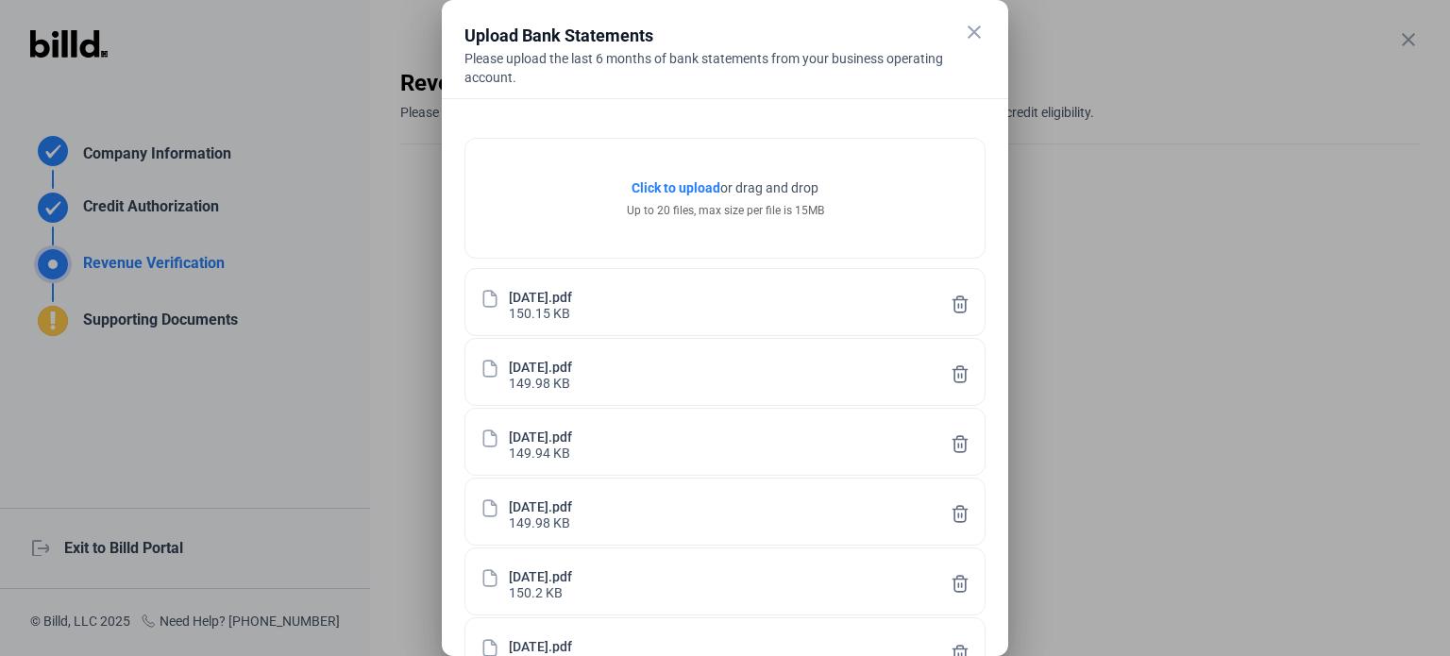
drag, startPoint x: 716, startPoint y: 21, endPoint x: 823, endPoint y: 73, distance: 119.5
click at [790, 13] on mat-dialog-container "close Upload Bank Statements Please upload the last 6 months of bank statements…" at bounding box center [725, 328] width 566 height 656
click at [676, 190] on span "Click to upload" at bounding box center [676, 187] width 89 height 15
click at [961, 34] on div "close Upload Bank Statements Please upload the last 6 months of bank statements…" at bounding box center [724, 61] width 521 height 76
click at [985, 36] on mat-icon "close" at bounding box center [974, 32] width 23 height 23
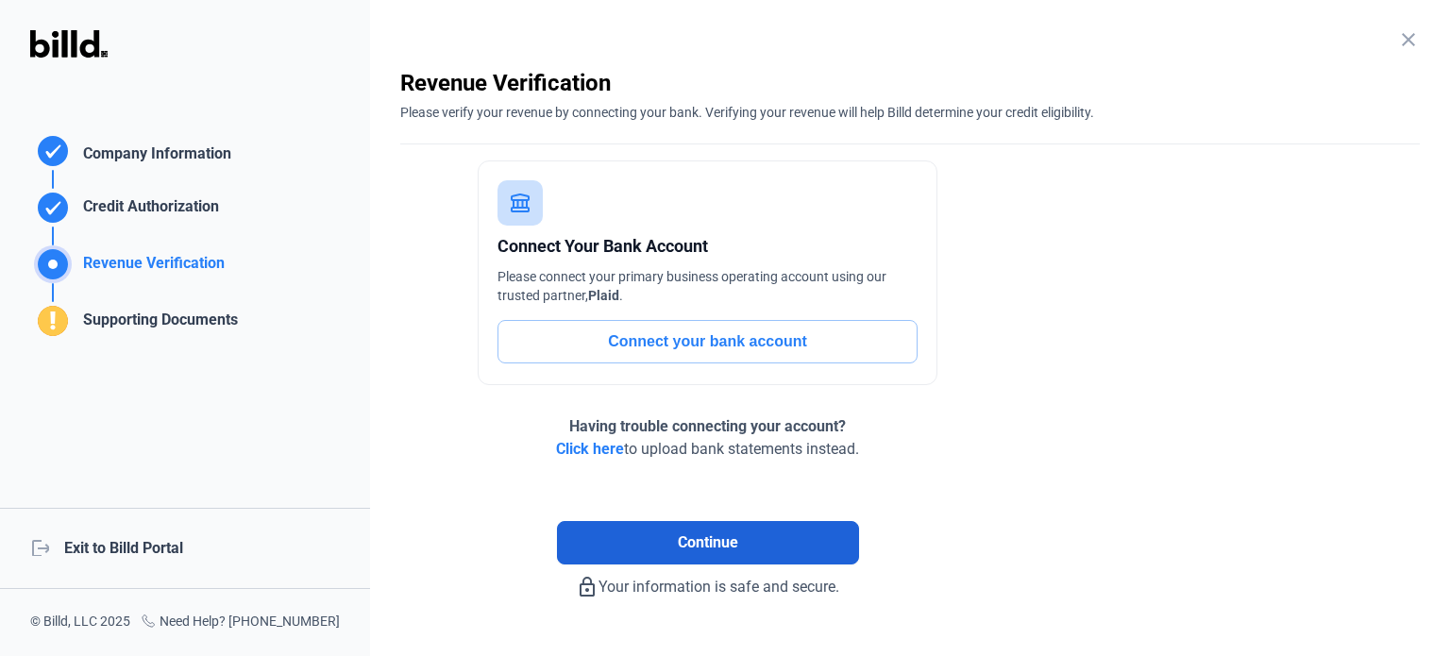
click at [734, 531] on span "Continue" at bounding box center [708, 542] width 60 height 23
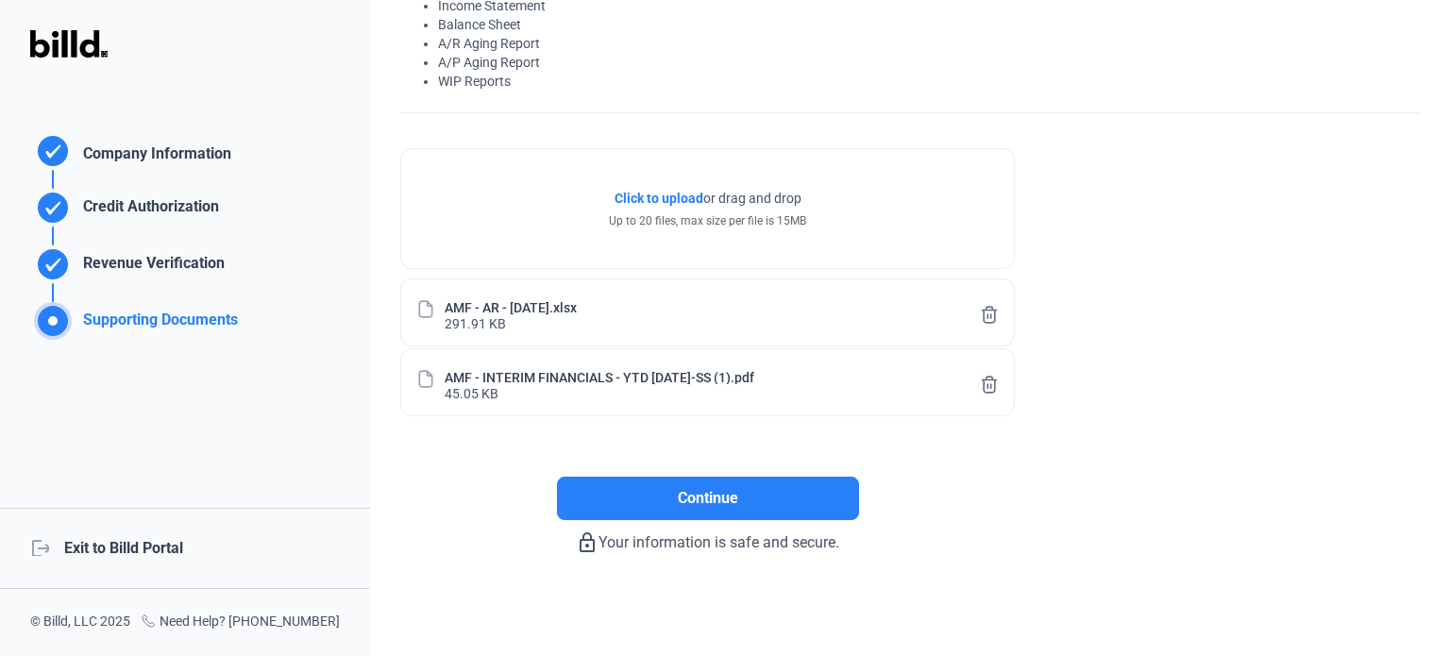
scroll to position [147, 0]
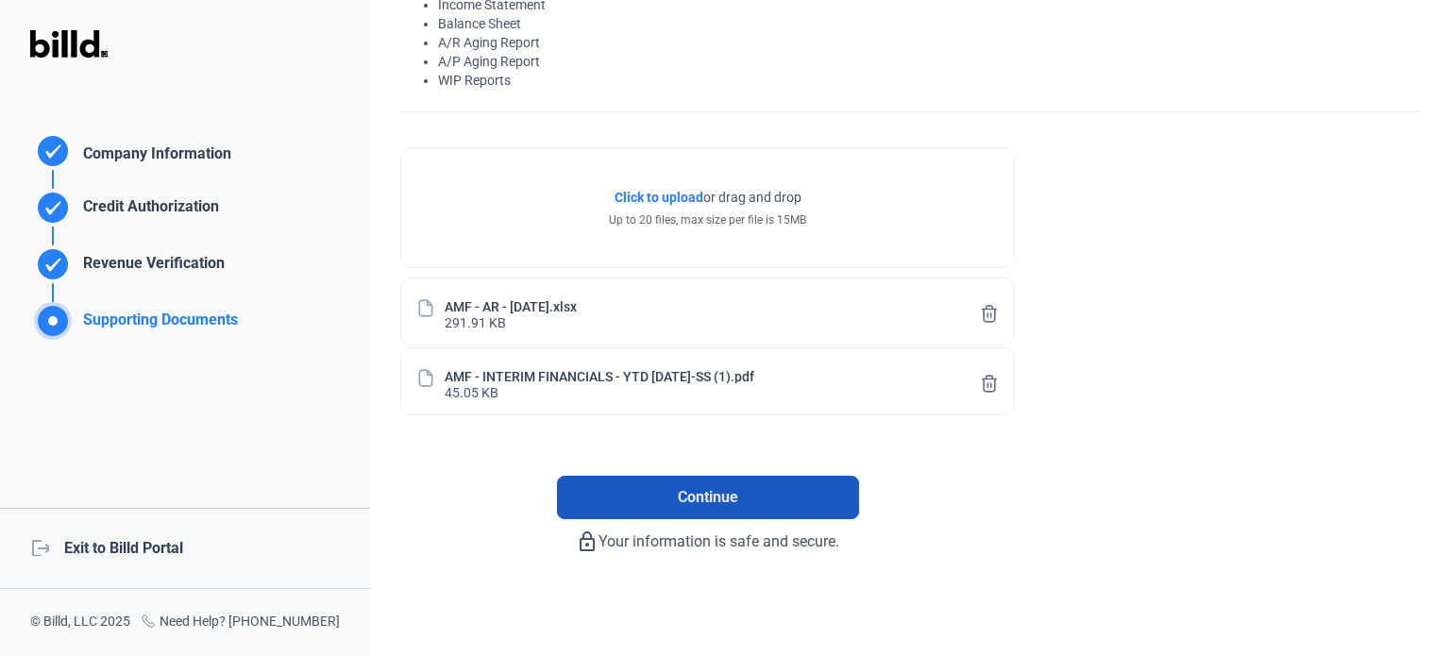
click at [655, 494] on button "Continue" at bounding box center [708, 497] width 302 height 43
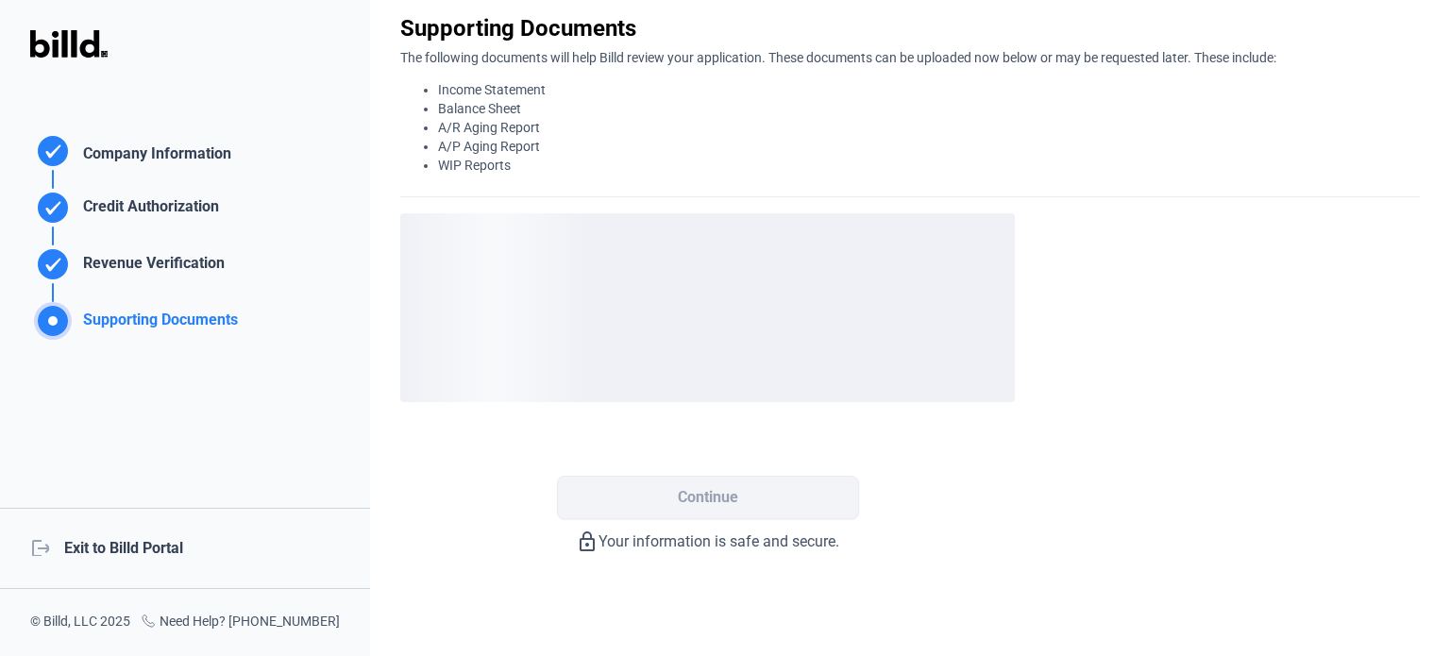
scroll to position [0, 0]
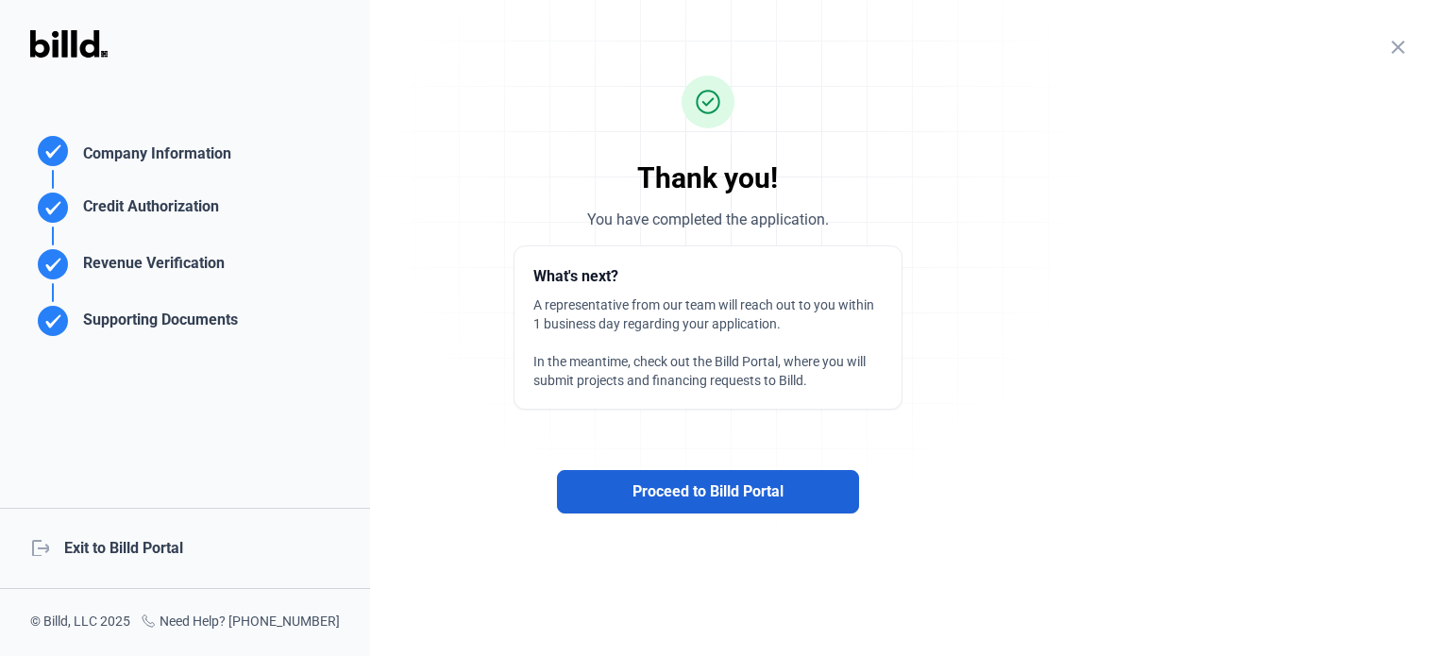
click at [682, 495] on span "Proceed to Billd Portal" at bounding box center [707, 491] width 151 height 23
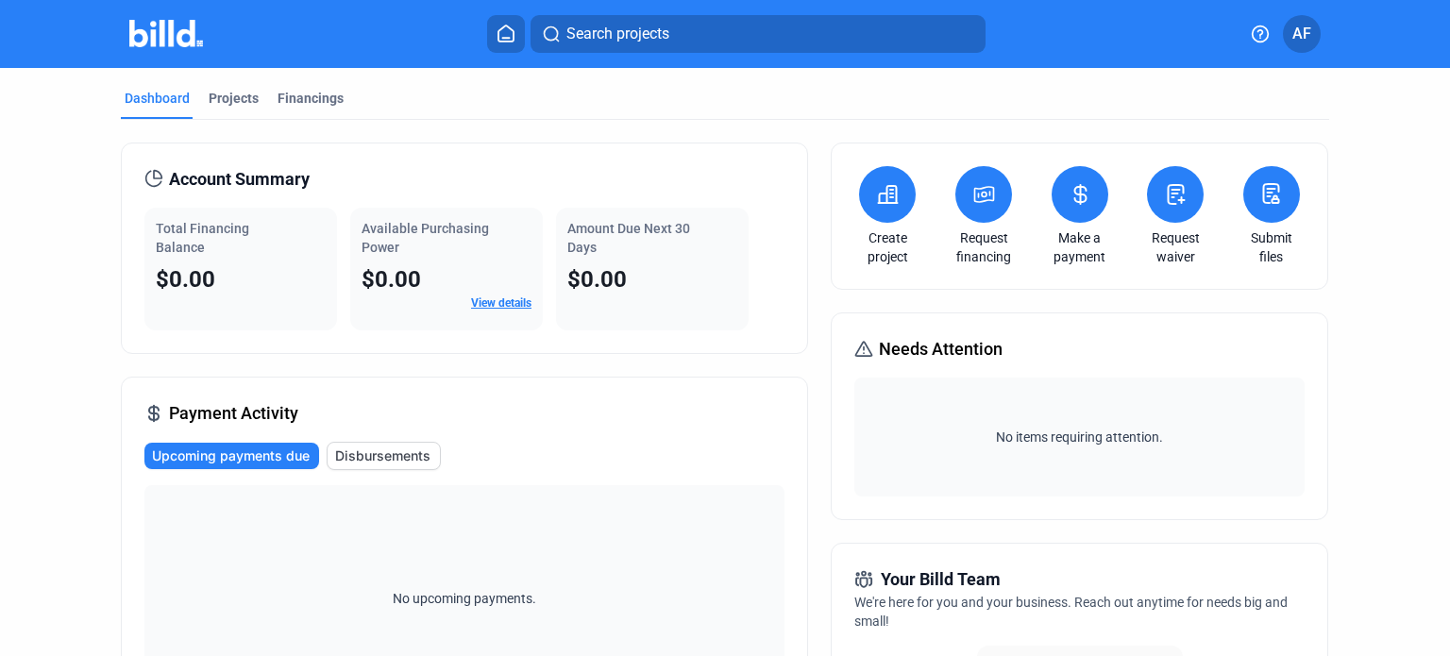
click at [1306, 38] on span "AF" at bounding box center [1301, 34] width 19 height 23
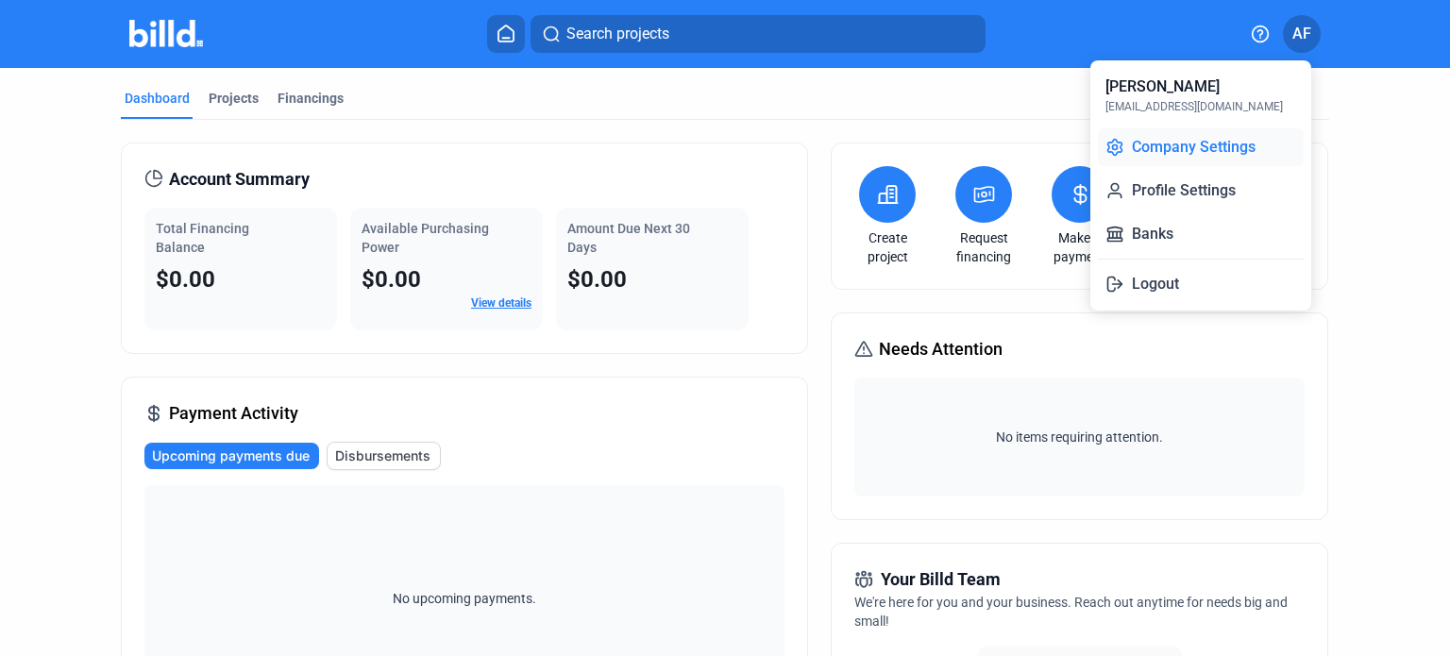
click at [1189, 156] on button "Company Settings" at bounding box center [1201, 147] width 206 height 38
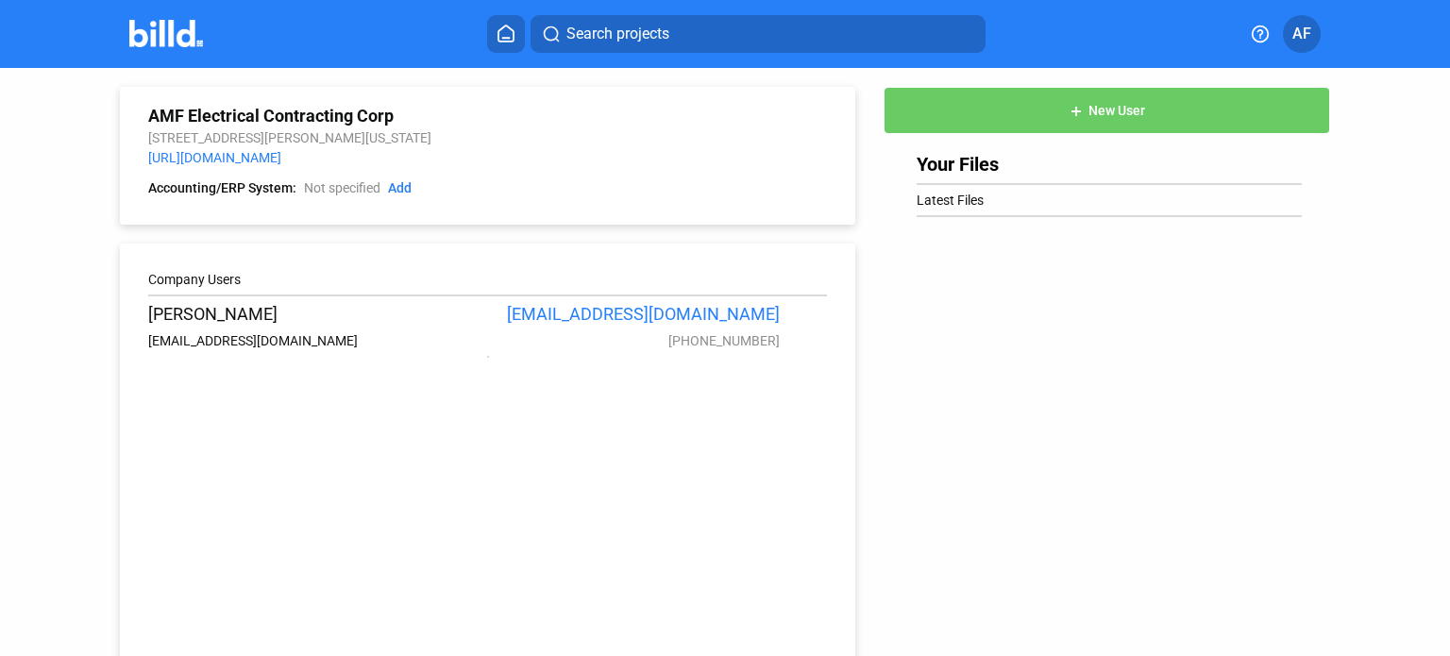
click at [1297, 33] on span "AF" at bounding box center [1301, 34] width 19 height 23
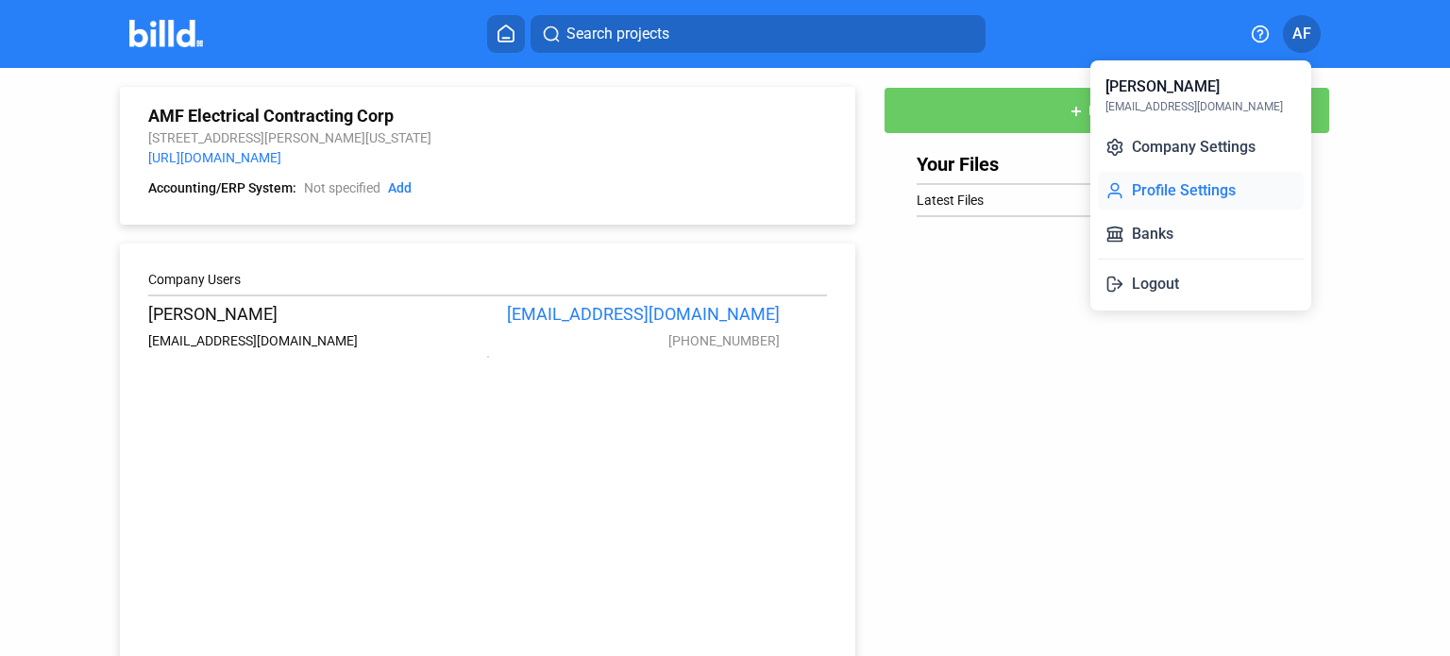
click at [1193, 194] on button "Profile Settings" at bounding box center [1201, 191] width 206 height 38
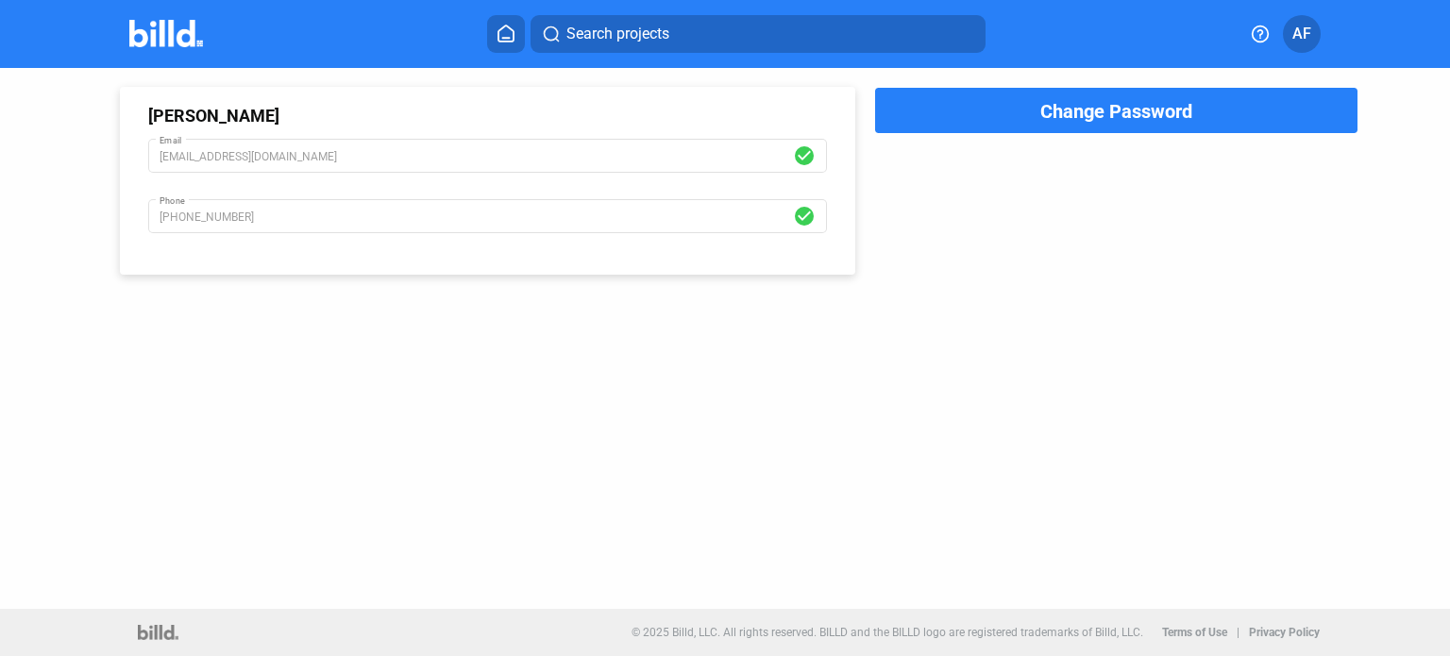
click at [1298, 36] on span "AF" at bounding box center [1301, 34] width 19 height 23
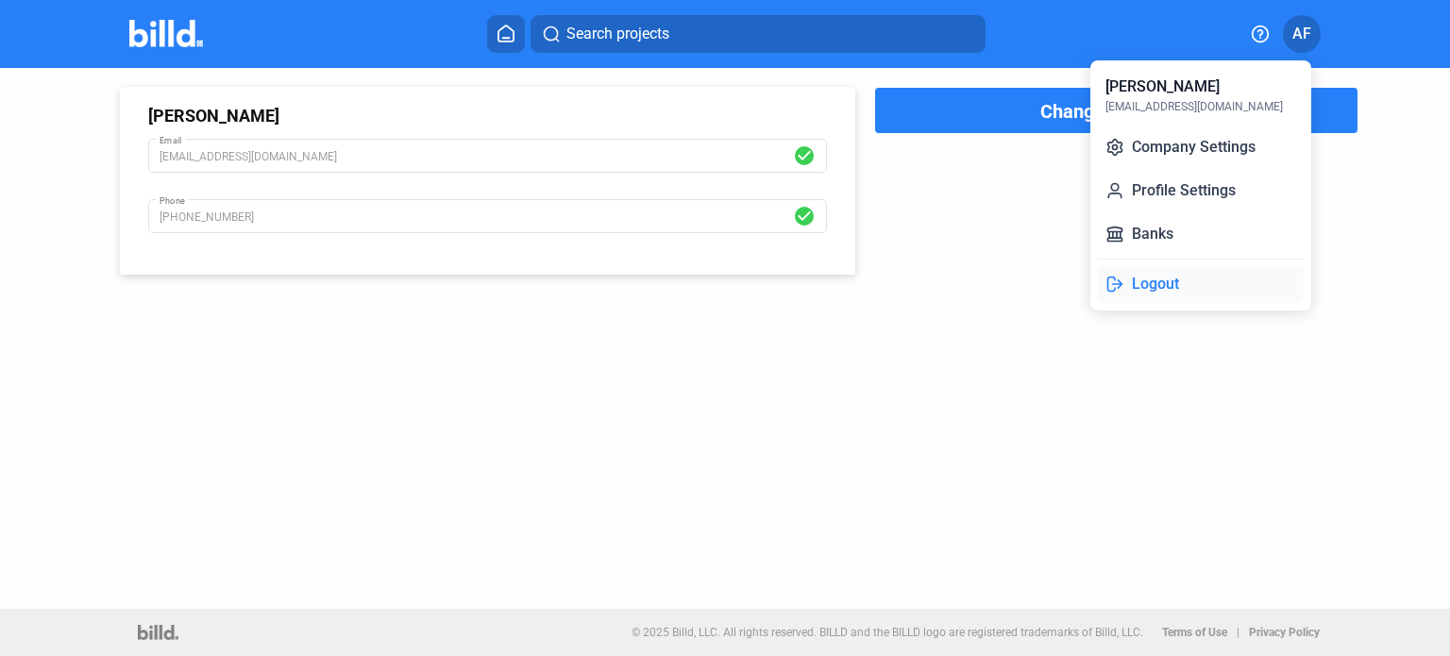
click at [1143, 286] on button "Logout" at bounding box center [1201, 284] width 206 height 38
